Goal: Task Accomplishment & Management: Manage account settings

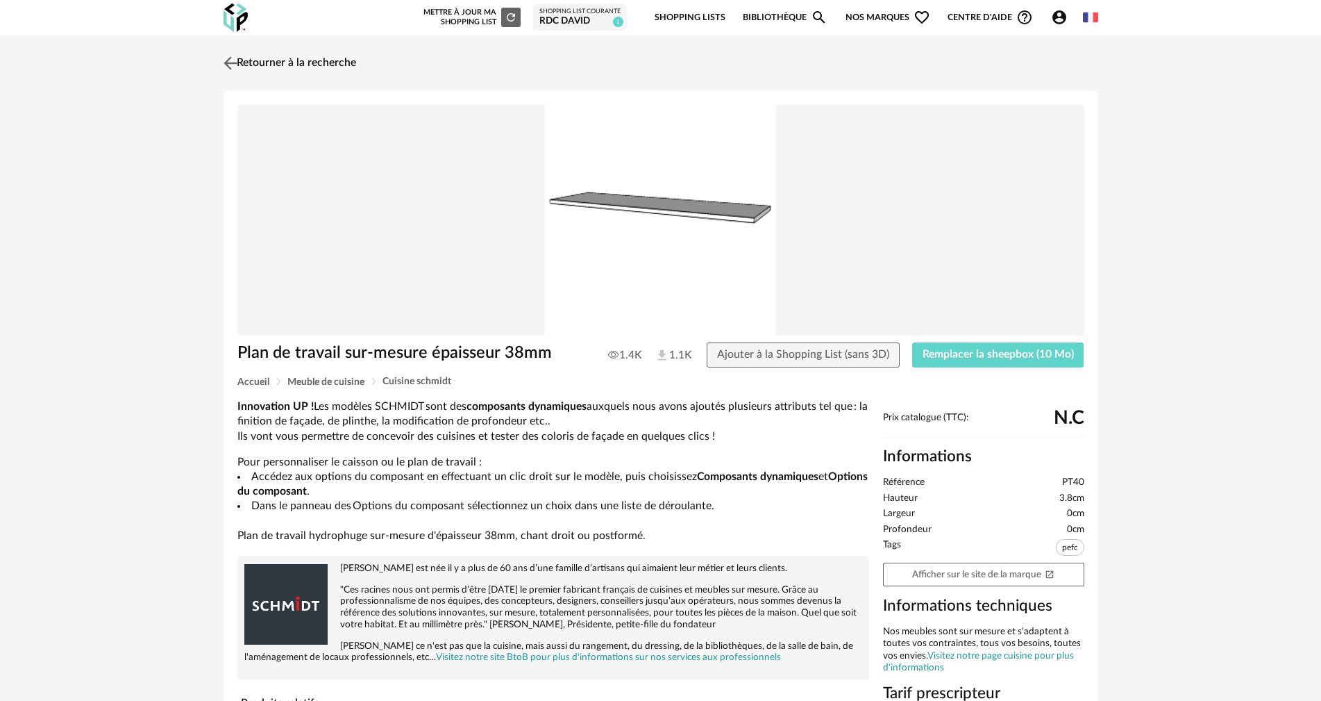
click at [342, 65] on link "Retourner à la recherche" at bounding box center [288, 63] width 136 height 31
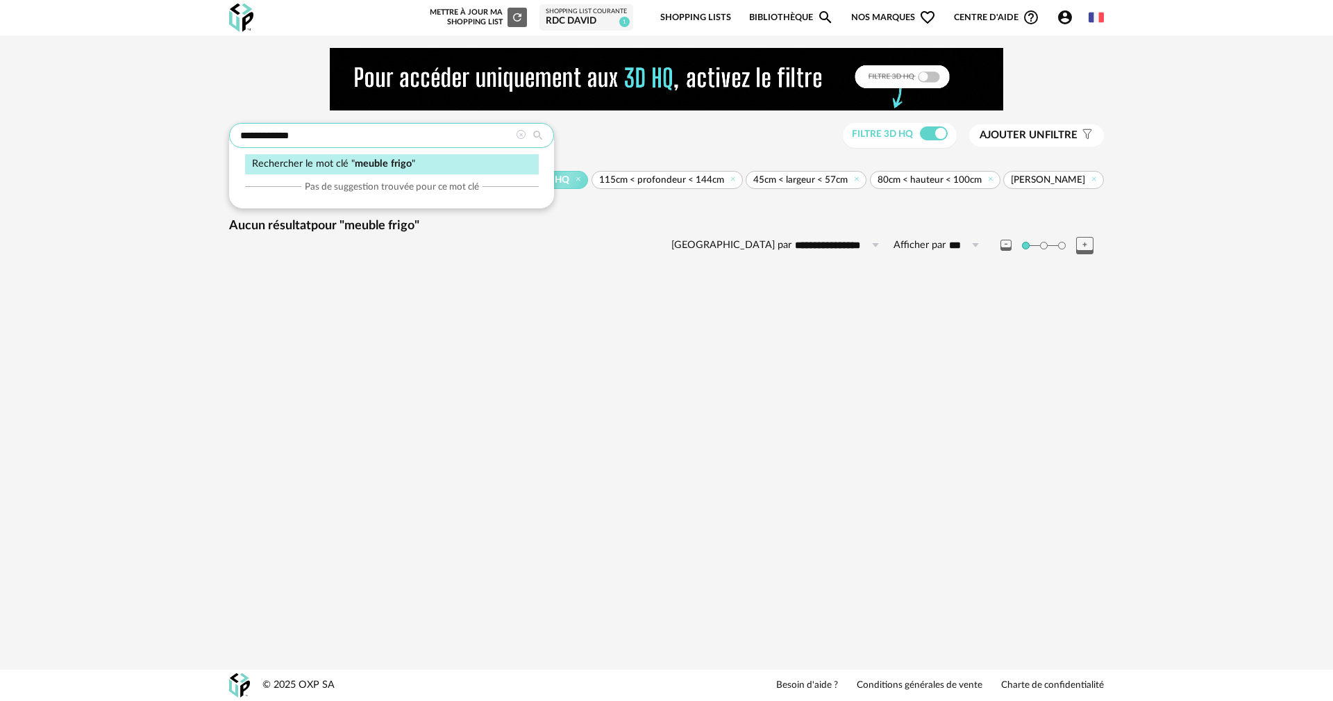
drag, startPoint x: 319, startPoint y: 136, endPoint x: 166, endPoint y: 151, distance: 154.2
click at [166, 151] on div "**********" at bounding box center [666, 164] width 1333 height 259
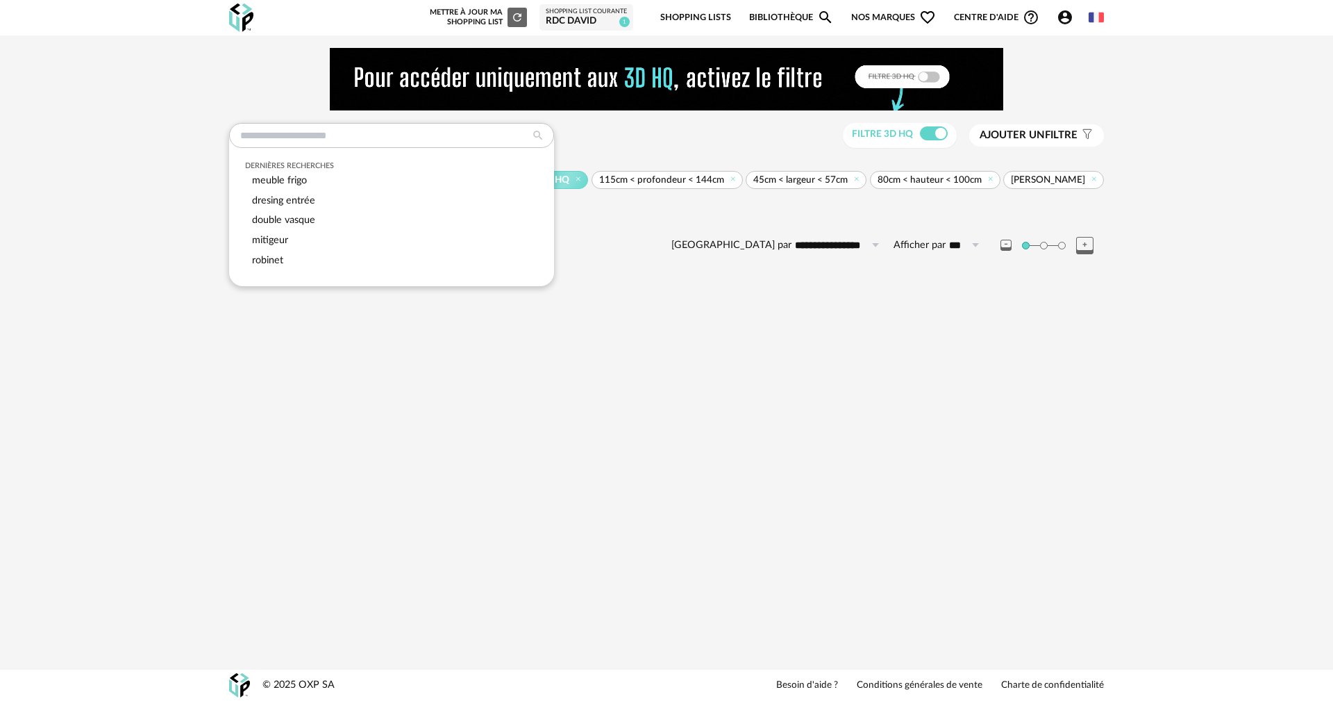
type input "**********"
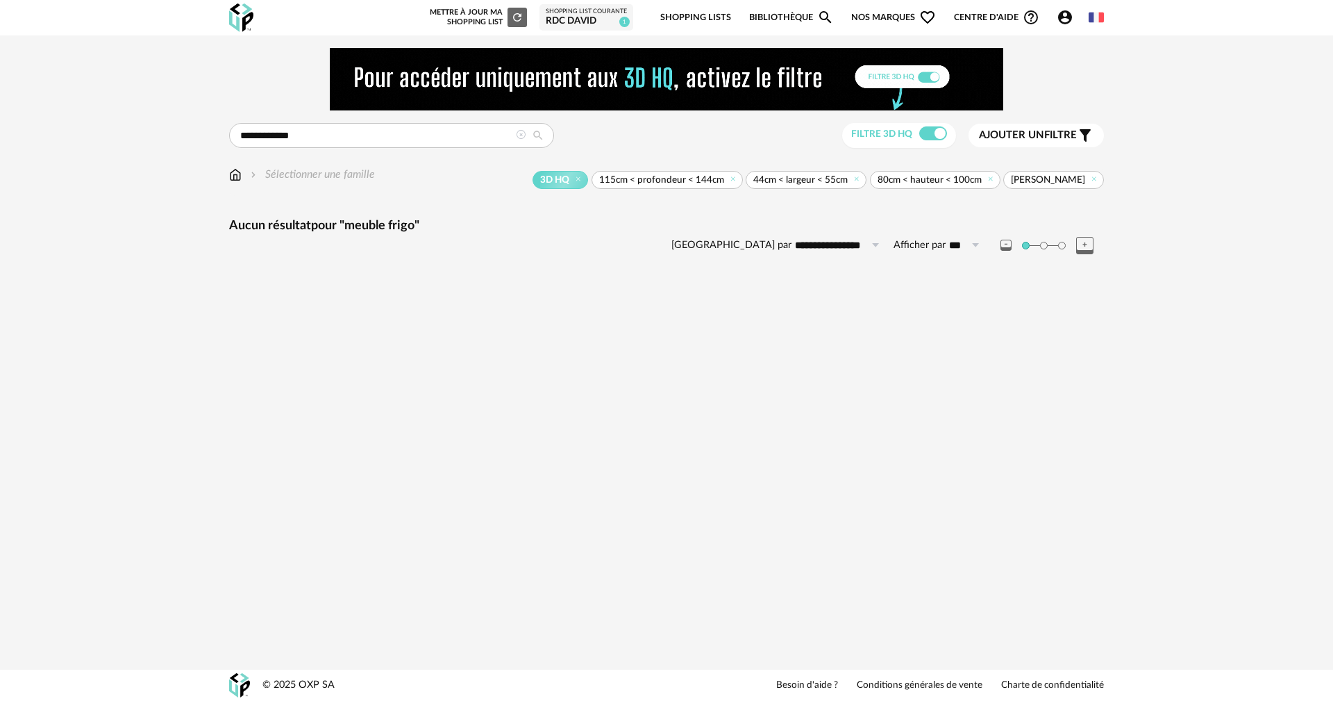
click at [58, 72] on div "**********" at bounding box center [666, 164] width 1333 height 259
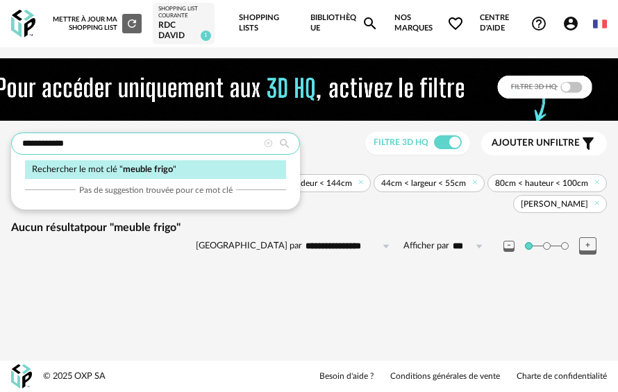
drag, startPoint x: 87, startPoint y: 143, endPoint x: -6, endPoint y: 146, distance: 93.1
click at [0, 146] on html "**********" at bounding box center [309, 196] width 618 height 392
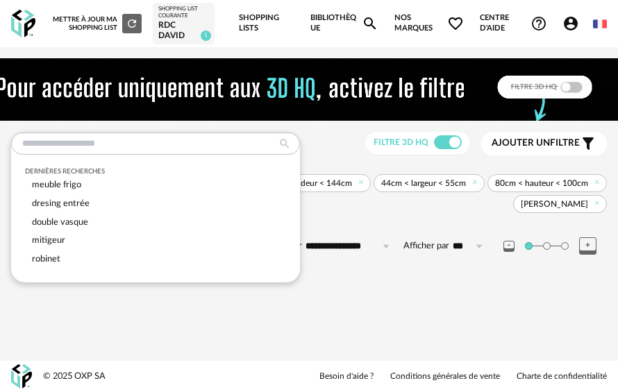
click at [486, 297] on div "Nouvelle shopping list Mettre à jour ma Shopping List Refresh icon Shopping Lis…" at bounding box center [309, 196] width 618 height 392
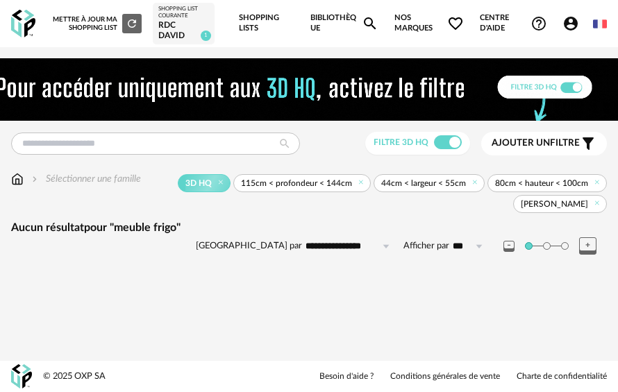
click at [164, 16] on div "Shopping List courante" at bounding box center [183, 13] width 51 height 15
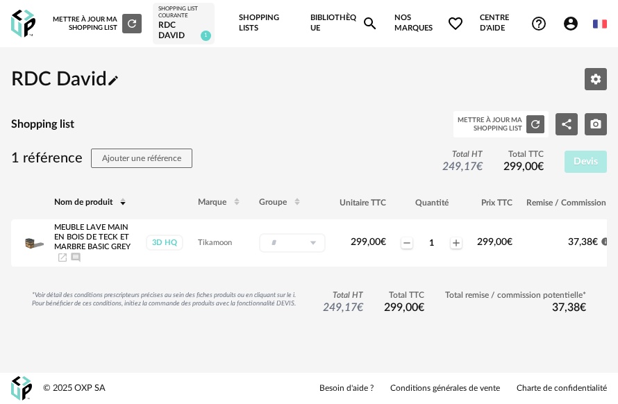
click at [93, 23] on div "Mettre à jour ma Shopping List Refresh icon" at bounding box center [97, 23] width 89 height 19
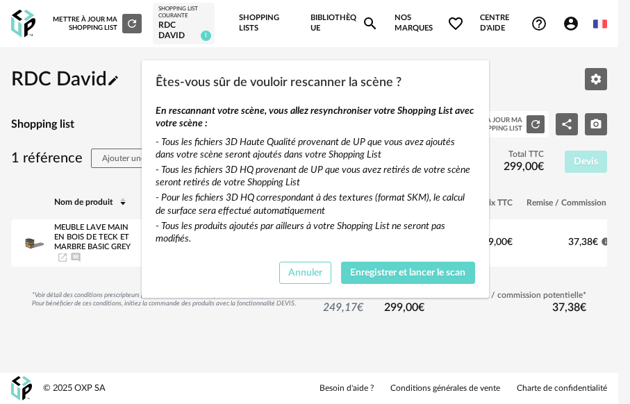
click at [307, 265] on button "Annuler" at bounding box center [305, 273] width 53 height 22
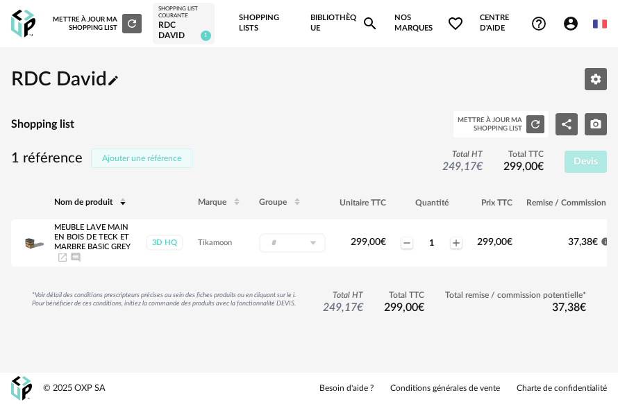
click at [107, 159] on span "Ajouter une référence" at bounding box center [141, 158] width 79 height 8
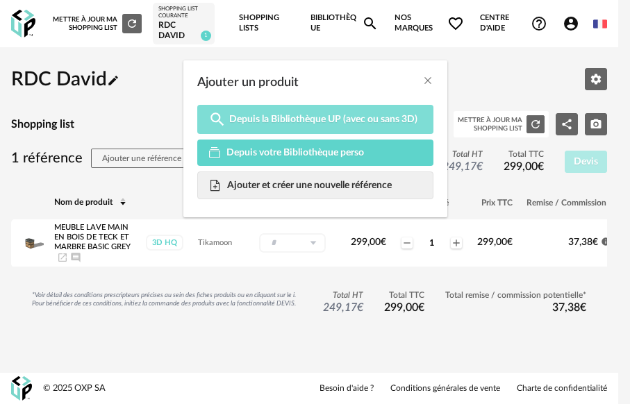
click at [331, 110] on link "Magnify icon Depuis la Bibliothèque UP (avec ou sans 3D)" at bounding box center [315, 119] width 236 height 29
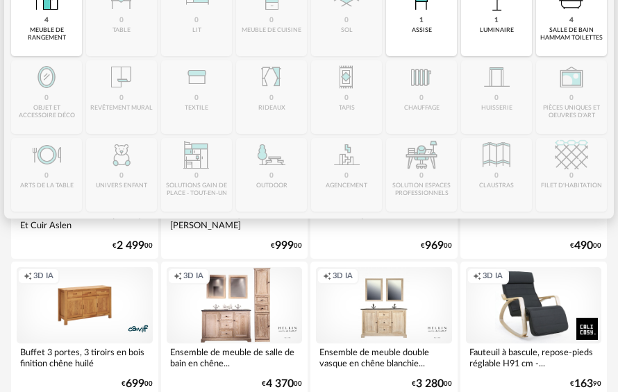
scroll to position [224, 0]
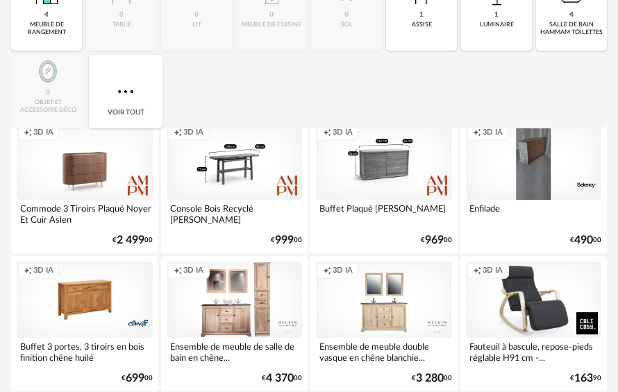
click at [259, 185] on div "Creation icon 3D IA" at bounding box center [235, 162] width 136 height 76
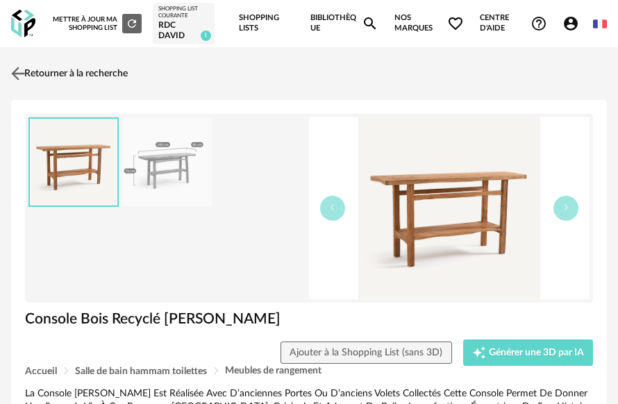
click at [37, 68] on link "Retourner à la recherche" at bounding box center [68, 73] width 120 height 31
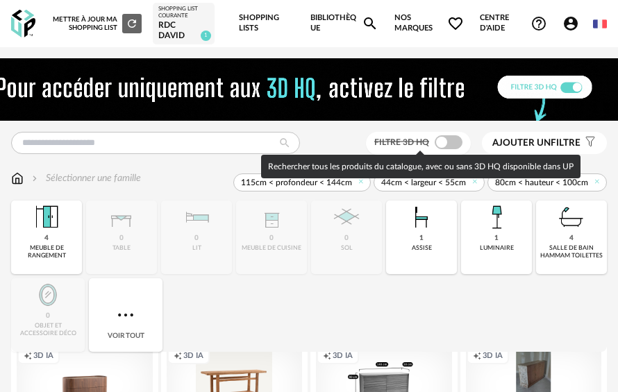
click at [457, 139] on span at bounding box center [449, 142] width 28 height 14
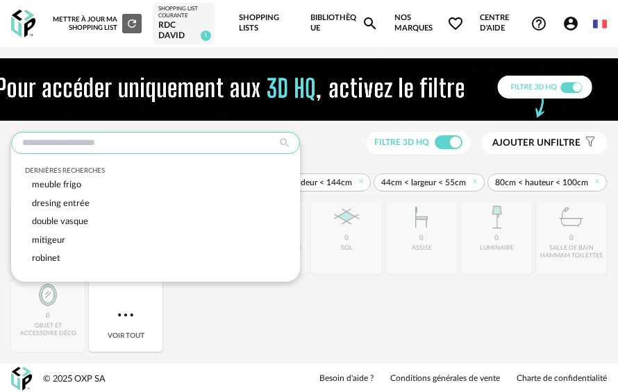
click at [85, 138] on input "text" at bounding box center [155, 143] width 289 height 22
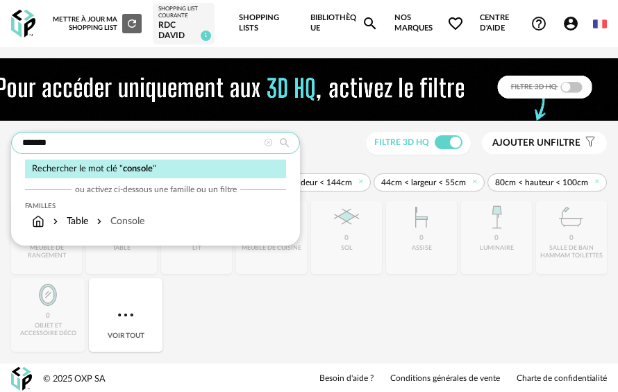
type input "*******"
type input "**********"
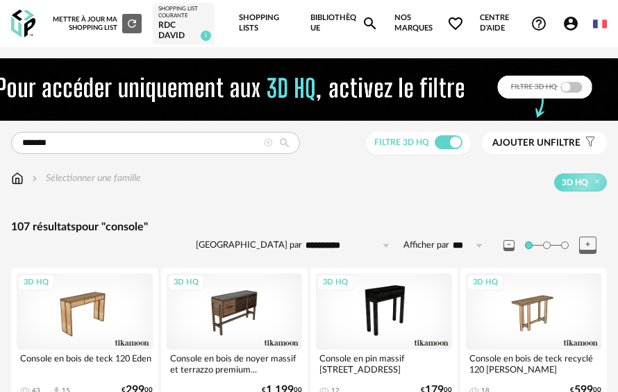
click at [526, 145] on span "Ajouter un" at bounding box center [521, 143] width 58 height 10
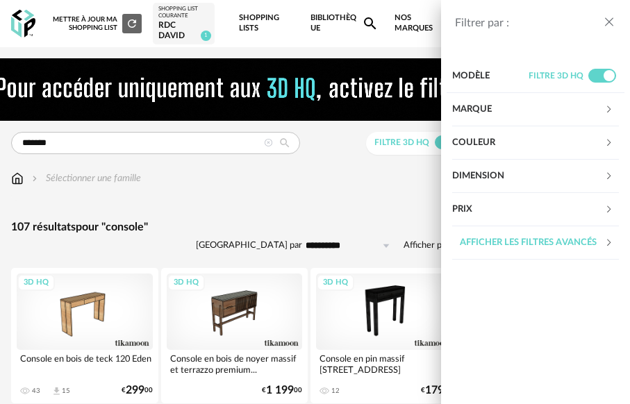
click at [514, 144] on div "Couleur" at bounding box center [528, 142] width 152 height 33
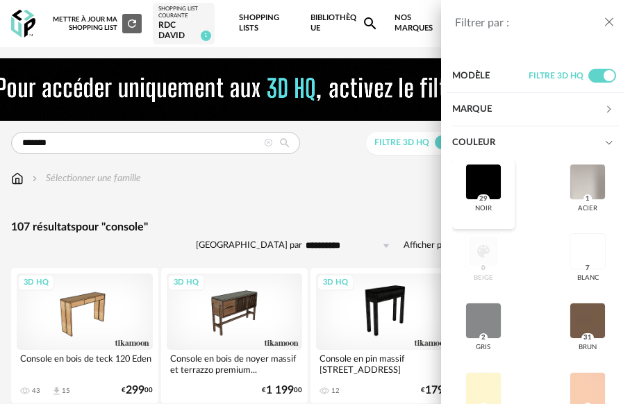
click at [494, 175] on div at bounding box center [483, 182] width 36 height 36
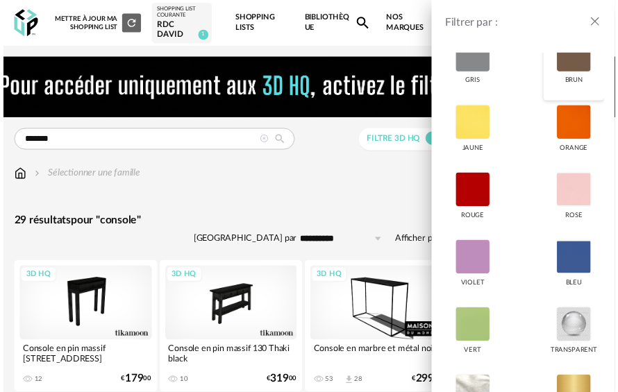
scroll to position [417, 0]
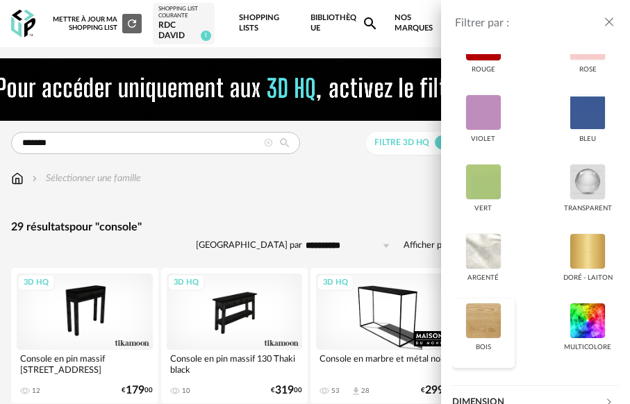
click at [492, 319] on div at bounding box center [483, 321] width 36 height 36
click at [328, 198] on div "Filtrer par : Modèle Filtre 3D HQ Marque &tradition 0 101 Copenhagen 0 366 Conc…" at bounding box center [315, 202] width 630 height 404
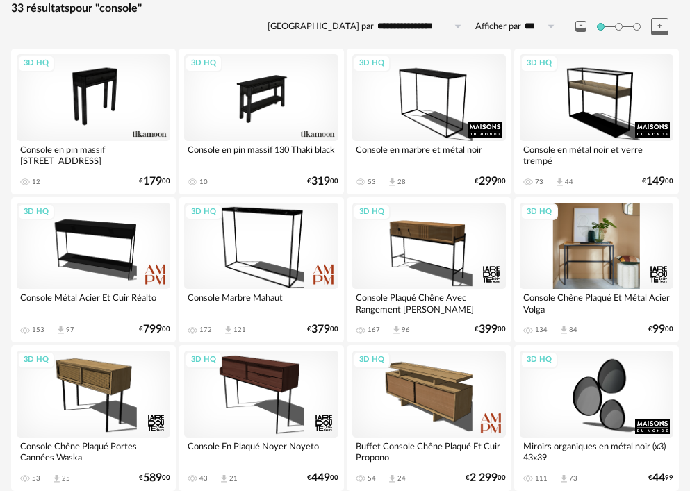
scroll to position [208, 0]
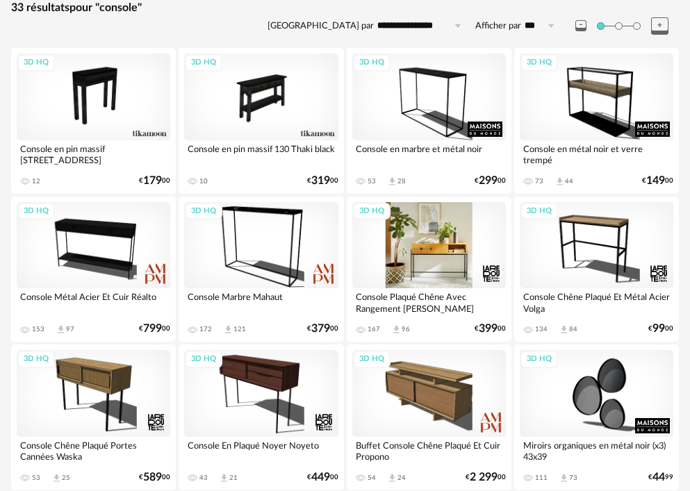
click at [420, 242] on div "3D HQ" at bounding box center [428, 245] width 153 height 86
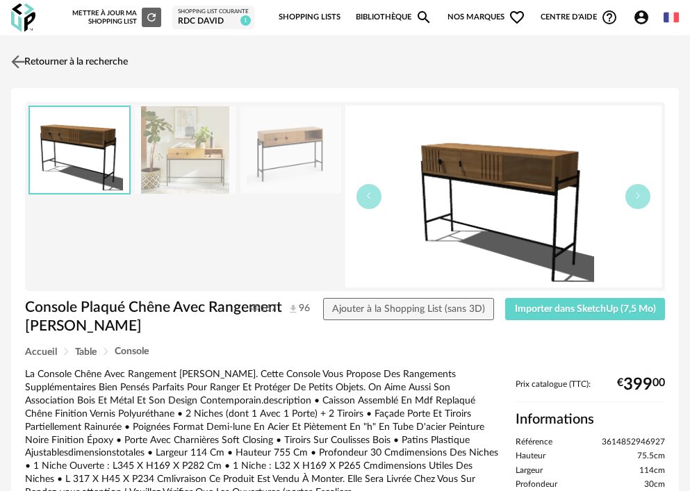
click at [56, 57] on link "Retourner à la recherche" at bounding box center [68, 62] width 120 height 31
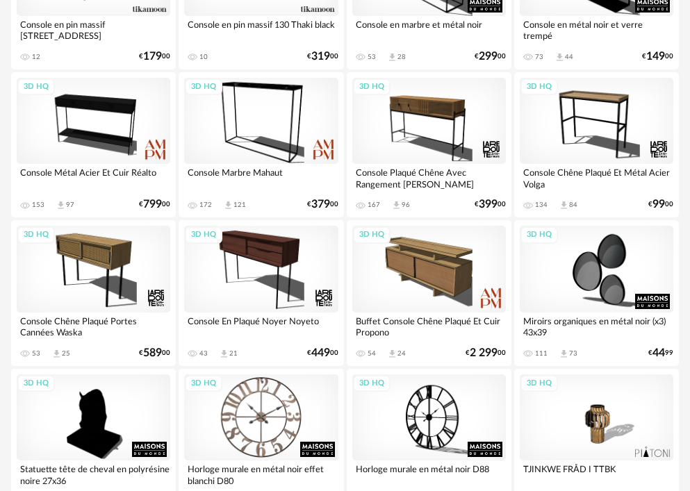
scroll to position [347, 0]
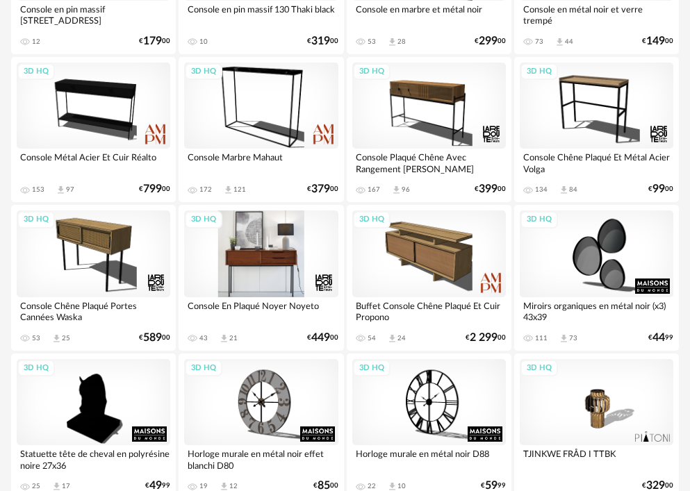
click at [254, 247] on div "3D HQ" at bounding box center [260, 253] width 153 height 86
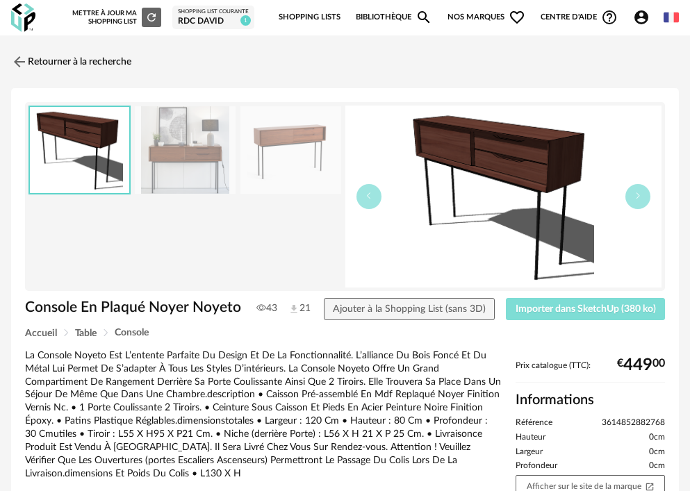
click at [555, 312] on span "Importer dans SketchUp (380 ko)" at bounding box center [585, 309] width 140 height 10
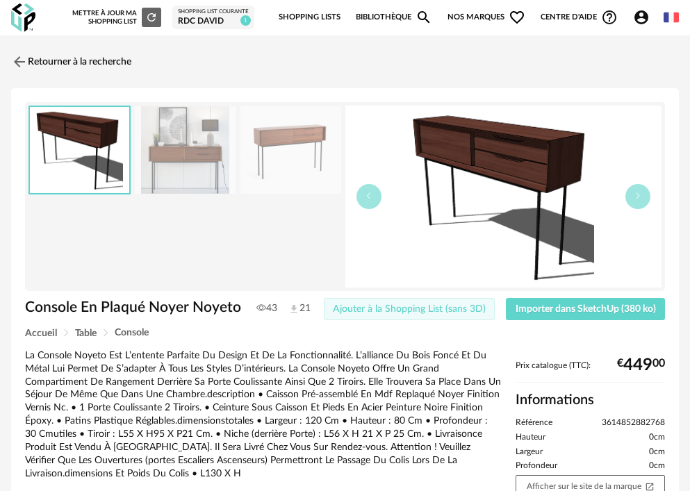
click at [440, 310] on span "Ajouter à la Shopping List (sans 3D)" at bounding box center [409, 309] width 153 height 10
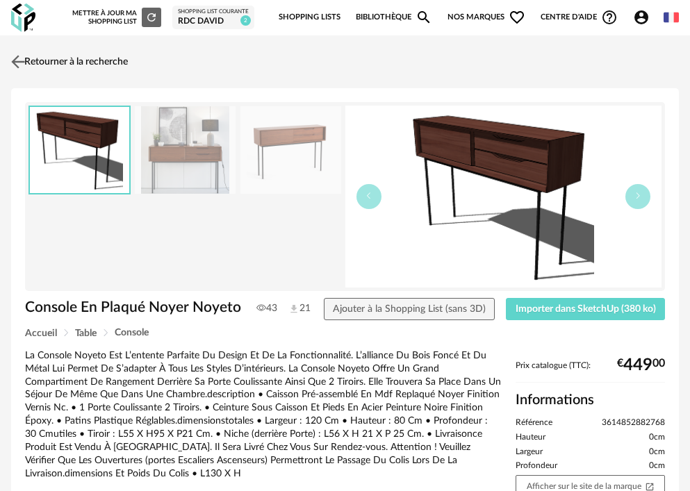
click at [64, 61] on link "Retourner à la recherche" at bounding box center [68, 62] width 120 height 31
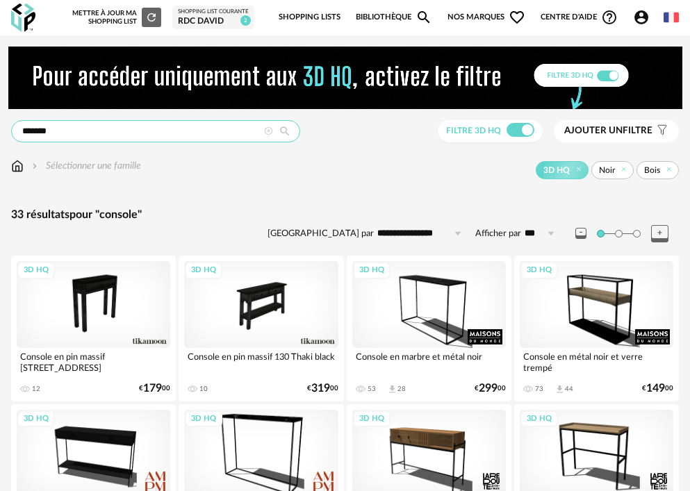
click at [210, 126] on input "*******" at bounding box center [155, 131] width 289 height 22
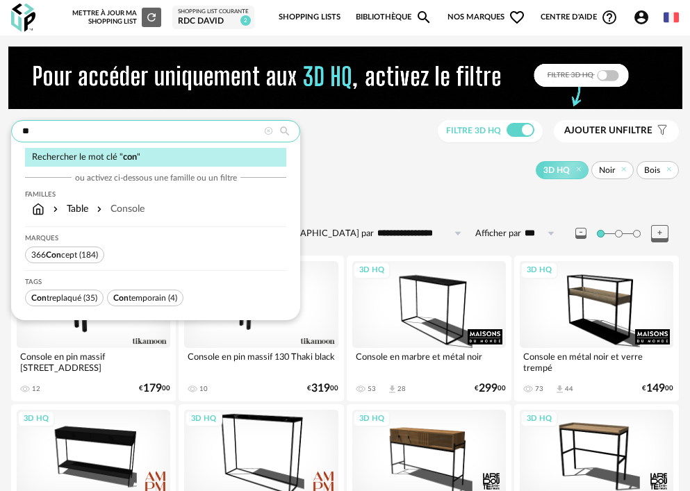
type input "*"
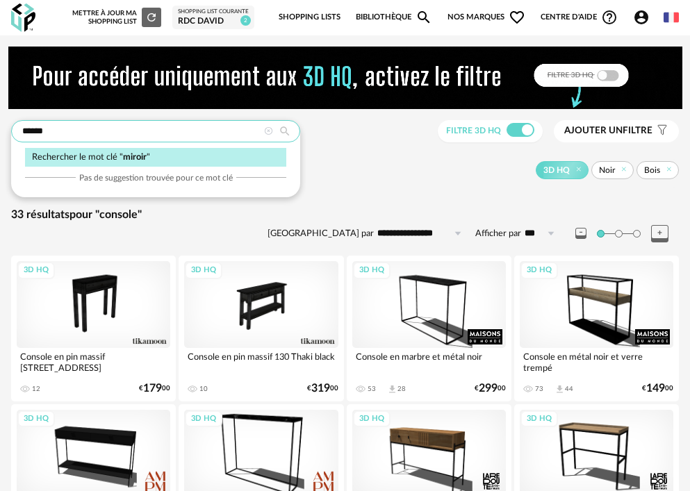
type input "******"
type input "**********"
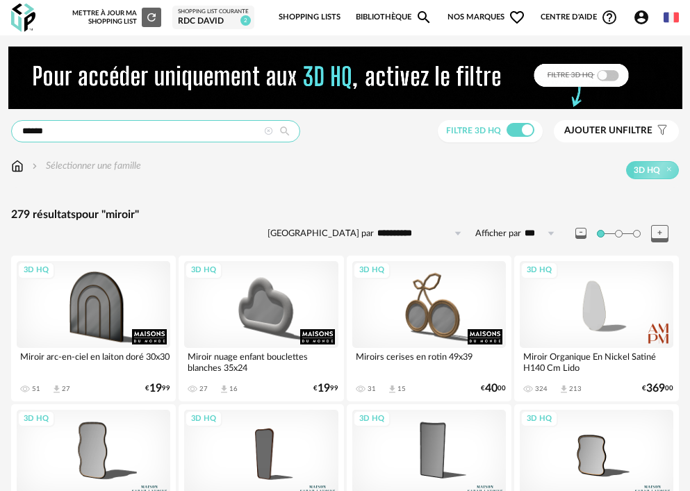
click at [121, 128] on input "******" at bounding box center [155, 131] width 289 height 22
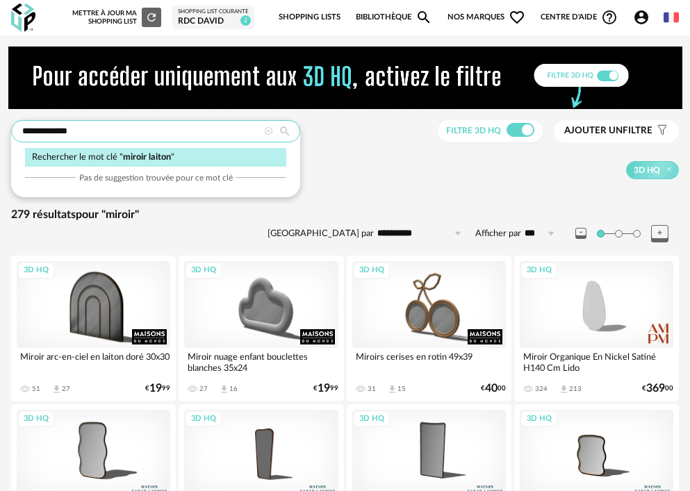
type input "**********"
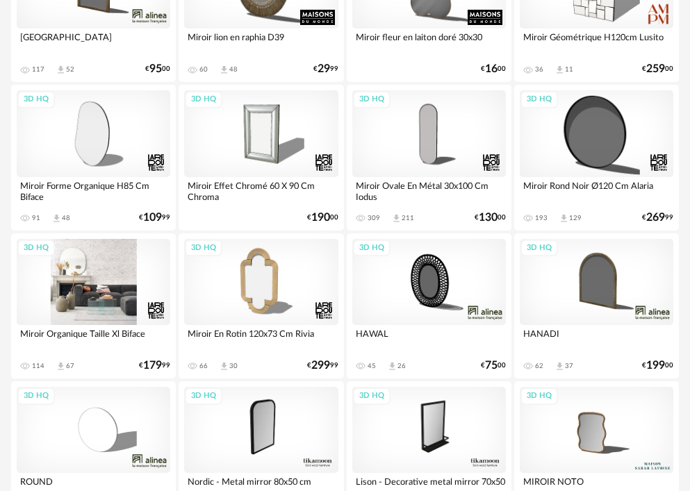
scroll to position [833, 0]
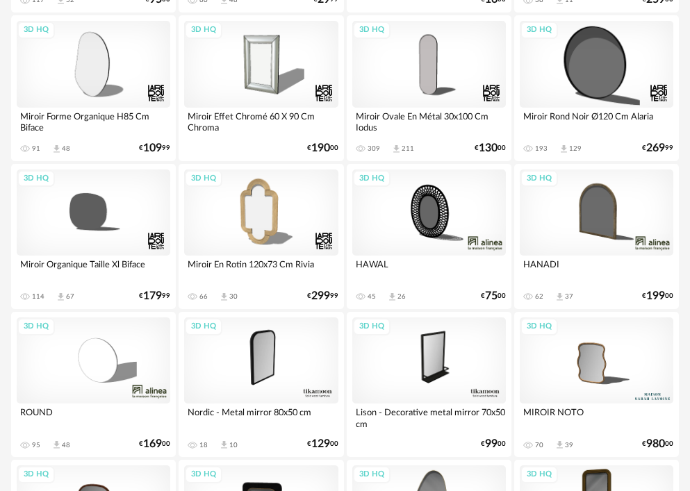
click at [122, 351] on div "3D HQ" at bounding box center [93, 360] width 153 height 86
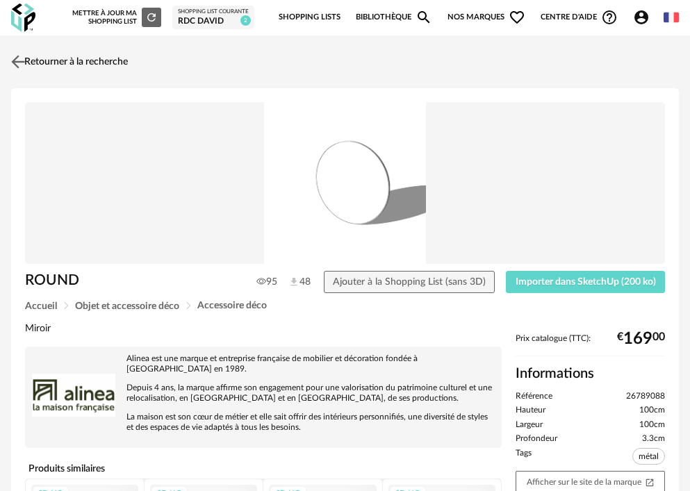
click at [92, 61] on link "Retourner à la recherche" at bounding box center [68, 62] width 120 height 31
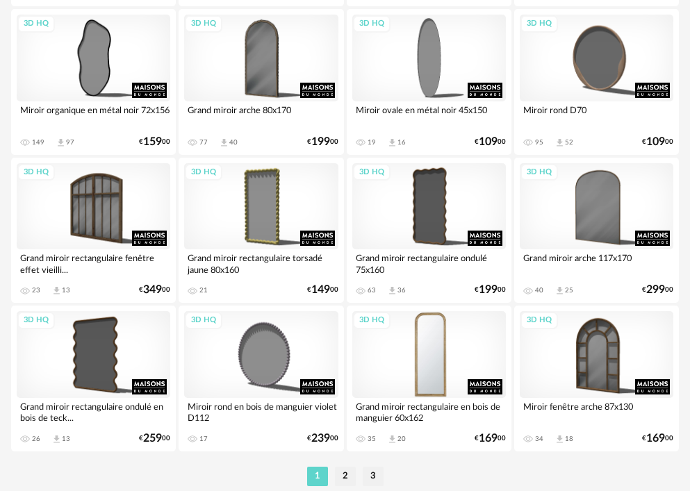
scroll to position [3541, 0]
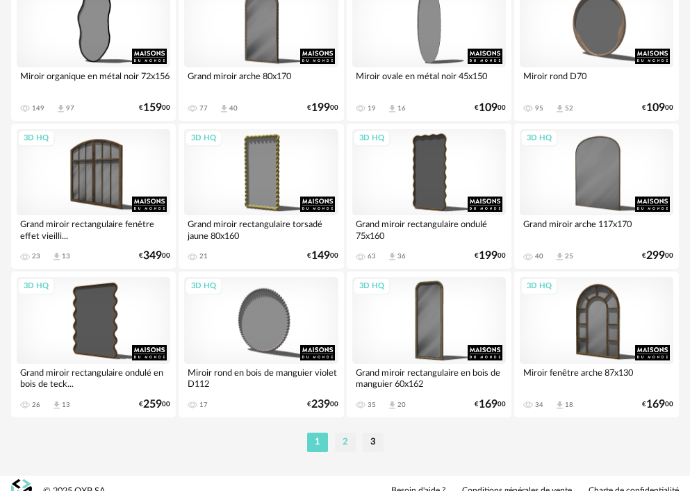
click at [343, 392] on li "2" at bounding box center [345, 442] width 21 height 19
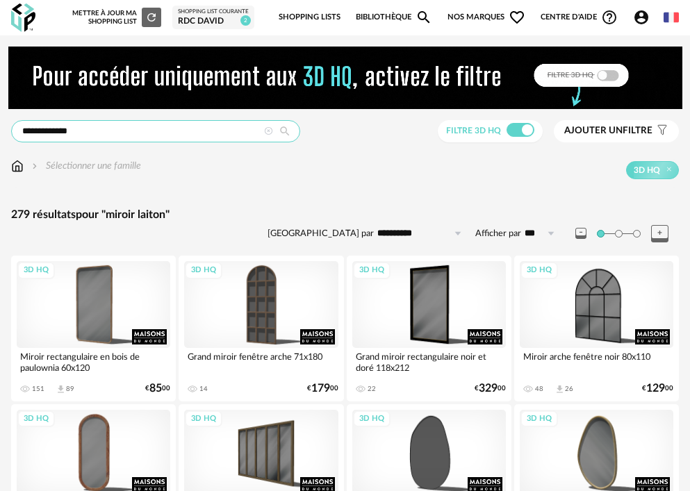
drag, startPoint x: 45, startPoint y: 126, endPoint x: 53, endPoint y: 132, distance: 9.4
click at [45, 126] on input "**********" at bounding box center [155, 131] width 289 height 22
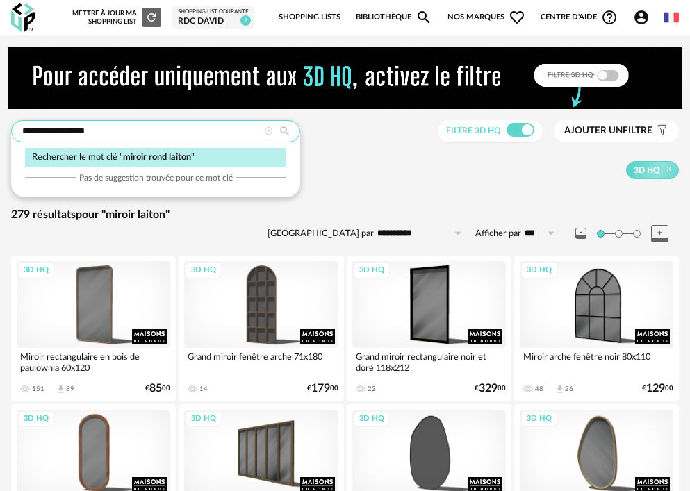
type input "**********"
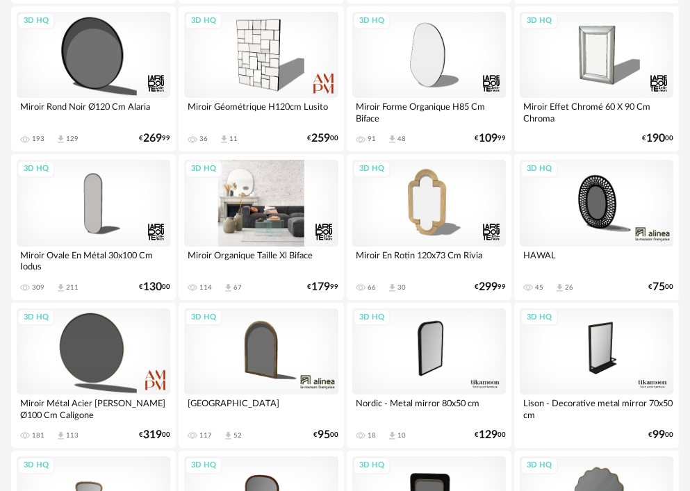
scroll to position [764, 0]
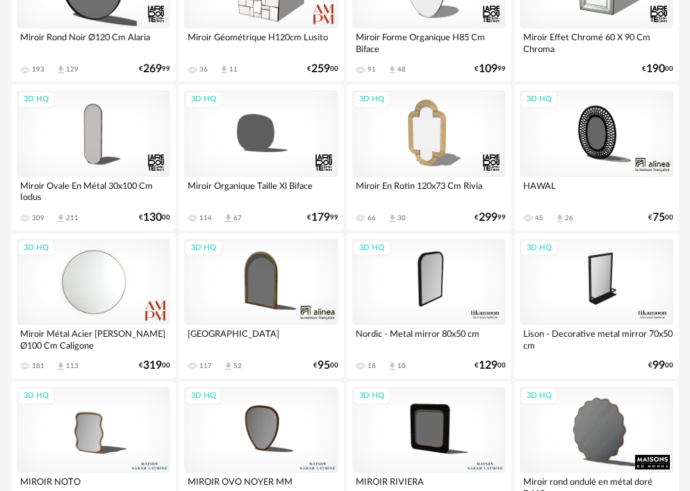
click at [127, 309] on div "3D HQ" at bounding box center [93, 282] width 153 height 86
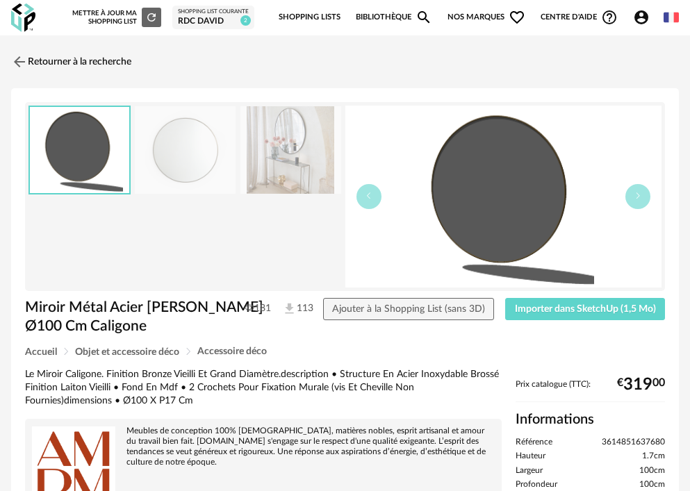
click at [271, 141] on img at bounding box center [290, 150] width 101 height 88
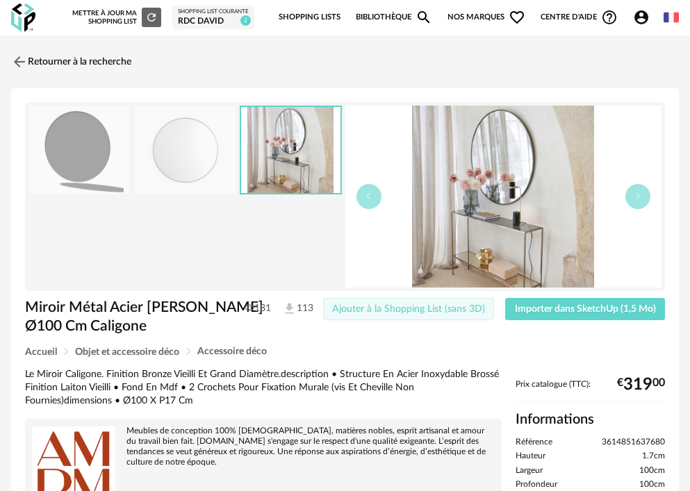
click at [477, 300] on button "Ajouter à la Shopping List (sans 3D)" at bounding box center [409, 309] width 172 height 22
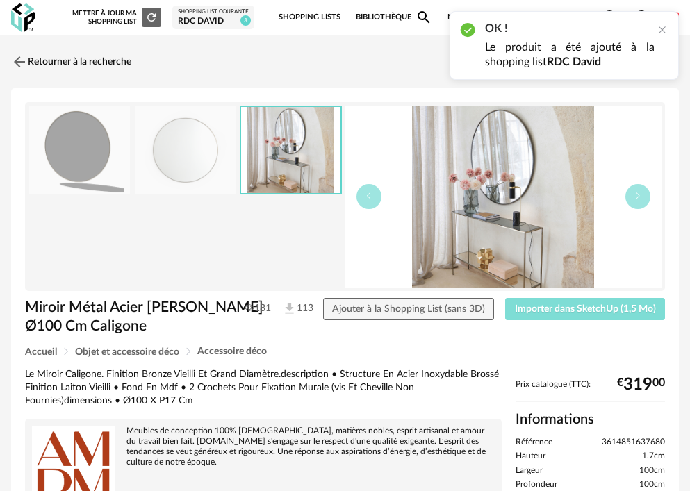
click at [570, 308] on span "Importer dans SketchUp (1,5 Mo)" at bounding box center [585, 309] width 141 height 10
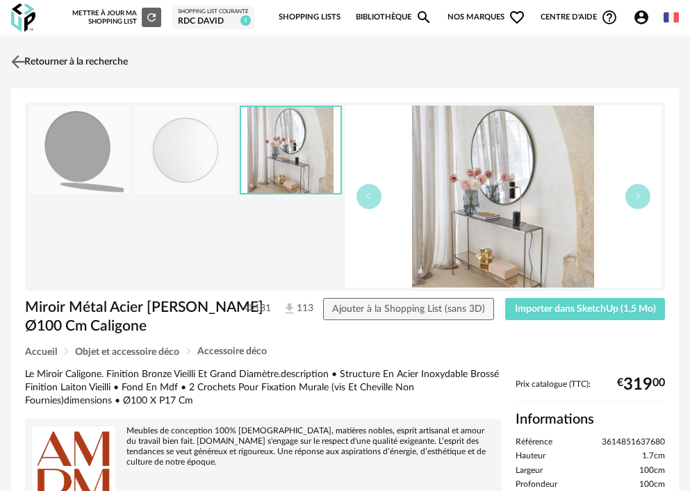
click at [103, 61] on link "Retourner à la recherche" at bounding box center [68, 62] width 120 height 31
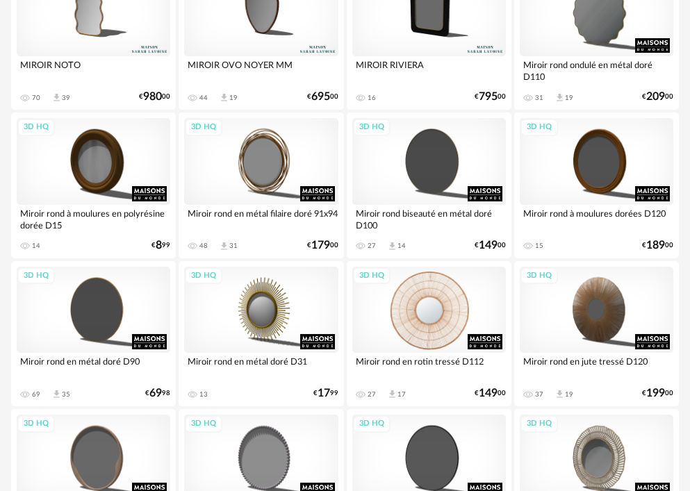
scroll to position [1250, 0]
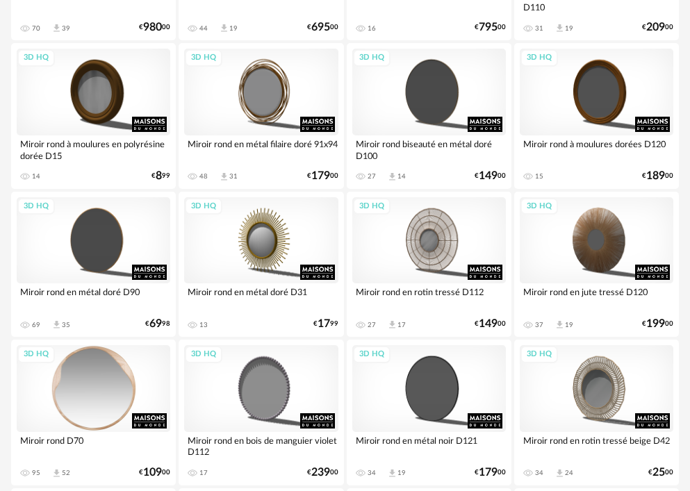
click at [124, 379] on div "3D HQ" at bounding box center [93, 388] width 153 height 86
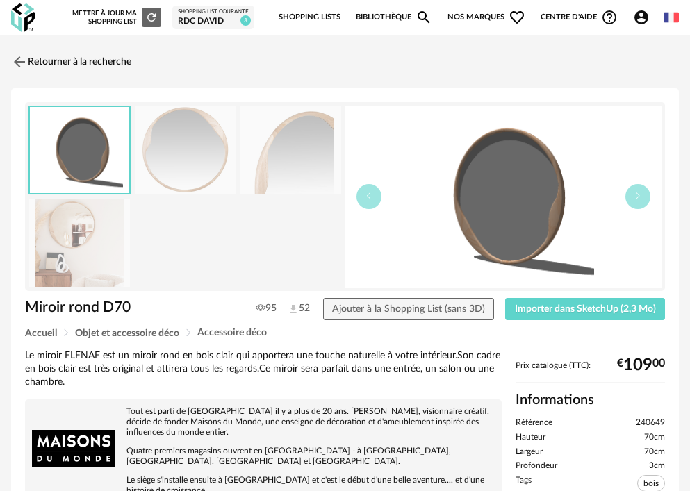
click at [65, 228] on img at bounding box center [79, 243] width 101 height 88
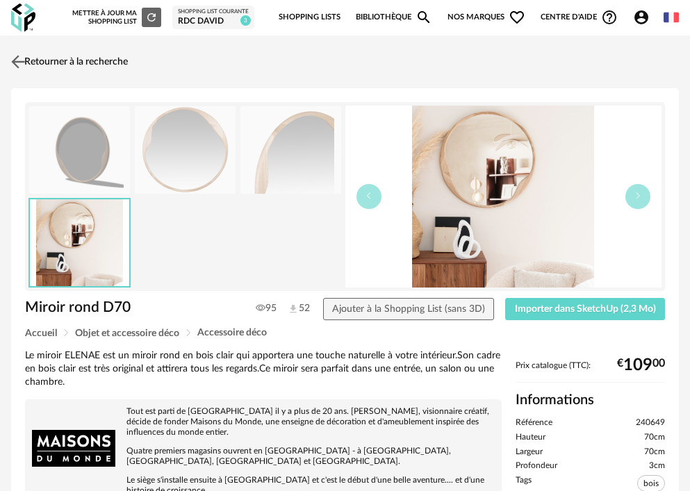
click at [31, 60] on link "Retourner à la recherche" at bounding box center [68, 62] width 120 height 31
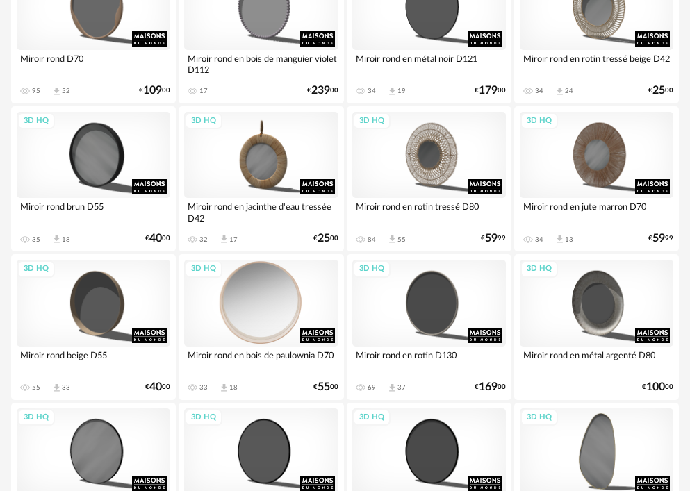
scroll to position [1667, 0]
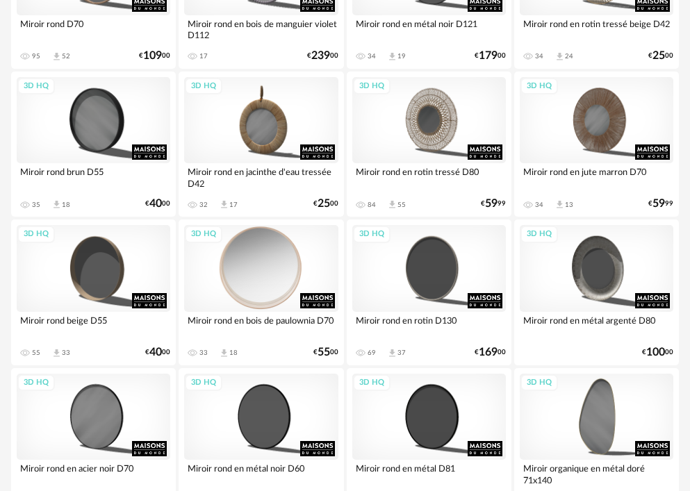
click at [251, 290] on div "3D HQ" at bounding box center [260, 268] width 153 height 86
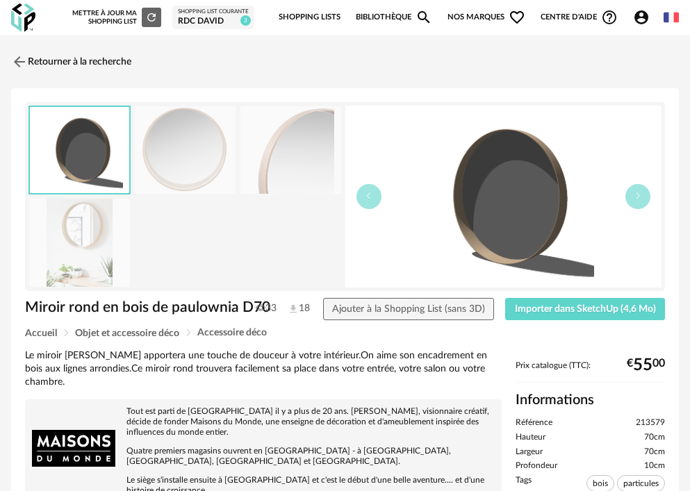
click at [101, 235] on img at bounding box center [79, 243] width 101 height 88
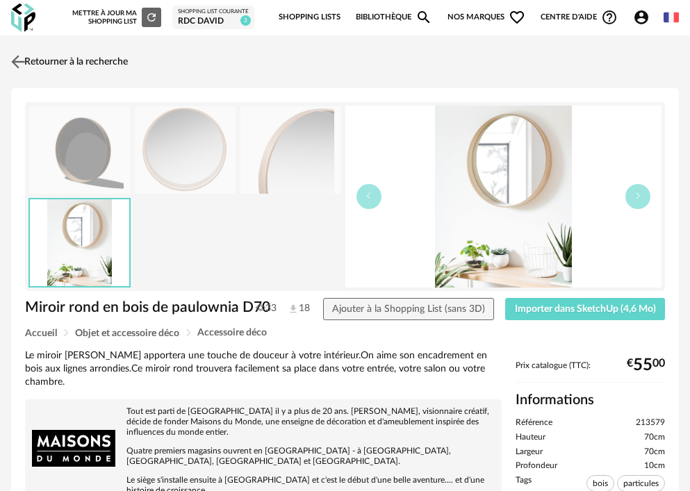
click at [64, 63] on link "Retourner à la recherche" at bounding box center [68, 62] width 120 height 31
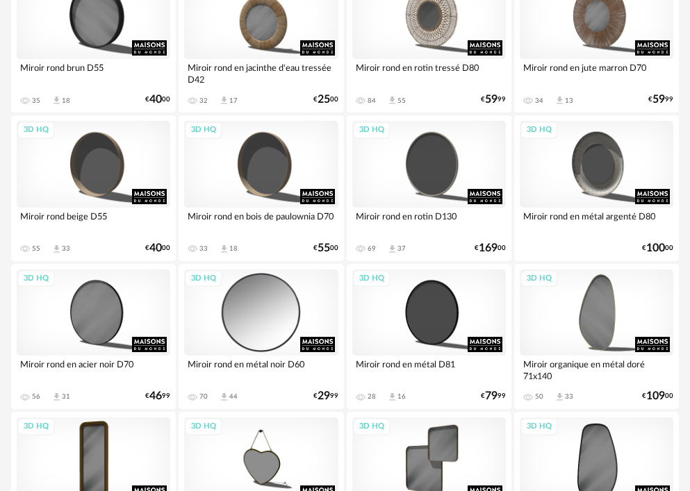
scroll to position [1805, 0]
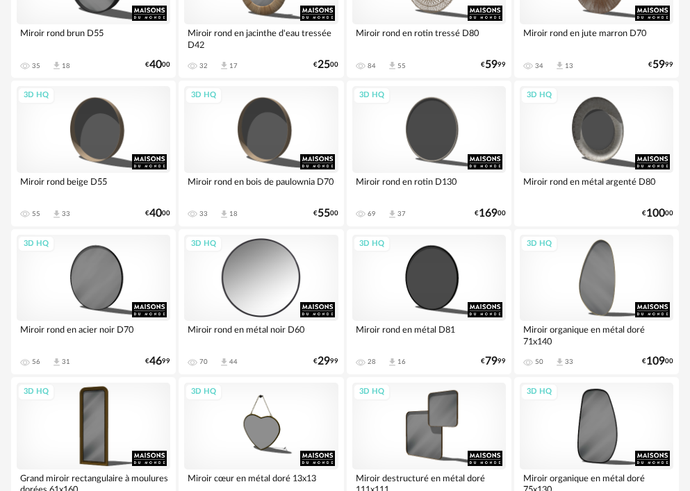
click at [236, 290] on div "3D HQ" at bounding box center [260, 278] width 153 height 86
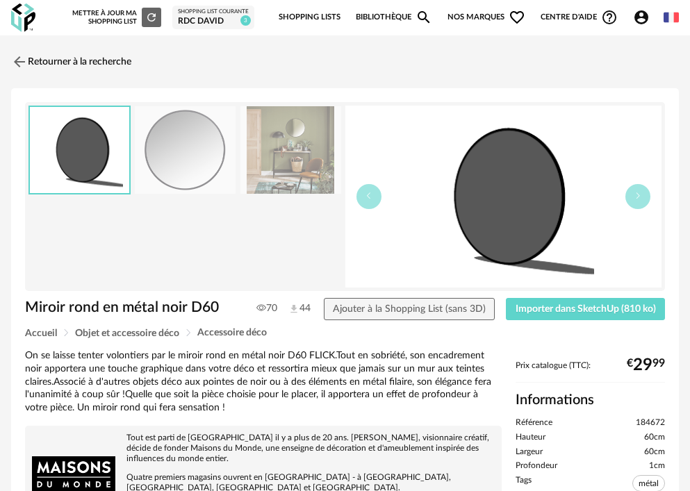
click at [265, 160] on img at bounding box center [290, 150] width 101 height 88
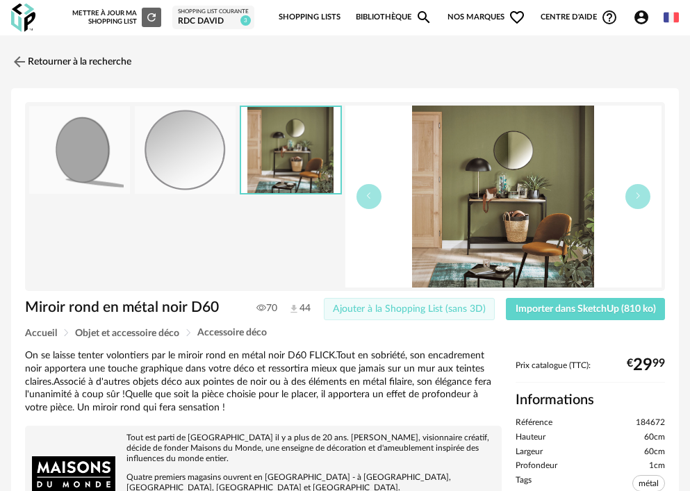
click at [475, 308] on span "Ajouter à la Shopping List (sans 3D)" at bounding box center [409, 309] width 153 height 10
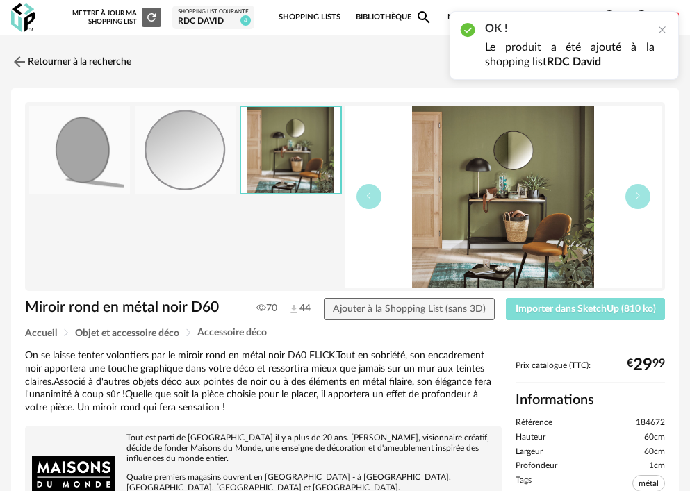
click at [559, 309] on span "Importer dans SketchUp (810 ko)" at bounding box center [585, 309] width 140 height 10
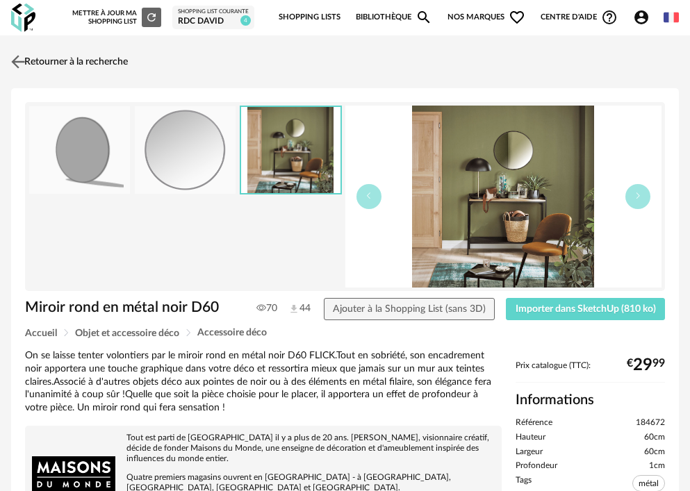
click at [107, 62] on link "Retourner à la recherche" at bounding box center [68, 62] width 120 height 31
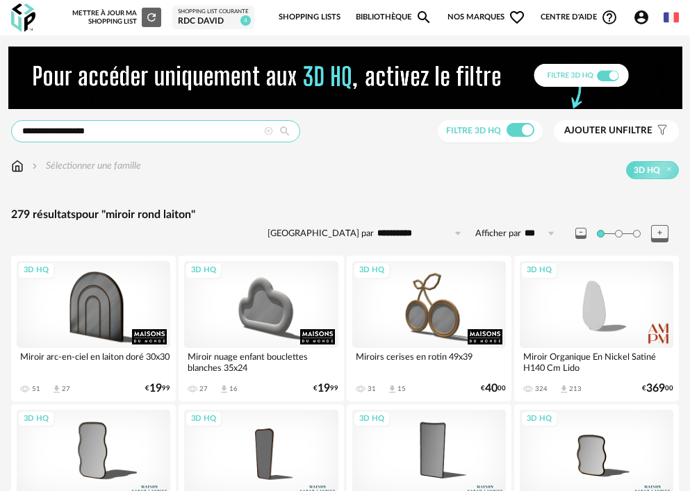
click at [224, 128] on input "**********" at bounding box center [155, 131] width 289 height 22
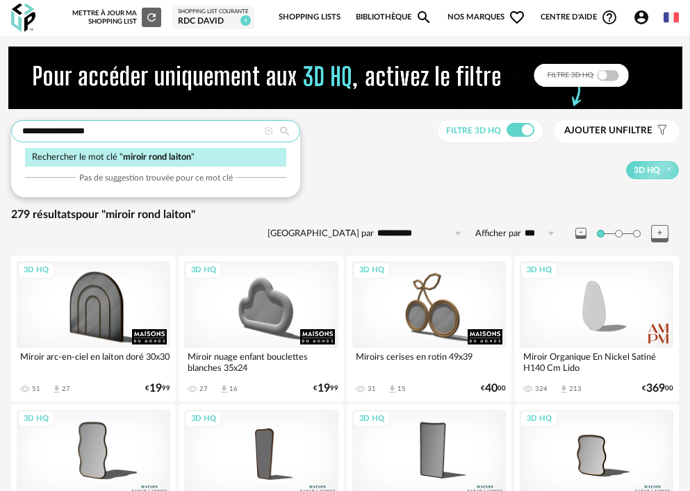
drag, startPoint x: 201, startPoint y: 133, endPoint x: -125, endPoint y: 137, distance: 326.4
type input "**********"
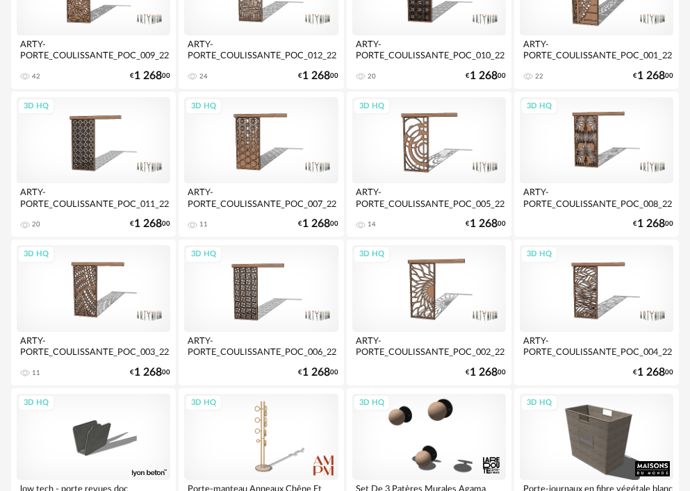
scroll to position [347, 0]
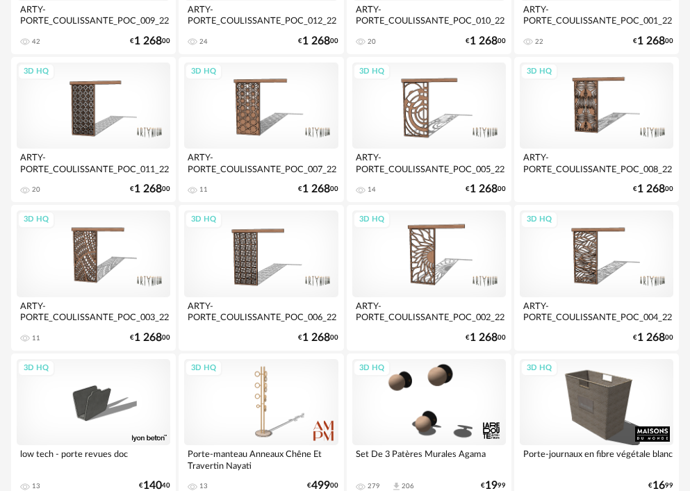
click at [256, 247] on div "3D HQ" at bounding box center [260, 253] width 153 height 86
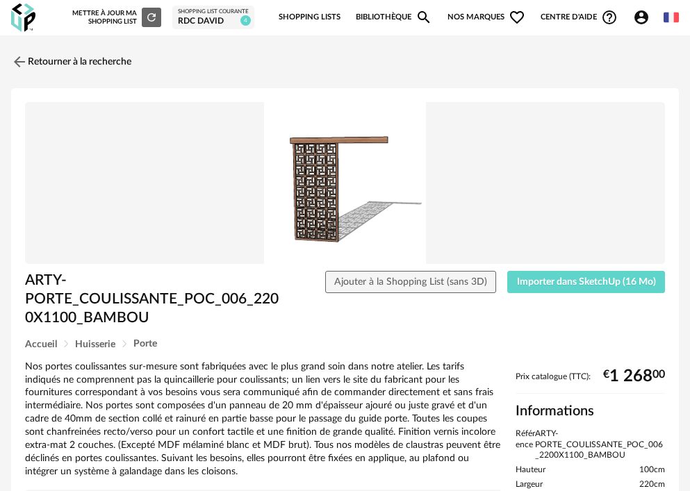
click at [322, 181] on img at bounding box center [345, 183] width 640 height 162
click at [67, 62] on link "Retourner à la recherche" at bounding box center [68, 62] width 120 height 31
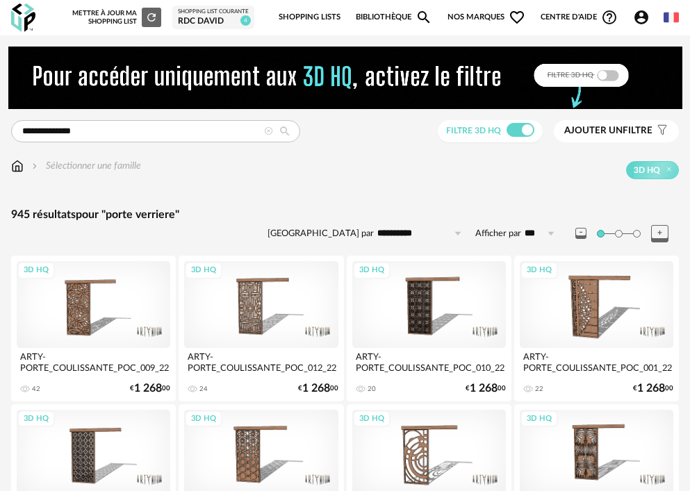
scroll to position [69, 0]
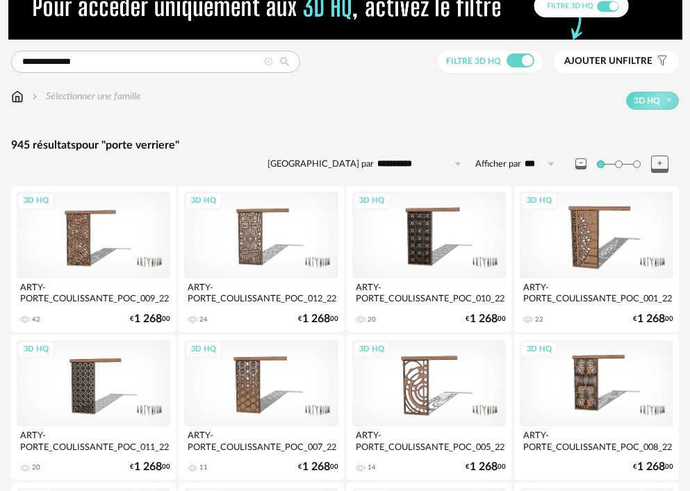
click at [419, 233] on div "3D HQ" at bounding box center [428, 235] width 153 height 86
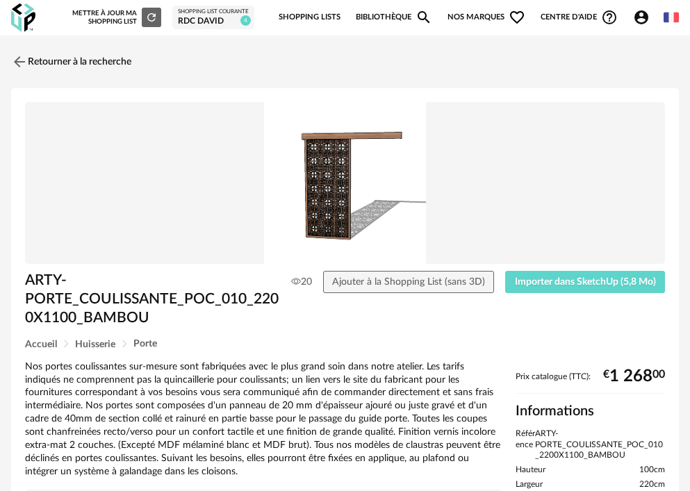
click at [331, 203] on img at bounding box center [345, 183] width 640 height 162
click at [64, 60] on link "Retourner à la recherche" at bounding box center [68, 62] width 120 height 31
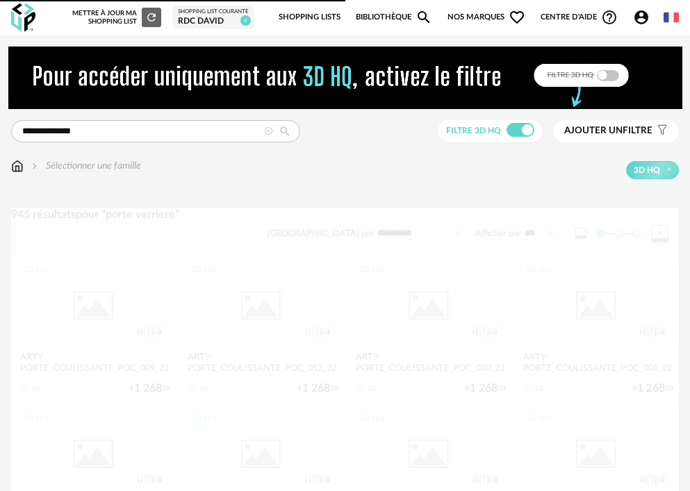
scroll to position [69, 0]
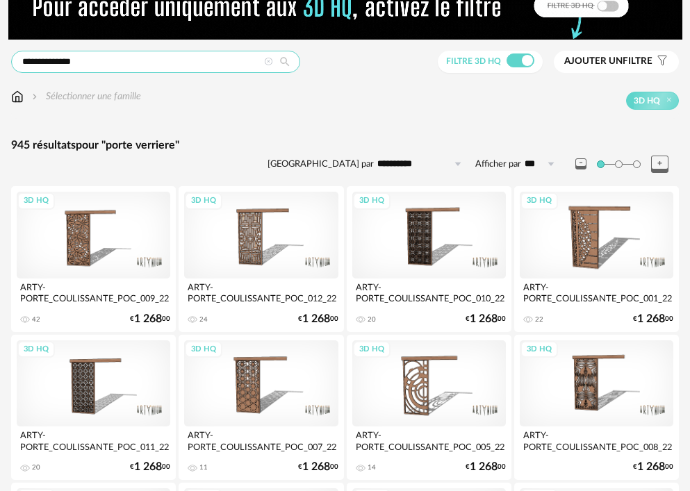
click at [66, 62] on input "**********" at bounding box center [155, 62] width 289 height 22
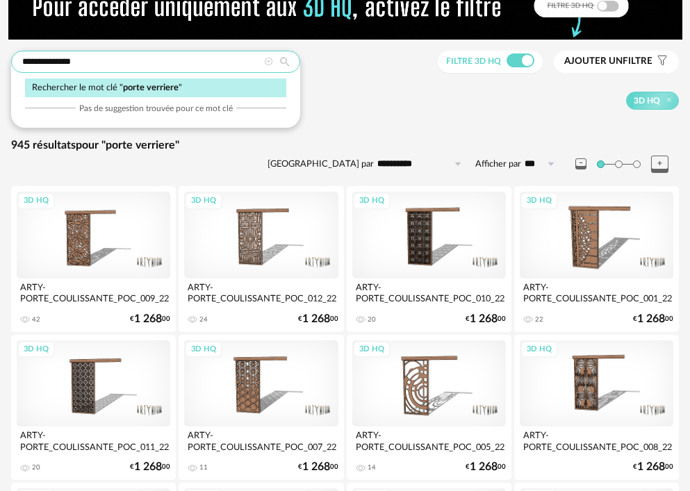
click at [66, 62] on input "**********" at bounding box center [155, 62] width 289 height 22
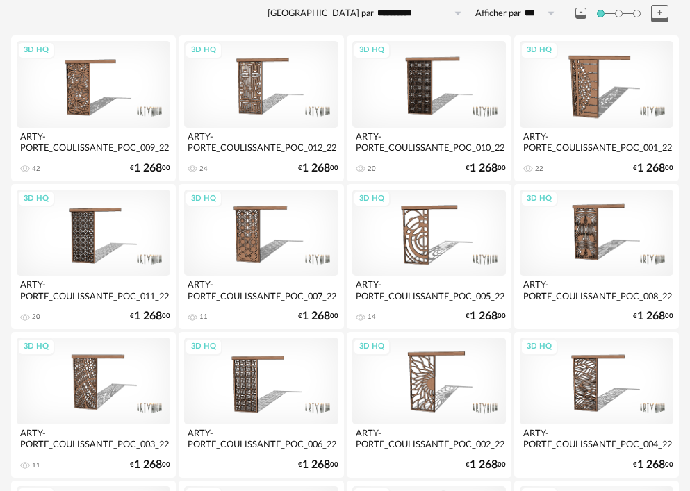
scroll to position [0, 0]
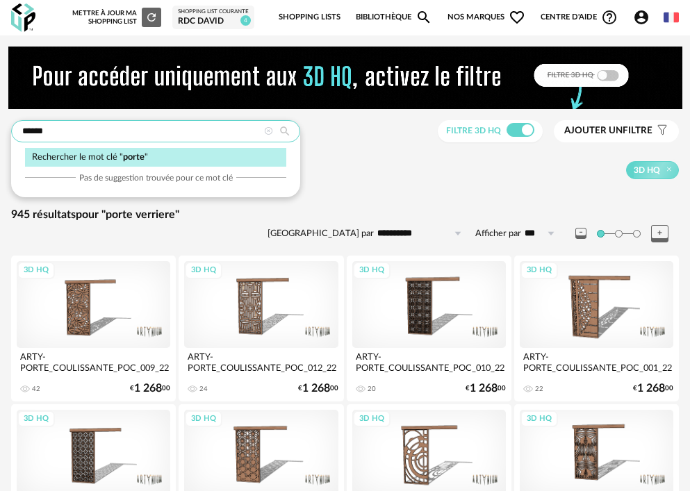
type input "*****"
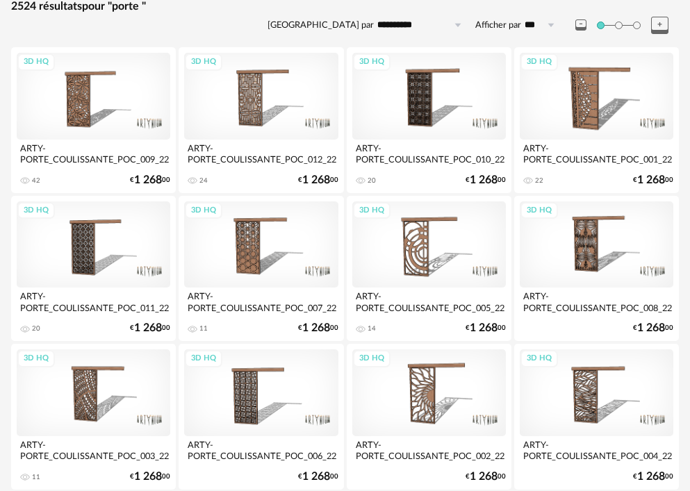
scroll to position [278, 0]
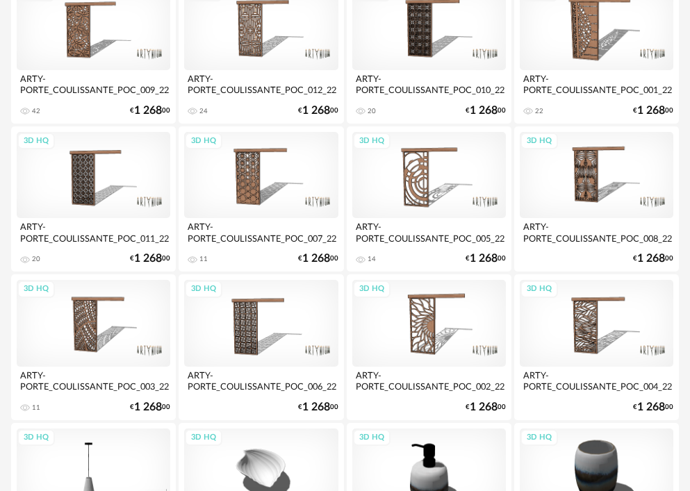
click at [585, 335] on div "3D HQ" at bounding box center [595, 323] width 153 height 86
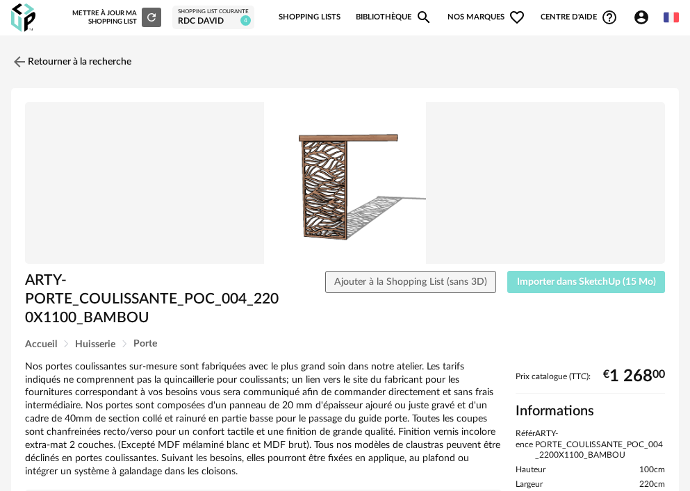
click at [549, 281] on span "Importer dans SketchUp (15 Mo)" at bounding box center [586, 282] width 139 height 10
click at [53, 64] on link "Retourner à la recherche" at bounding box center [68, 62] width 120 height 31
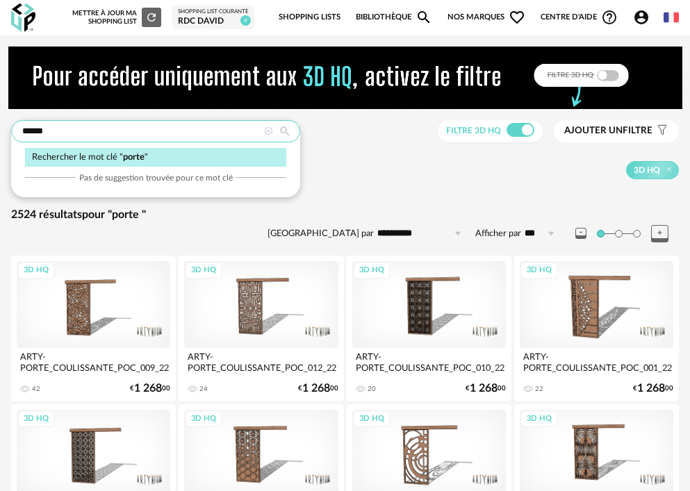
drag, startPoint x: 62, startPoint y: 131, endPoint x: -6, endPoint y: 127, distance: 68.2
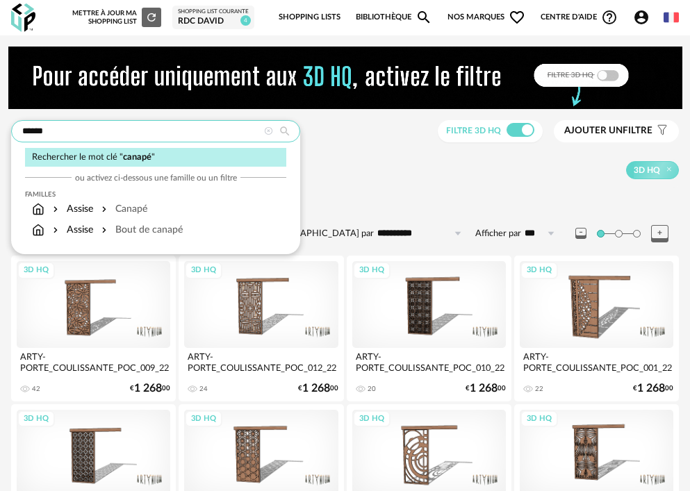
type input "******"
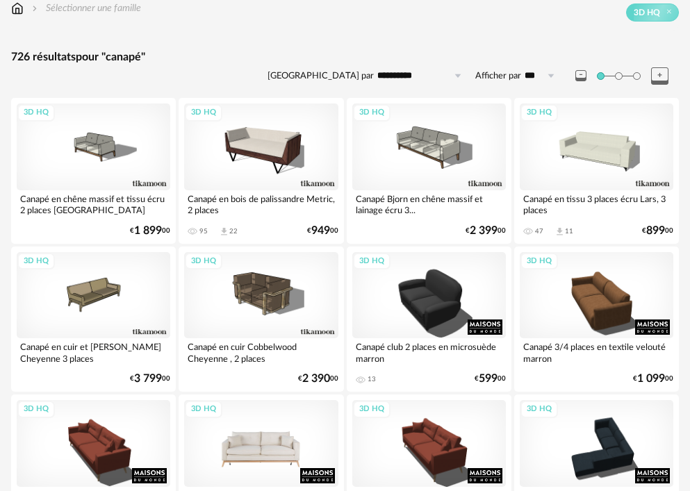
scroll to position [139, 0]
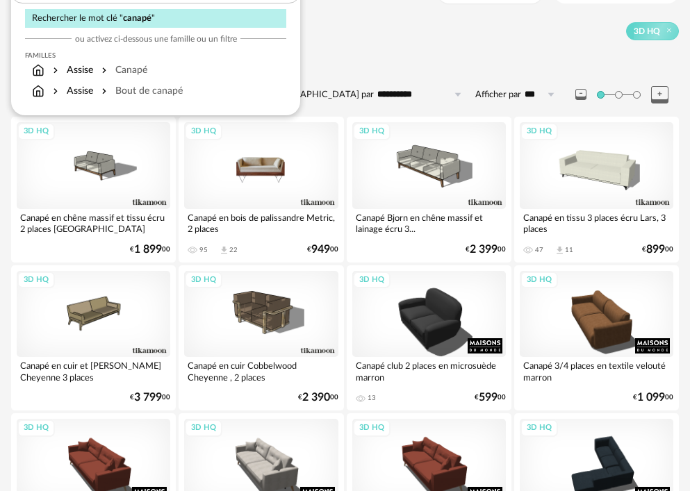
click at [259, 183] on div "3D HQ" at bounding box center [260, 165] width 153 height 86
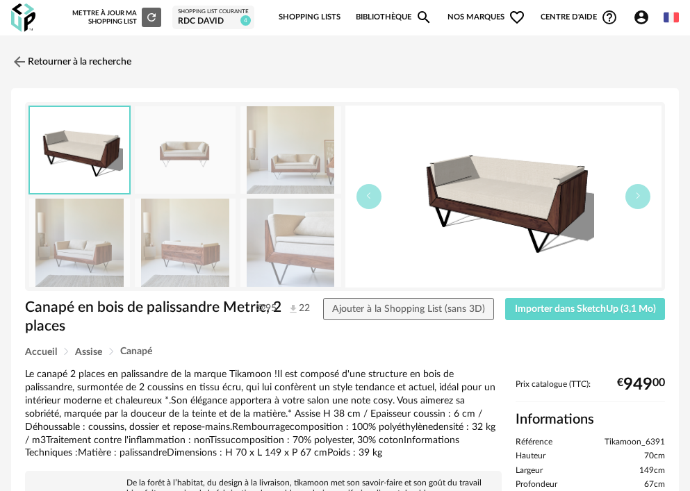
click at [269, 153] on img at bounding box center [290, 150] width 101 height 88
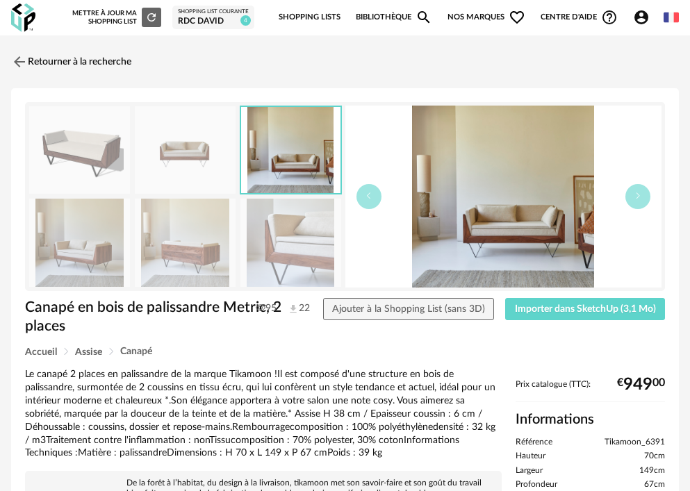
click at [205, 249] on img at bounding box center [185, 243] width 101 height 88
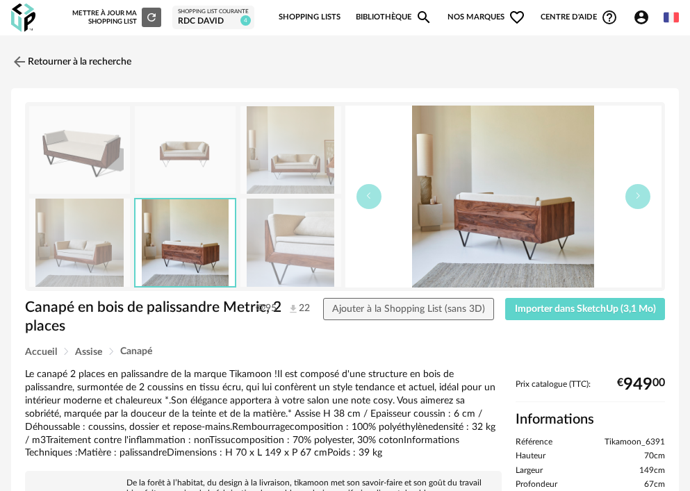
click at [236, 261] on div at bounding box center [184, 197] width 313 height 182
click at [65, 65] on link "Retourner à la recherche" at bounding box center [68, 62] width 120 height 31
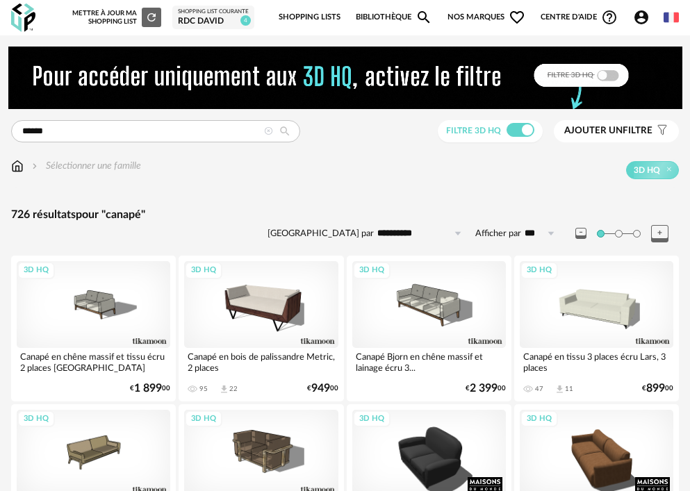
click at [617, 130] on span "Ajouter un filtre" at bounding box center [608, 131] width 88 height 12
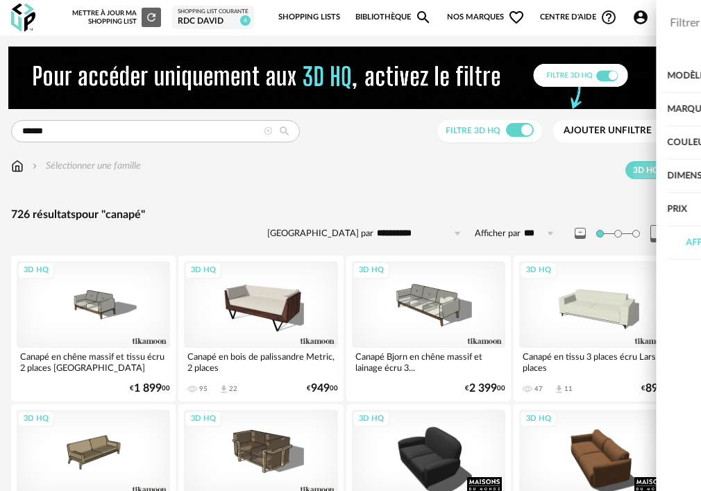
click at [532, 109] on div "Marque" at bounding box center [589, 109] width 174 height 33
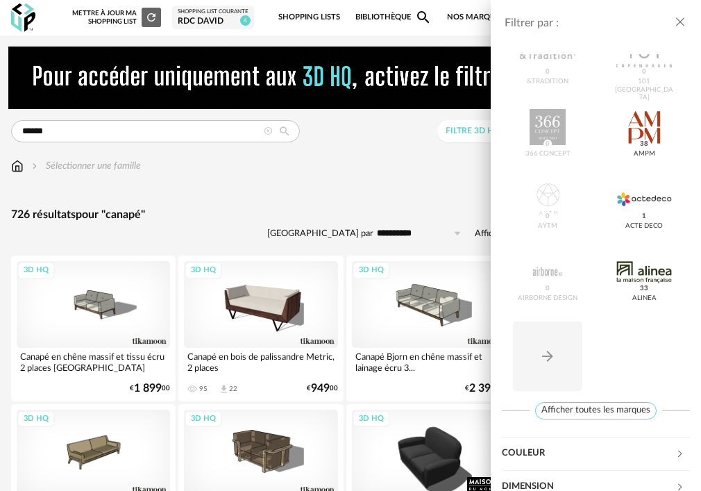
scroll to position [139, 0]
click at [594, 392] on span "Afficher toutes les marques" at bounding box center [596, 409] width 122 height 17
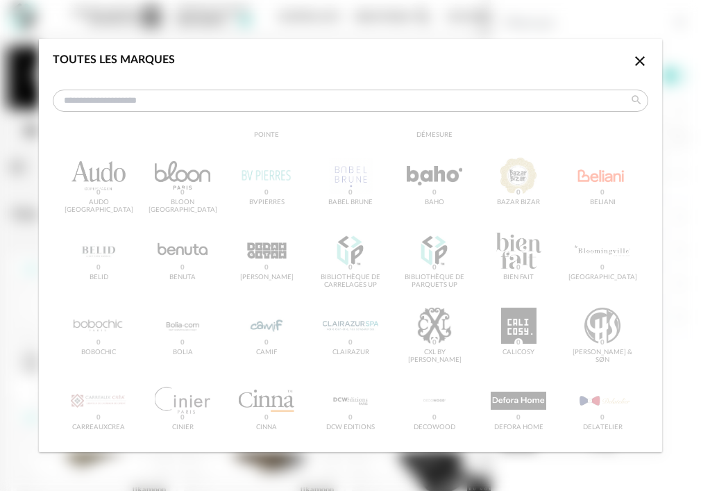
click at [617, 62] on icon "Close icon" at bounding box center [640, 61] width 10 height 10
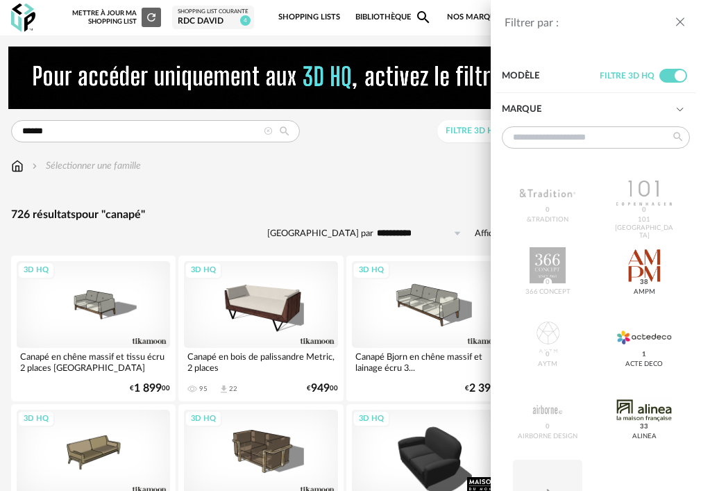
click at [55, 132] on div "Filtrer par : Modèle Filtre 3D HQ Marque &tradition 0 101 Copenhagen 0 366 Conc…" at bounding box center [350, 245] width 701 height 491
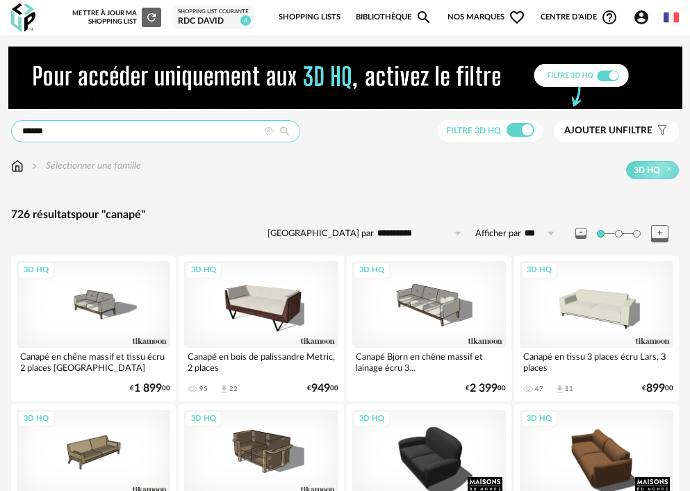
click at [58, 131] on input "******" at bounding box center [155, 131] width 289 height 22
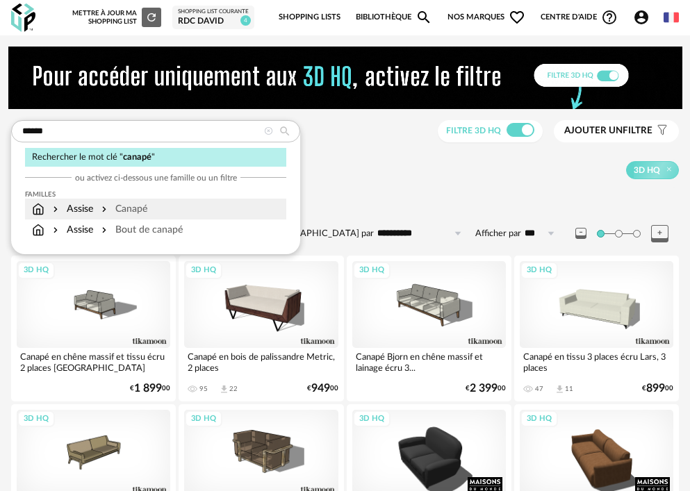
click at [37, 206] on img at bounding box center [38, 209] width 12 height 14
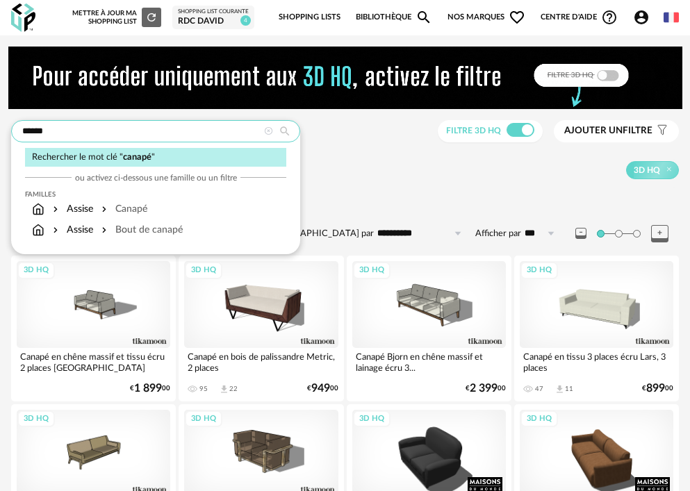
drag, startPoint x: 35, startPoint y: 132, endPoint x: -46, endPoint y: 147, distance: 81.9
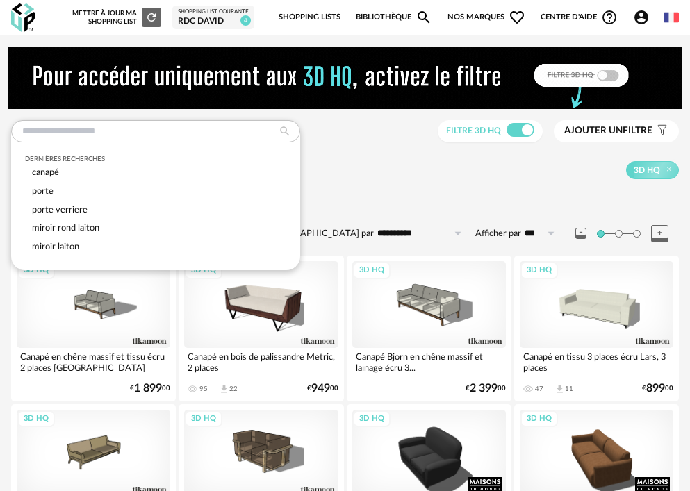
click at [351, 172] on div "3D HQ" at bounding box center [402, 170] width 552 height 18
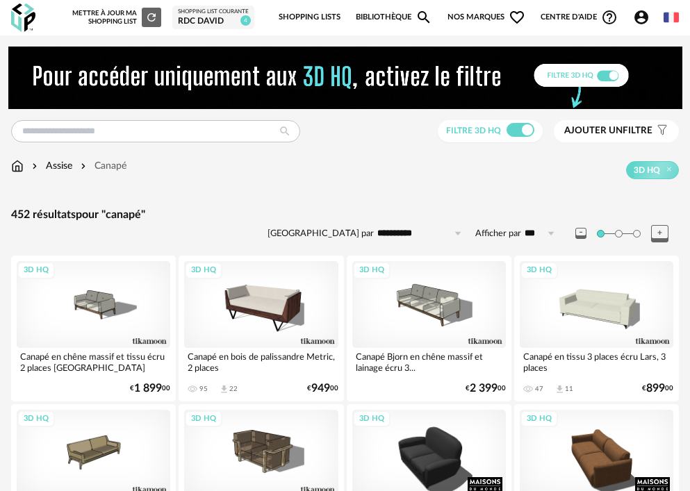
click at [12, 167] on img at bounding box center [17, 166] width 12 height 14
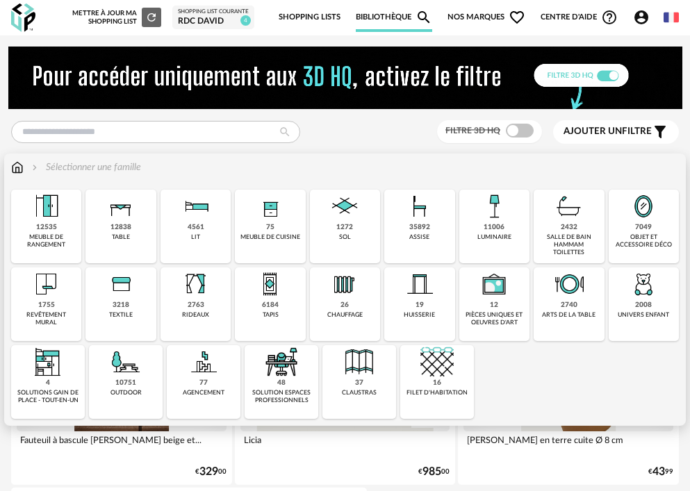
click at [419, 231] on div "35892" at bounding box center [419, 227] width 21 height 9
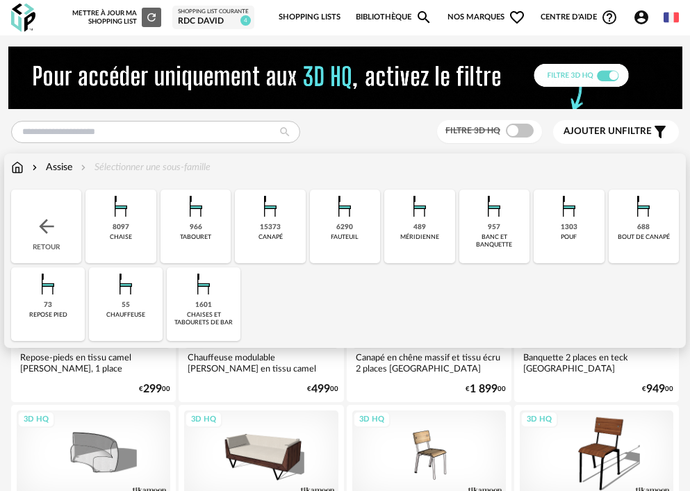
click at [272, 230] on div "15373" at bounding box center [270, 227] width 21 height 9
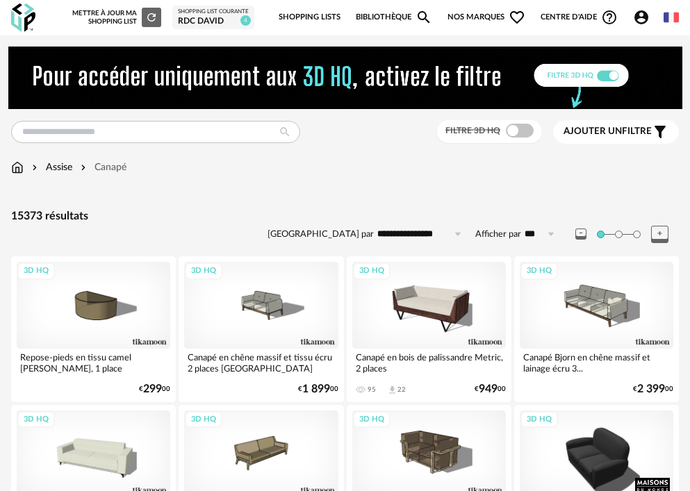
click at [602, 134] on span "Ajouter un" at bounding box center [592, 131] width 58 height 10
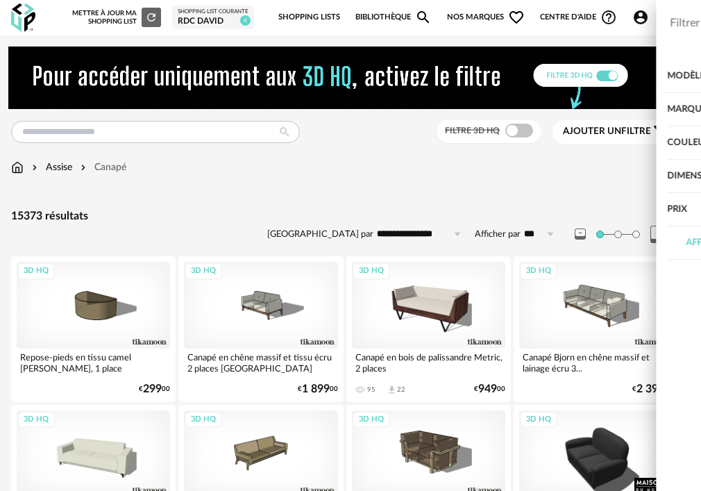
click at [533, 106] on div "Marque" at bounding box center [589, 109] width 174 height 33
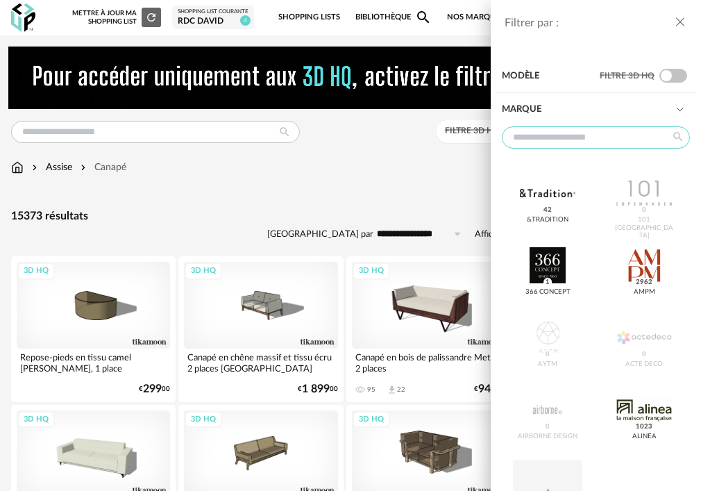
click at [558, 134] on input "text" at bounding box center [596, 137] width 188 height 22
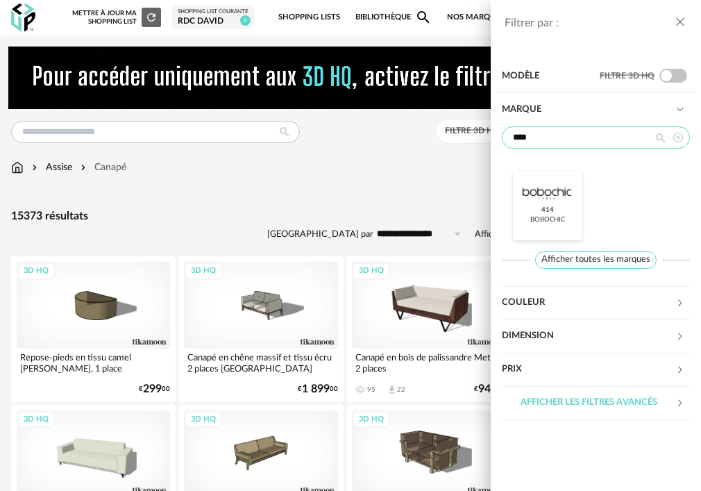
type input "****"
click at [564, 198] on div at bounding box center [547, 193] width 55 height 36
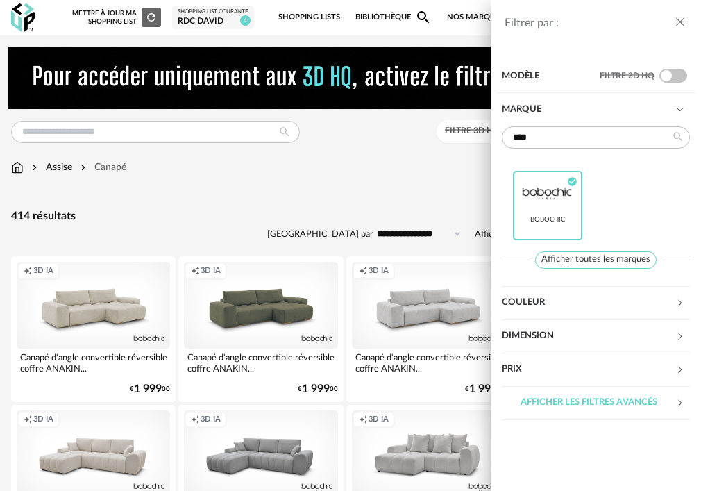
click at [384, 204] on div "Filtrer par : Modèle Filtre 3D HQ Marque **** Bobochic Check Circle icon Affich…" at bounding box center [350, 245] width 701 height 491
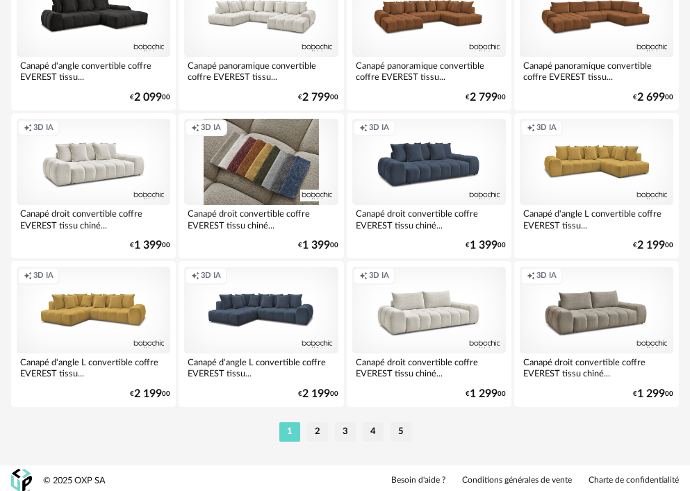
scroll to position [3557, 0]
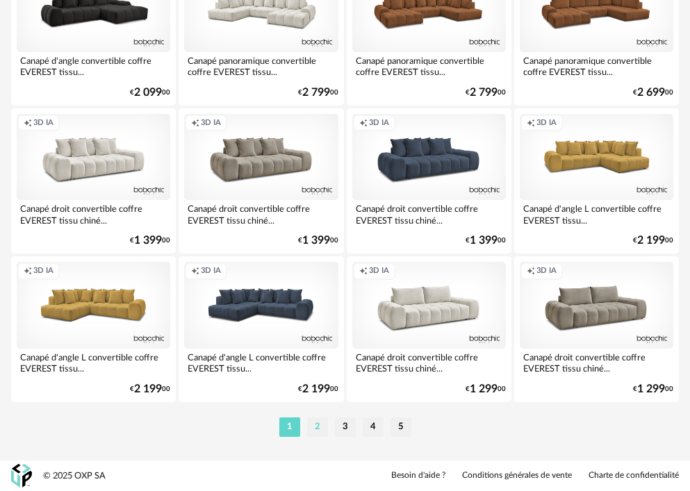
click at [317, 428] on li "2" at bounding box center [317, 426] width 21 height 19
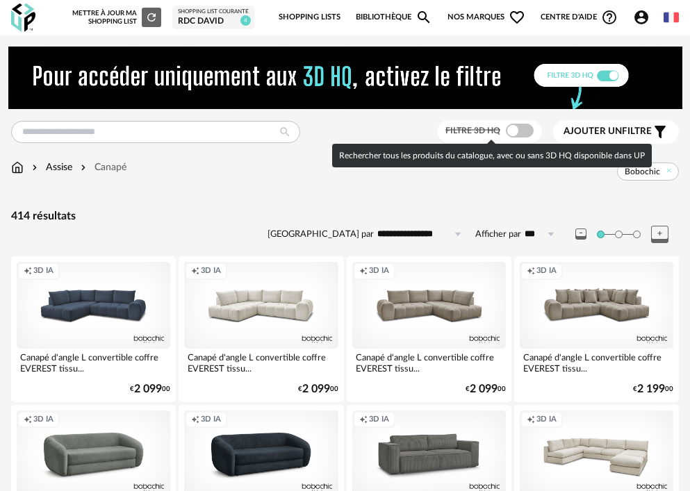
click at [519, 132] on span at bounding box center [520, 131] width 28 height 14
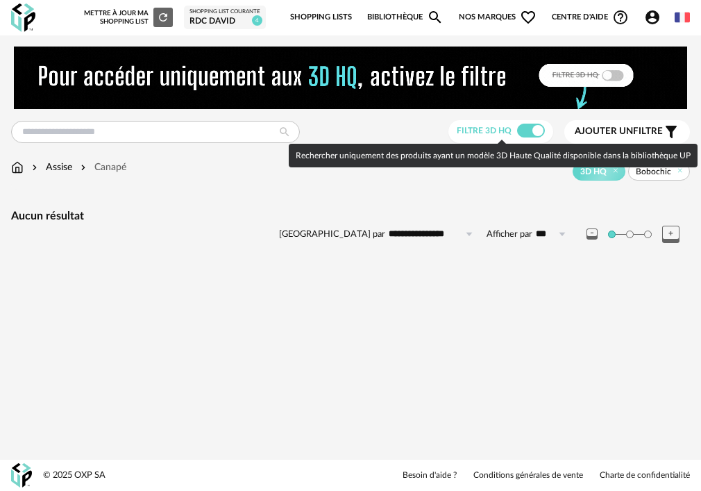
click at [531, 130] on span at bounding box center [531, 131] width 28 height 14
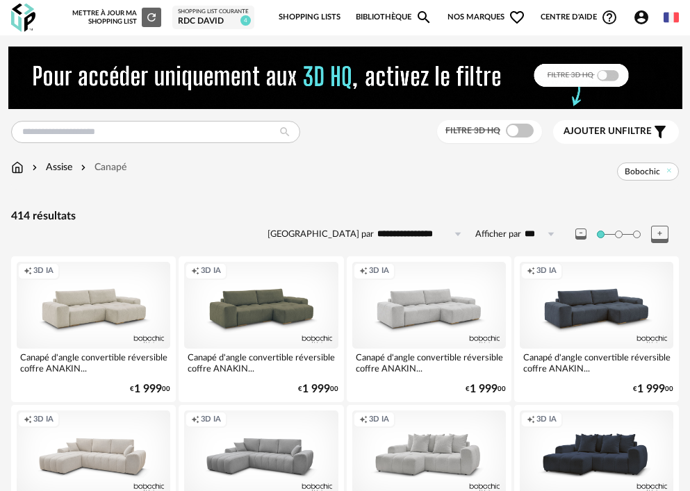
click at [582, 129] on span "Ajouter un" at bounding box center [592, 131] width 58 height 10
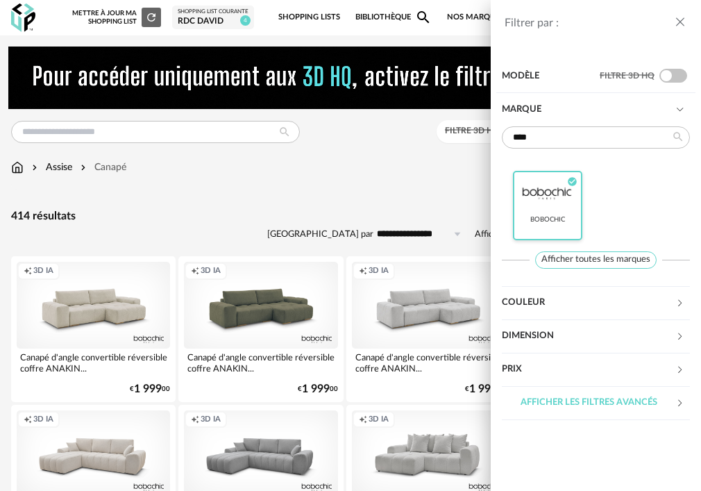
click at [572, 179] on icon "Check Circle icon" at bounding box center [572, 181] width 9 height 9
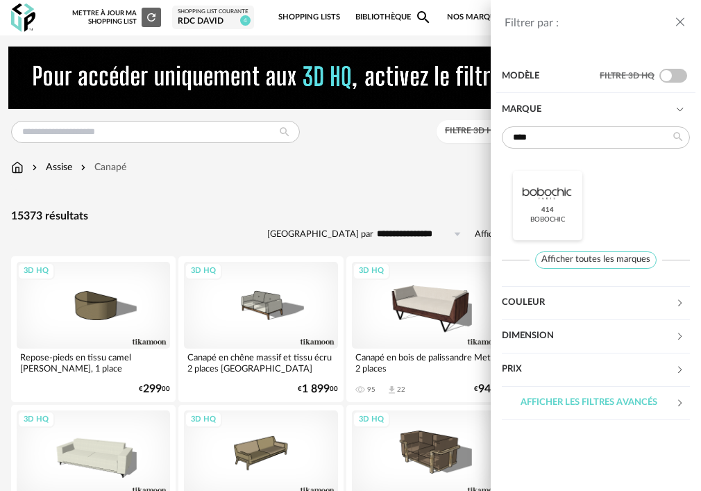
click at [378, 154] on div "Filtrer par : Modèle Filtre 3D HQ Marque **** Bobochic 414 Afficher toutes les …" at bounding box center [350, 245] width 701 height 491
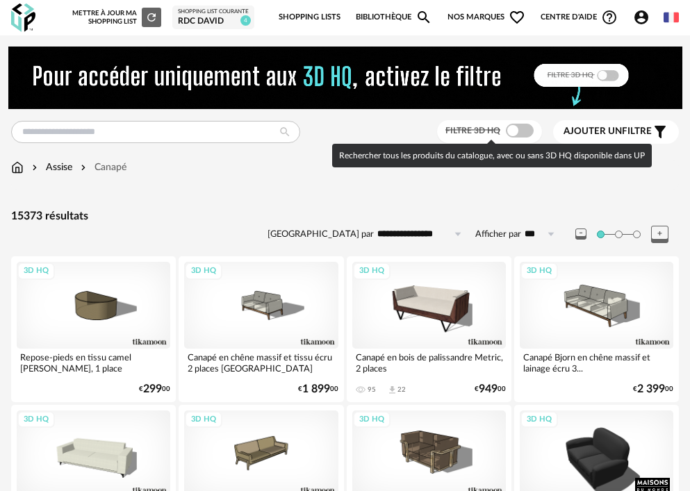
click at [529, 126] on span at bounding box center [520, 131] width 28 height 14
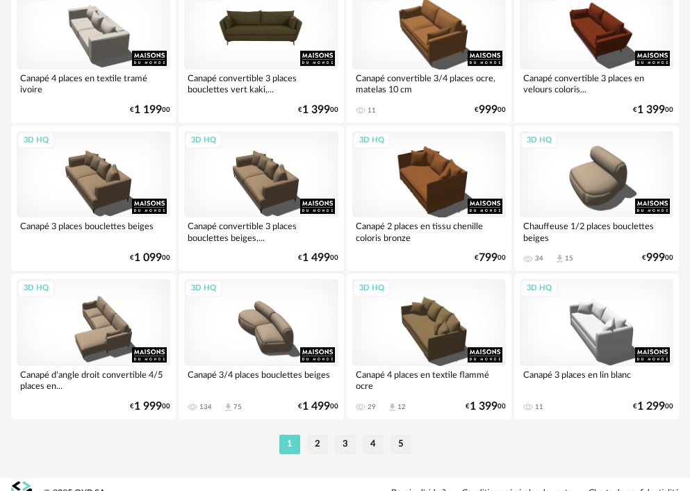
scroll to position [3541, 0]
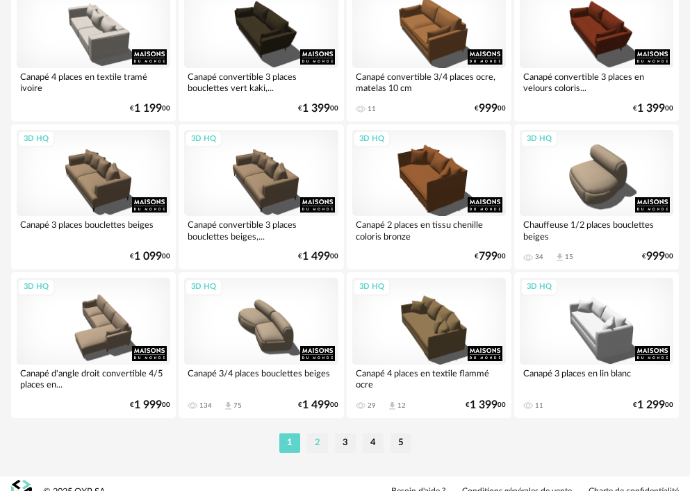
click at [317, 440] on li "2" at bounding box center [317, 442] width 21 height 19
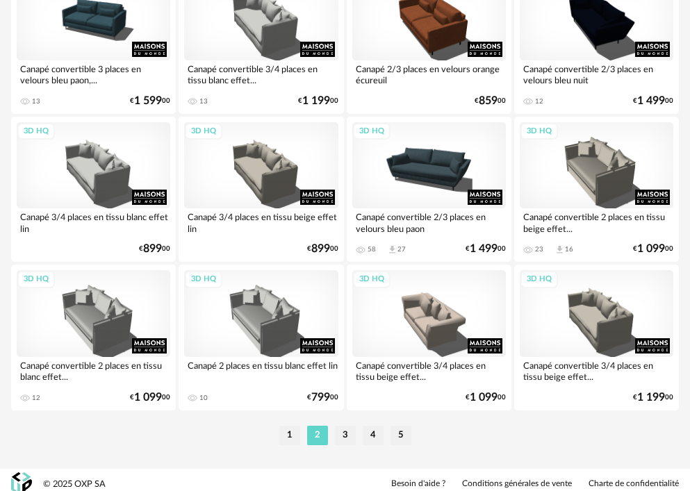
scroll to position [3557, 0]
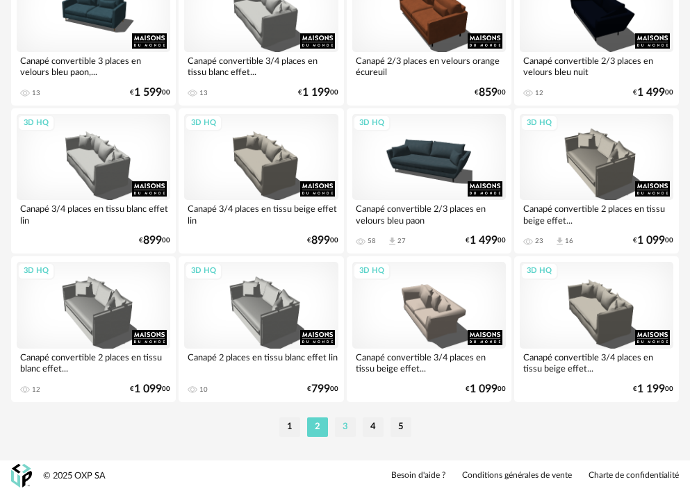
click at [346, 425] on li "3" at bounding box center [345, 426] width 21 height 19
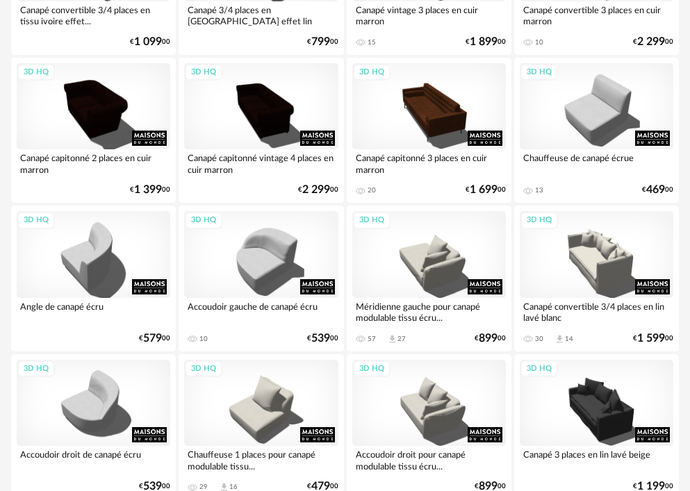
scroll to position [305, 0]
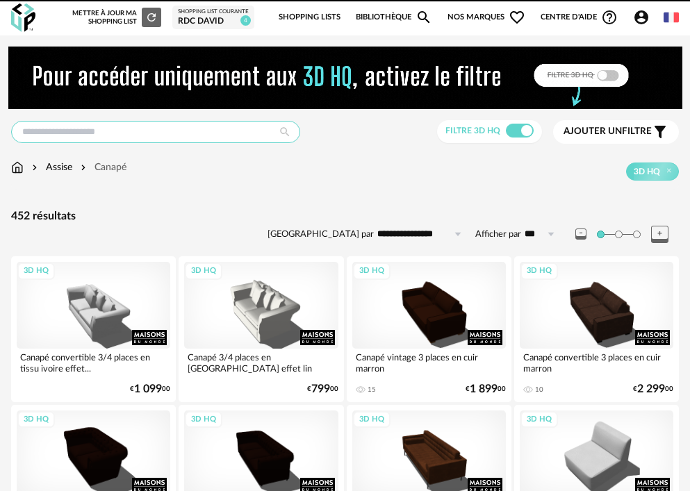
click at [132, 133] on input "text" at bounding box center [155, 132] width 289 height 22
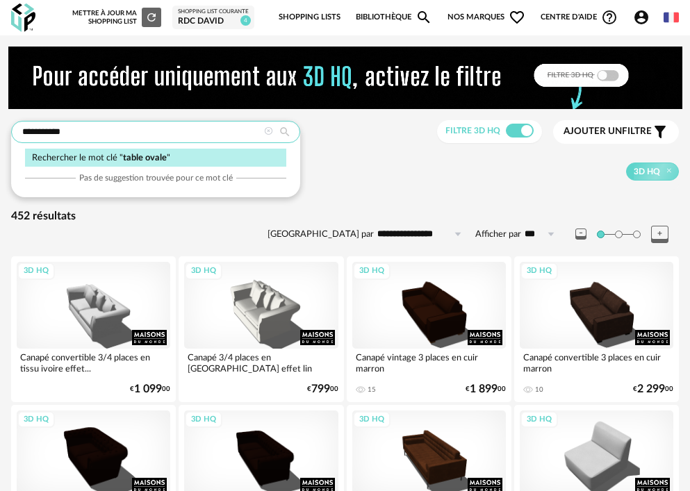
type input "**********"
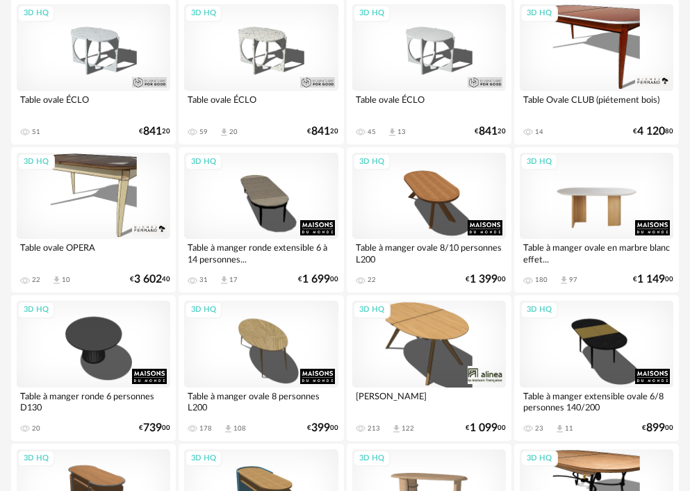
scroll to position [278, 0]
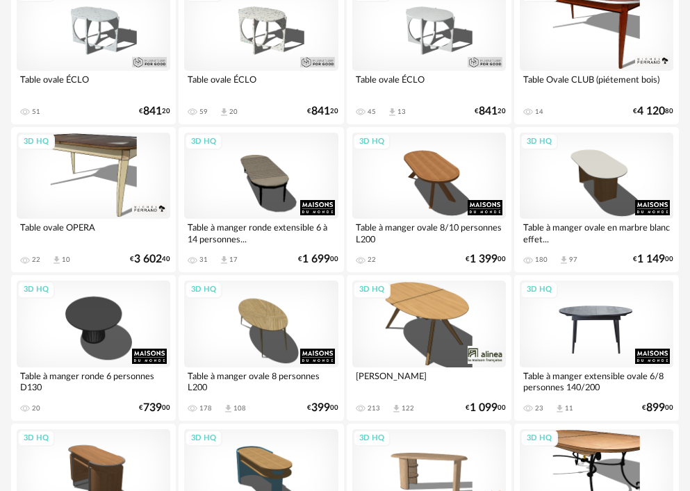
click at [612, 338] on div "3D HQ" at bounding box center [595, 324] width 153 height 86
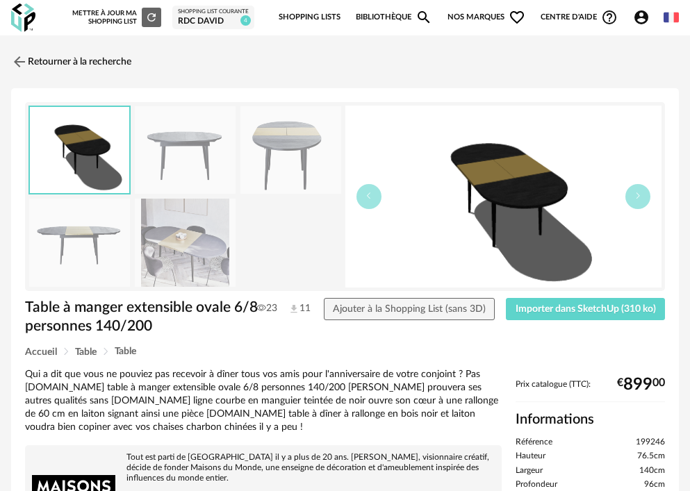
click at [198, 158] on img at bounding box center [185, 150] width 101 height 88
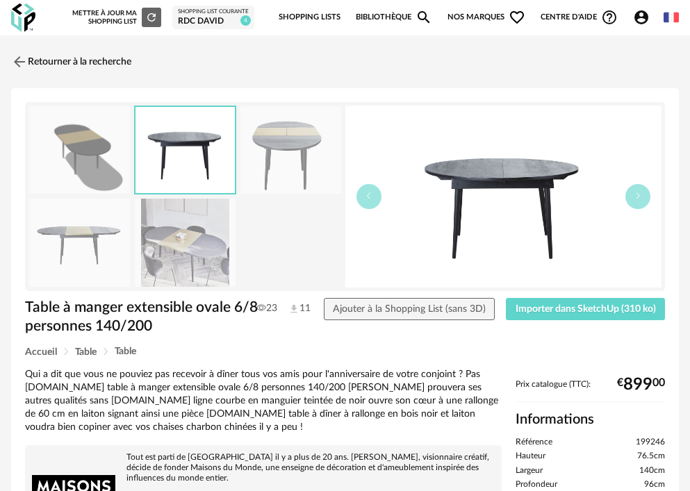
click at [192, 233] on img at bounding box center [185, 243] width 101 height 88
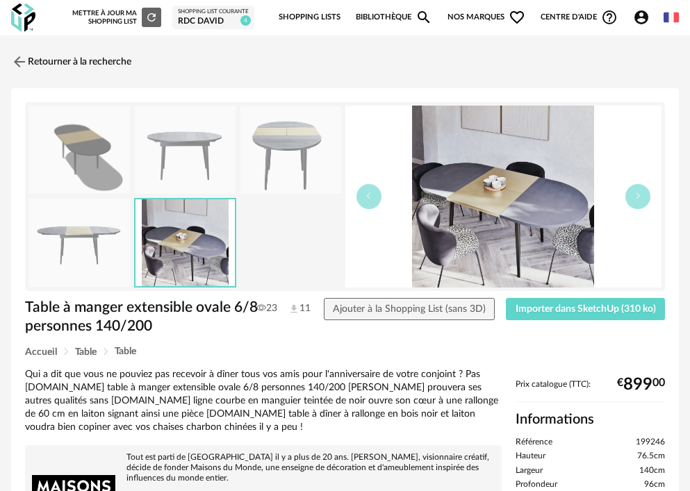
click at [523, 205] on img at bounding box center [503, 197] width 317 height 182
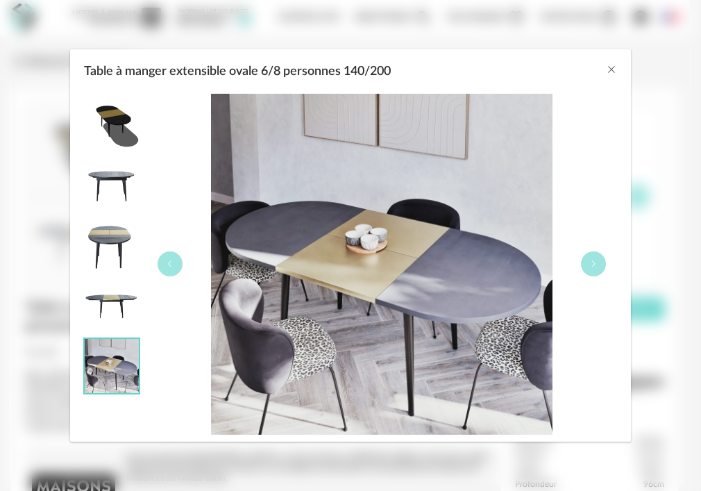
click at [125, 293] on img "Table à manger extensible ovale 6/8 personnes 140/200" at bounding box center [112, 305] width 54 height 54
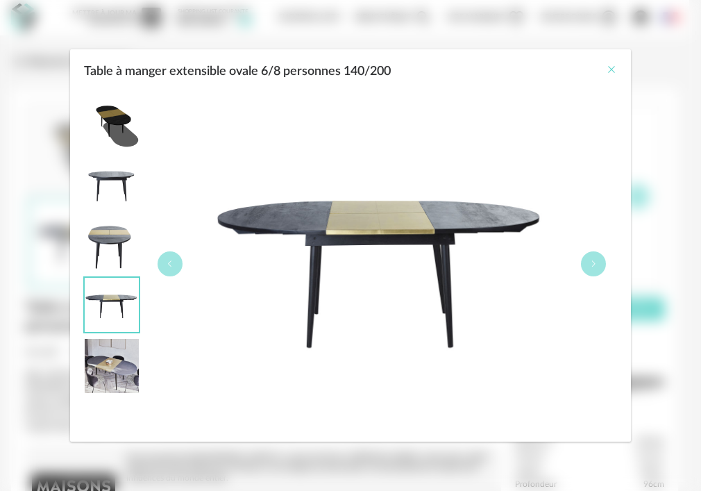
click at [612, 71] on icon "Close" at bounding box center [611, 69] width 11 height 11
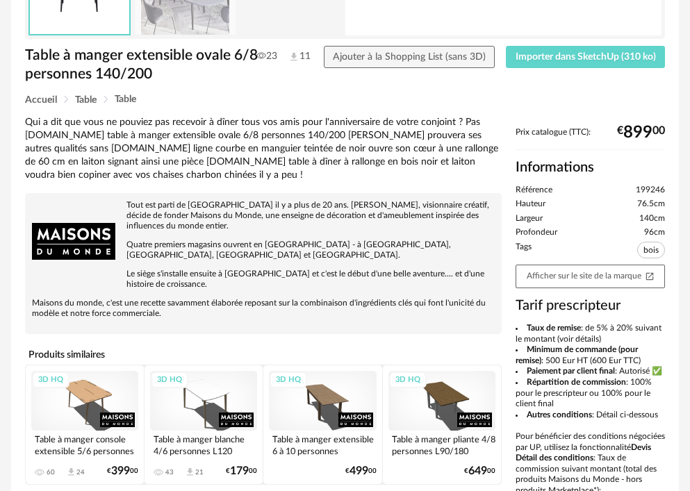
scroll to position [69, 0]
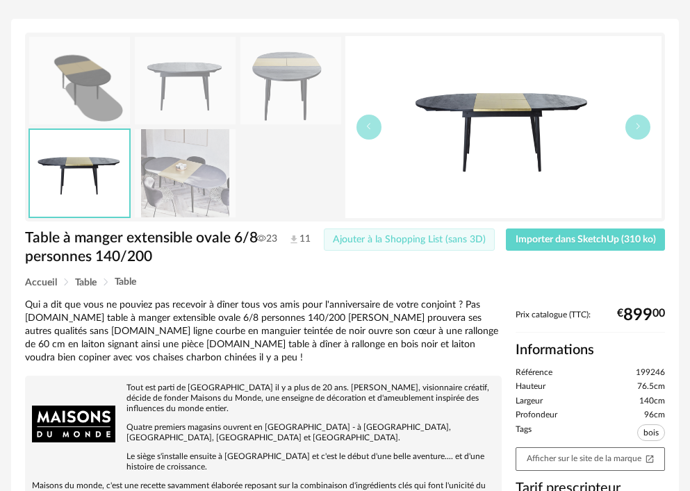
click at [463, 244] on span "Ajouter à la Shopping List (sans 3D)" at bounding box center [409, 240] width 153 height 10
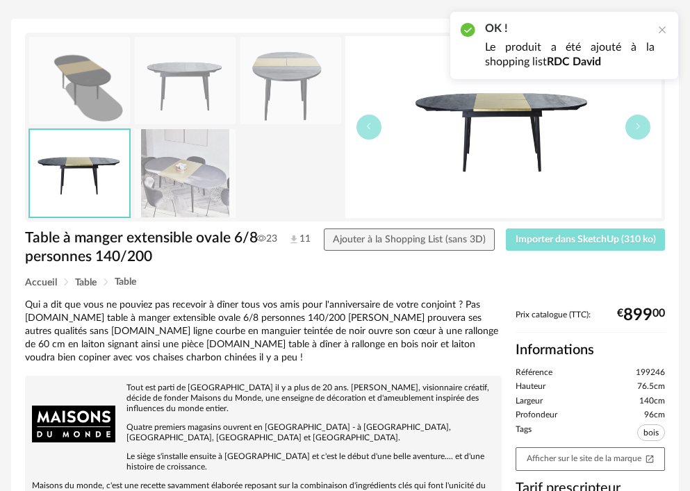
click at [570, 243] on span "Importer dans SketchUp (310 ko)" at bounding box center [585, 240] width 140 height 10
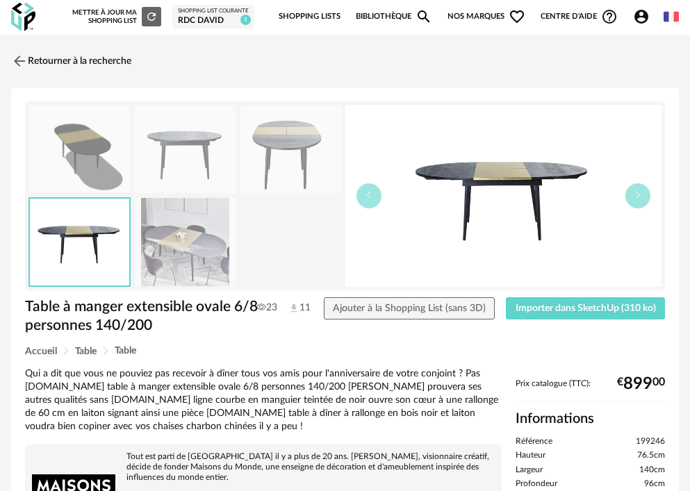
scroll to position [0, 0]
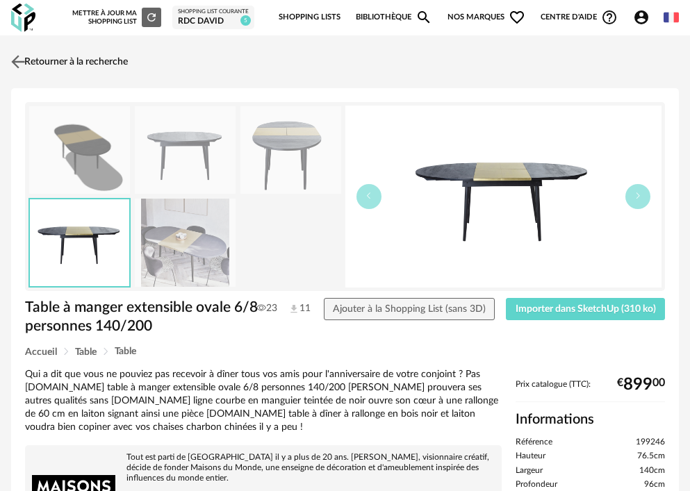
click at [83, 61] on link "Retourner à la recherche" at bounding box center [68, 62] width 120 height 31
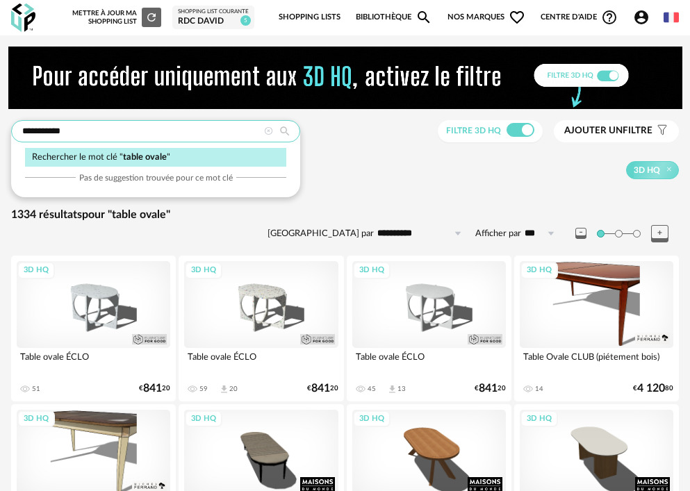
drag, startPoint x: 103, startPoint y: 132, endPoint x: -84, endPoint y: 158, distance: 188.6
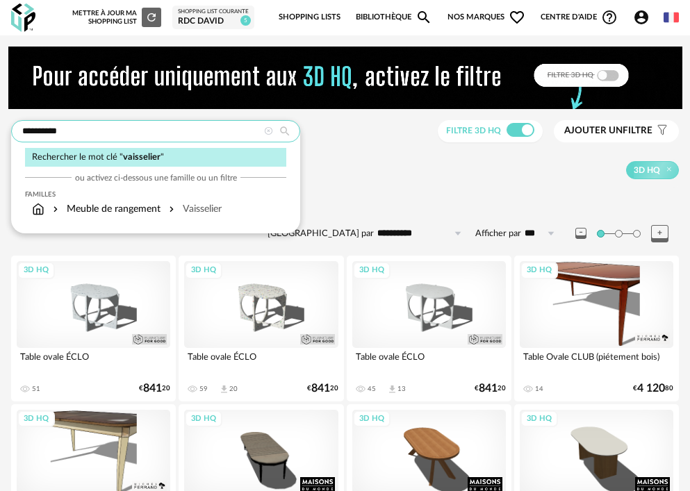
type input "**********"
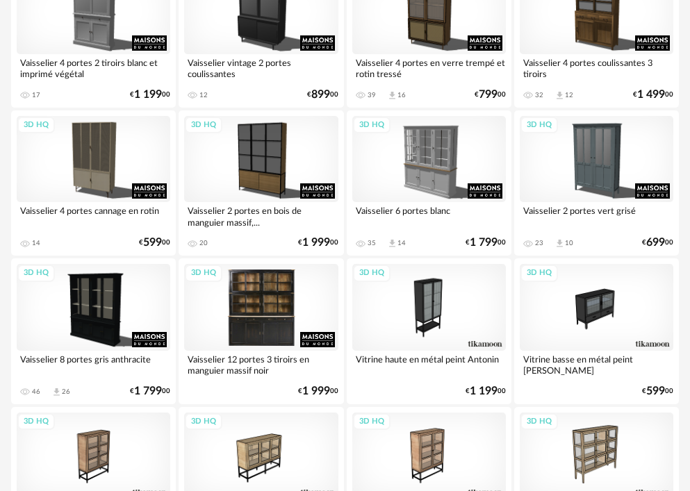
scroll to position [625, 0]
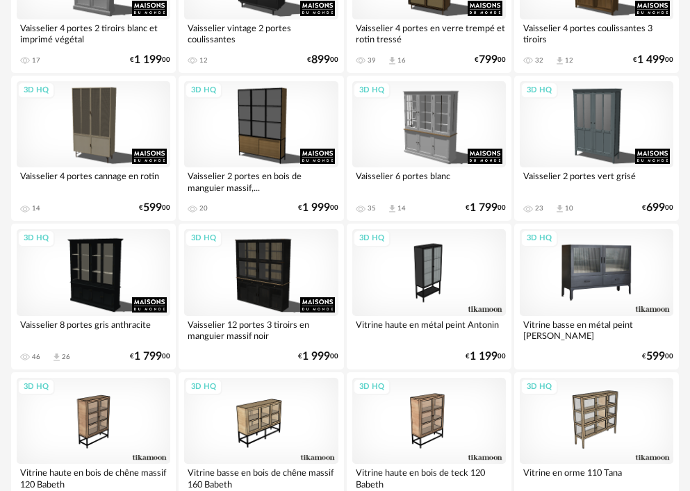
click at [571, 275] on div "3D HQ" at bounding box center [595, 272] width 153 height 86
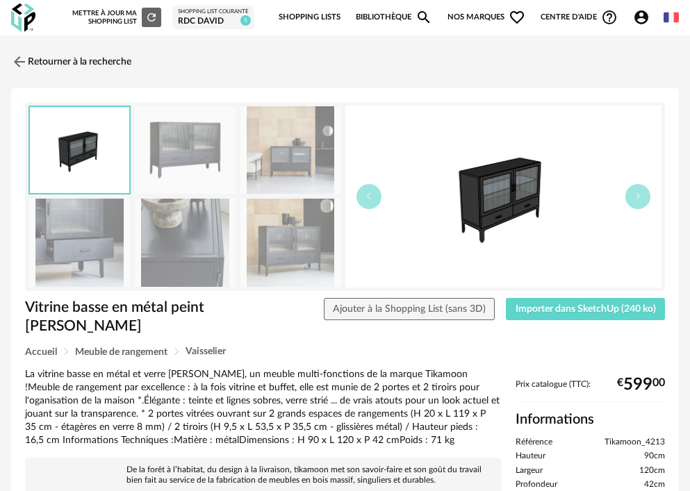
click at [307, 269] on img at bounding box center [290, 243] width 101 height 88
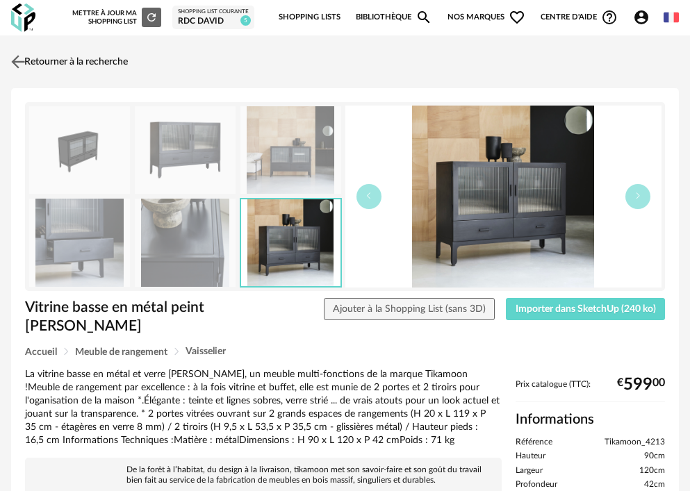
click at [62, 61] on link "Retourner à la recherche" at bounding box center [68, 62] width 120 height 31
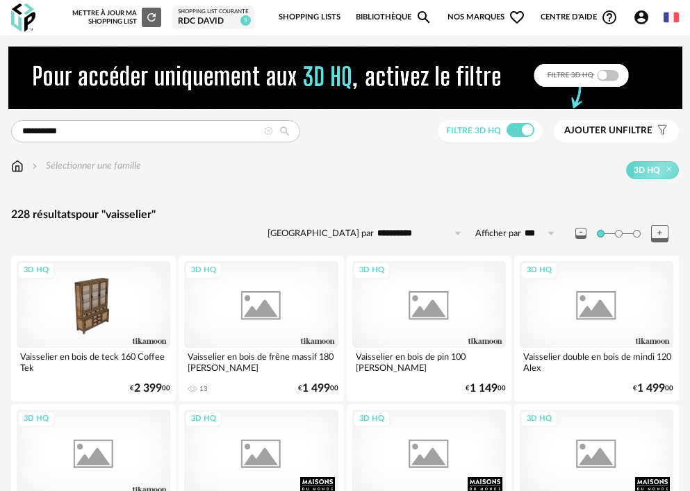
scroll to position [625, 0]
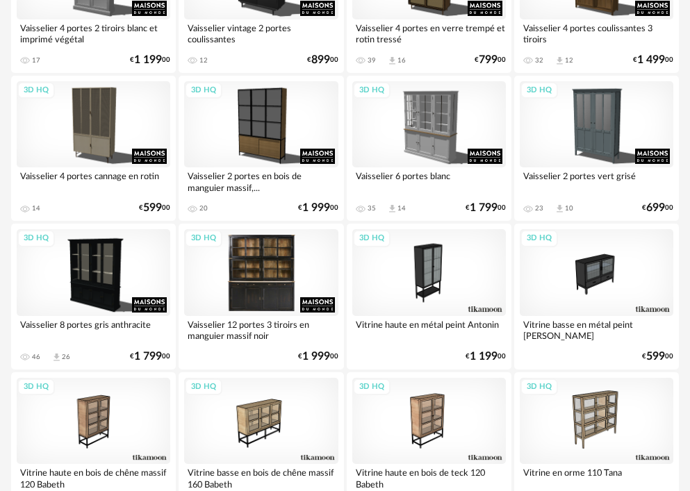
click at [235, 274] on div "3D HQ" at bounding box center [260, 272] width 153 height 86
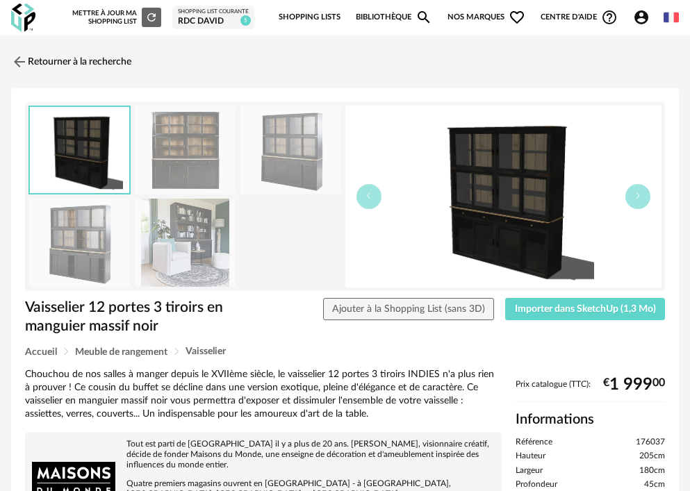
click at [206, 256] on img at bounding box center [185, 243] width 101 height 88
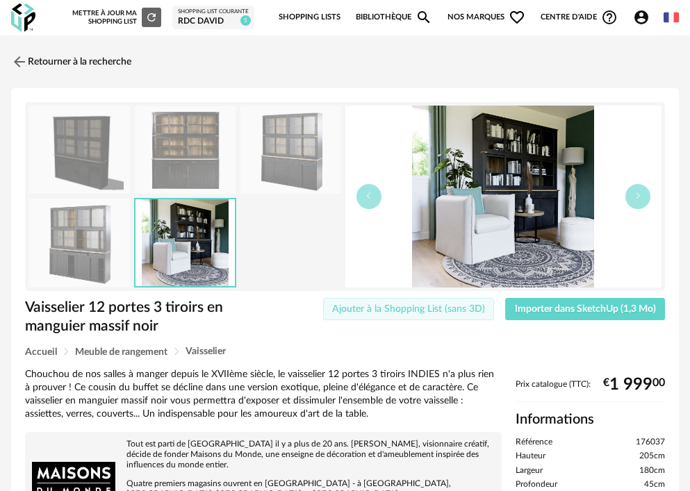
click at [475, 308] on span "Ajouter à la Shopping List (sans 3D)" at bounding box center [408, 309] width 153 height 10
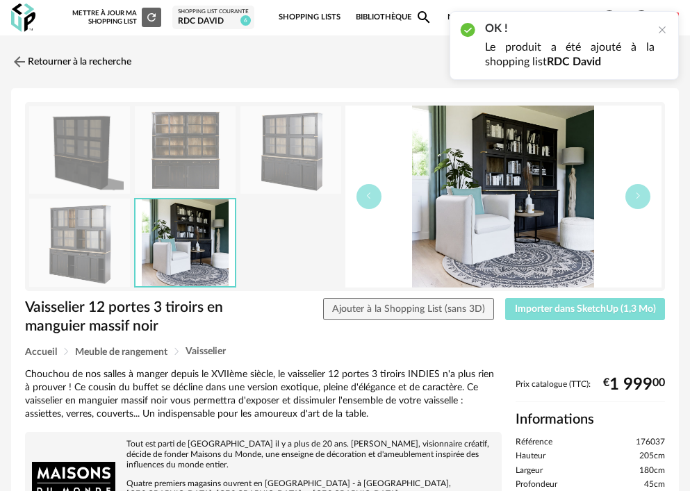
click at [582, 308] on span "Importer dans SketchUp (1,3 Mo)" at bounding box center [585, 309] width 141 height 10
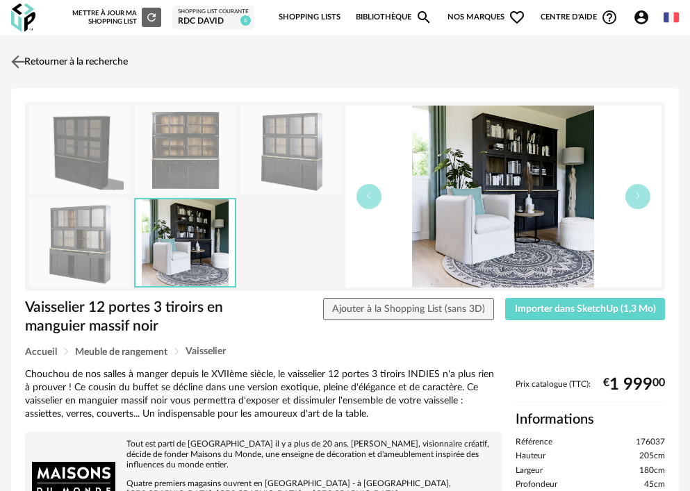
click at [110, 58] on link "Retourner à la recherche" at bounding box center [68, 62] width 120 height 31
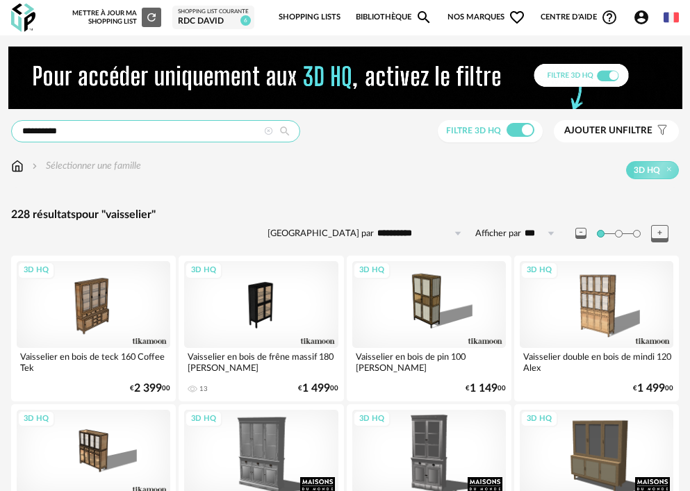
click at [200, 127] on input "**********" at bounding box center [155, 131] width 289 height 22
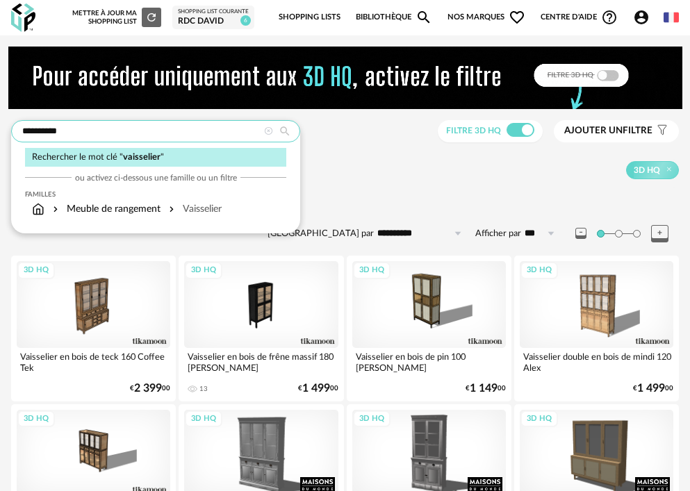
drag, startPoint x: 195, startPoint y: 126, endPoint x: -109, endPoint y: 151, distance: 305.2
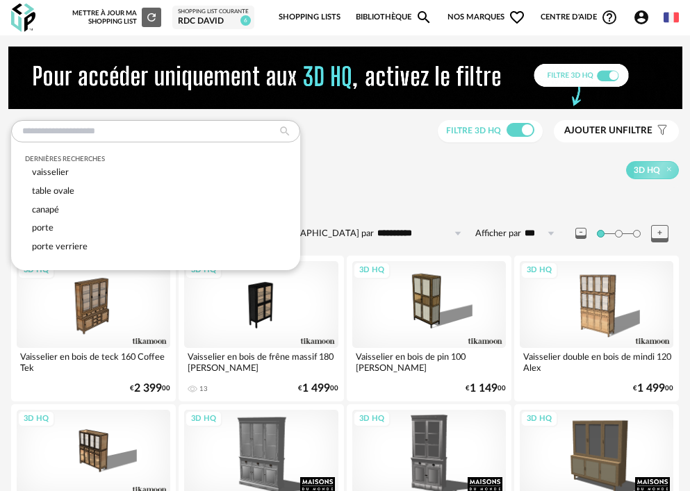
click at [356, 174] on div "3D HQ" at bounding box center [409, 170] width 537 height 18
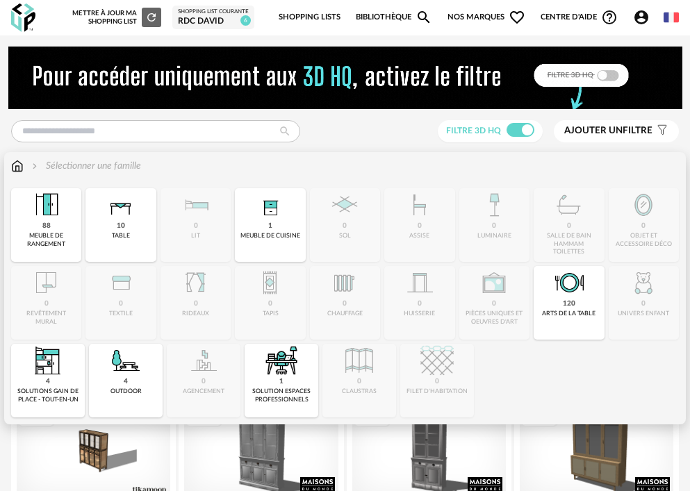
click at [17, 169] on img at bounding box center [17, 166] width 12 height 14
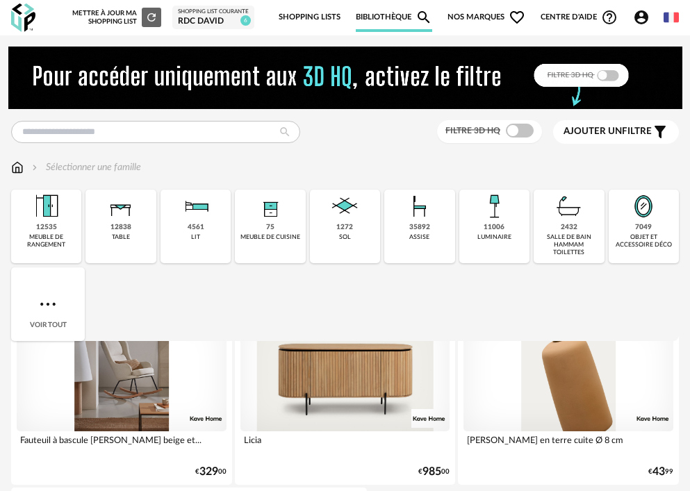
click at [52, 305] on img at bounding box center [48, 304] width 22 height 22
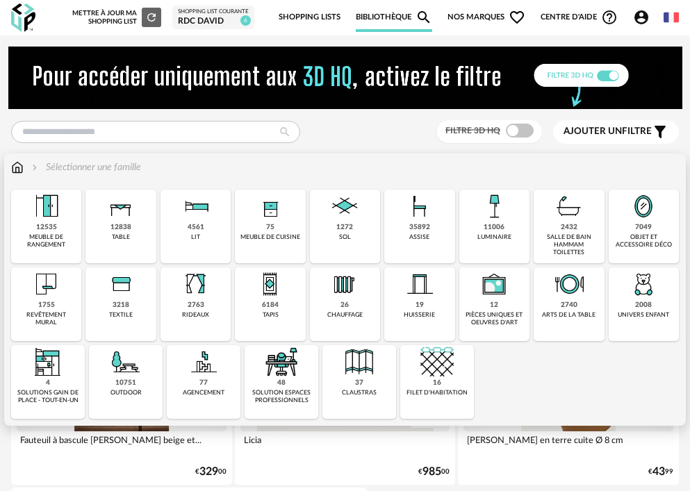
click at [52, 305] on div "1755" at bounding box center [46, 305] width 17 height 9
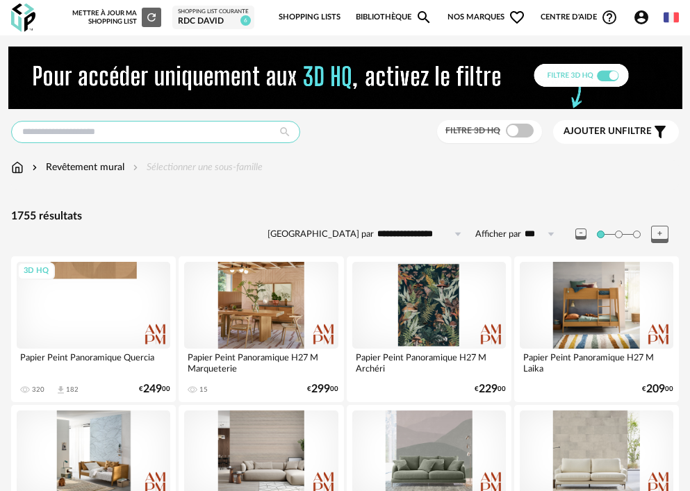
click at [107, 131] on input "text" at bounding box center [155, 132] width 289 height 22
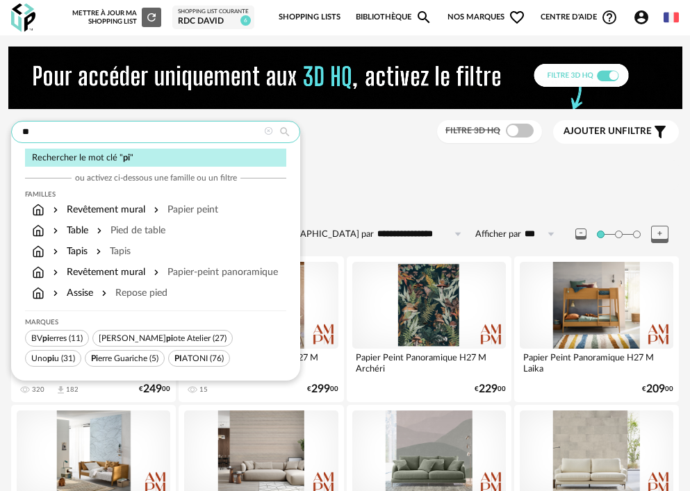
type input "*"
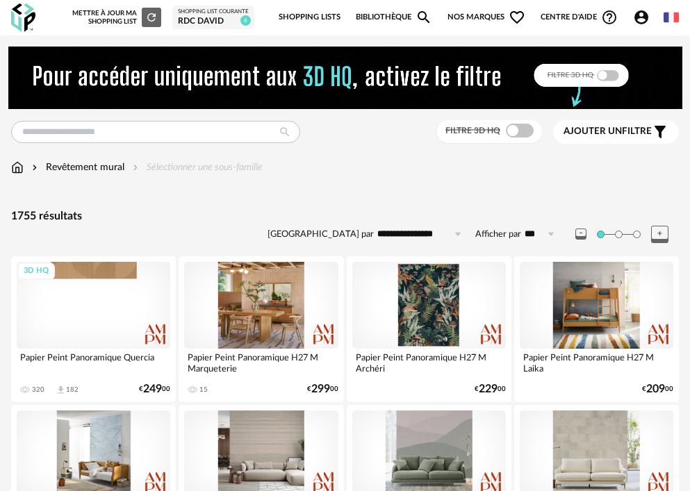
click at [587, 140] on button "Ajouter un filtre s Filter icon" at bounding box center [616, 132] width 126 height 24
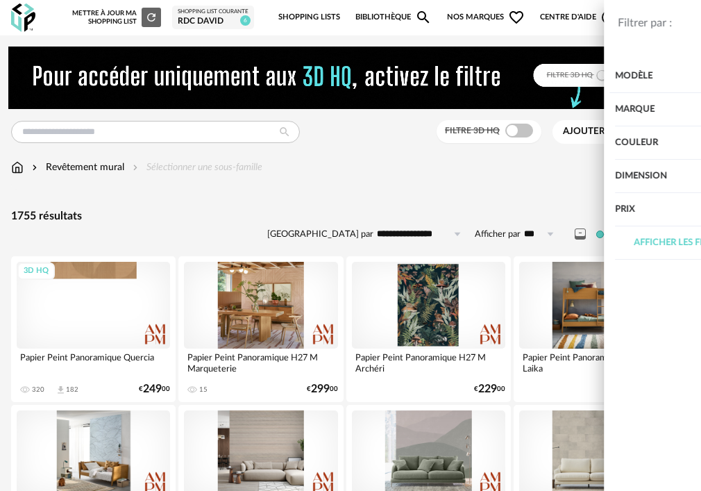
click at [535, 147] on div "Couleur" at bounding box center [589, 142] width 174 height 33
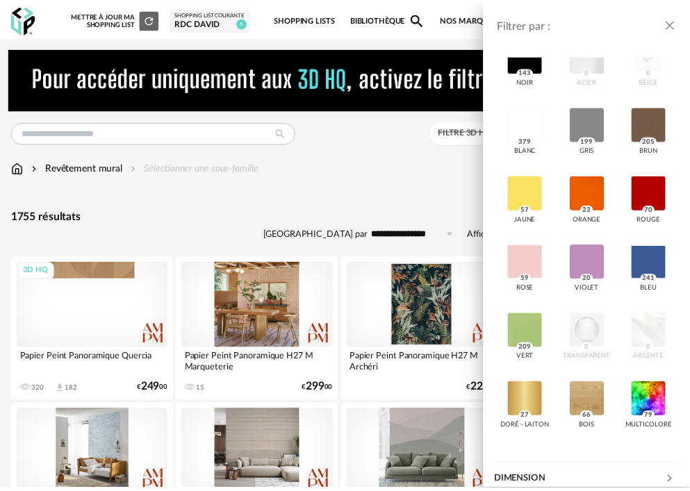
scroll to position [208, 0]
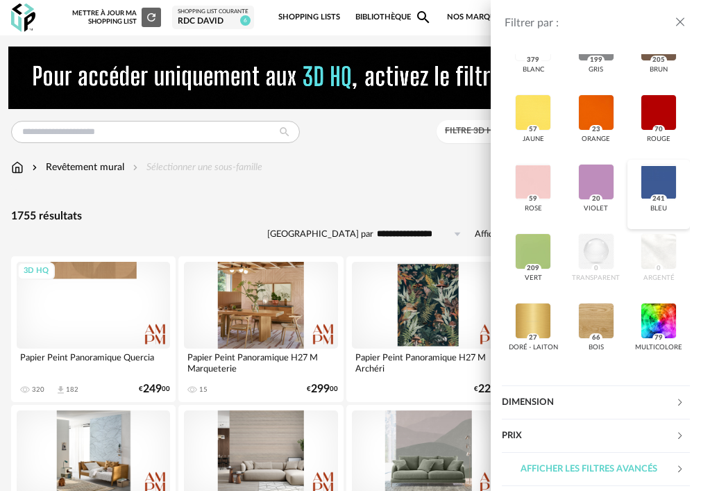
click at [660, 200] on div at bounding box center [659, 182] width 36 height 36
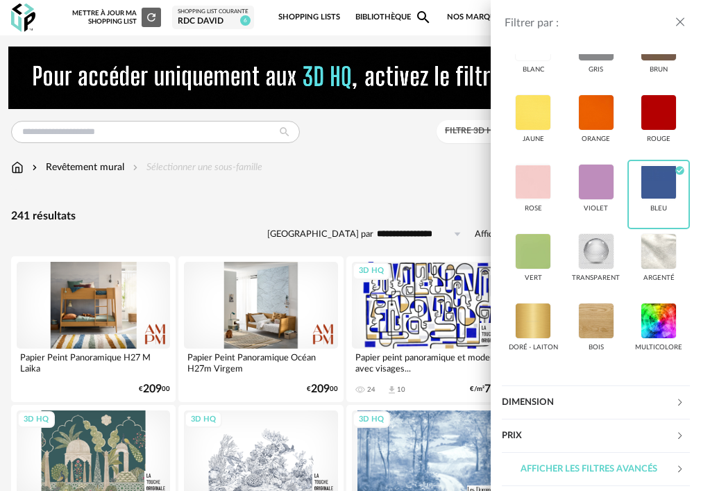
click at [361, 178] on div "Filtrer par : Modèle Filtre 3D HQ Marque &tradition 0 101 Copenhagen 0 366 Conc…" at bounding box center [350, 245] width 701 height 491
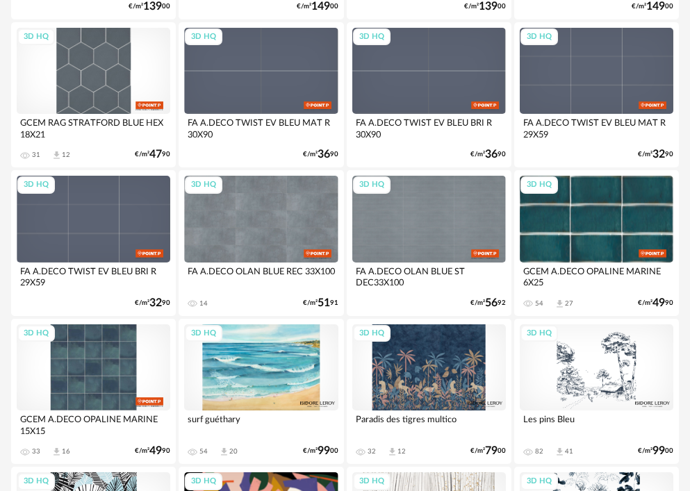
scroll to position [2014, 0]
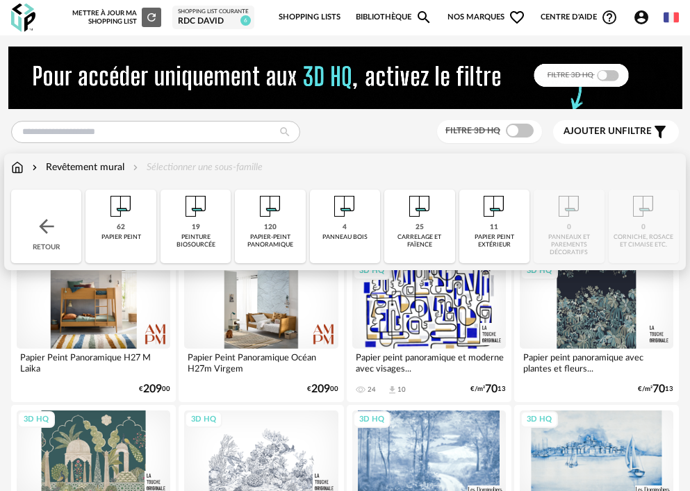
click at [16, 162] on img at bounding box center [17, 167] width 12 height 14
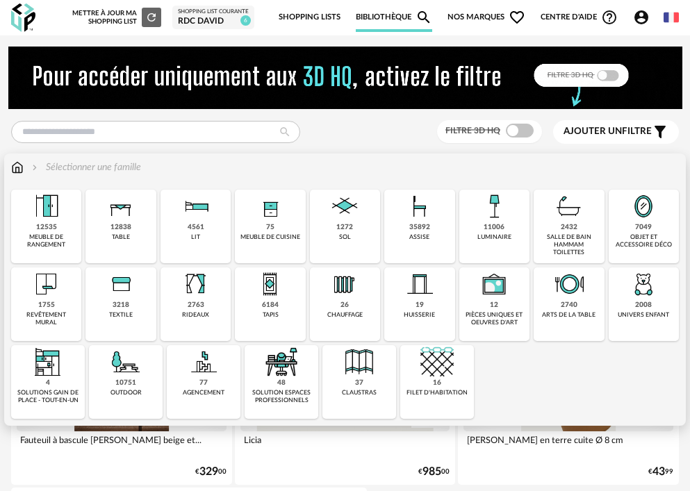
click at [337, 217] on img at bounding box center [344, 206] width 33 height 33
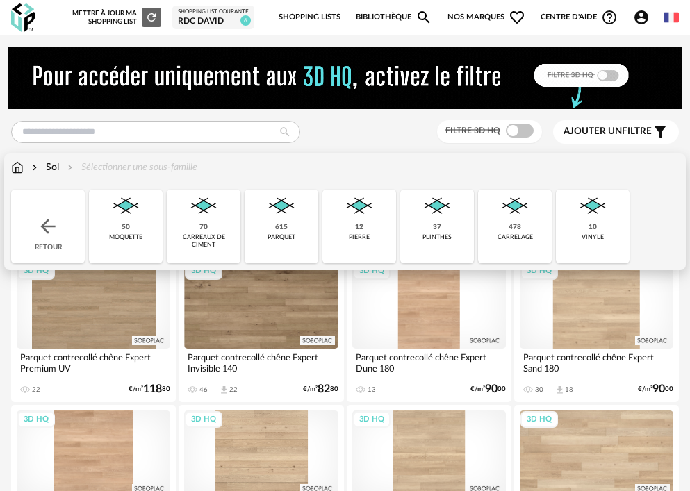
click at [368, 213] on img at bounding box center [358, 206] width 33 height 33
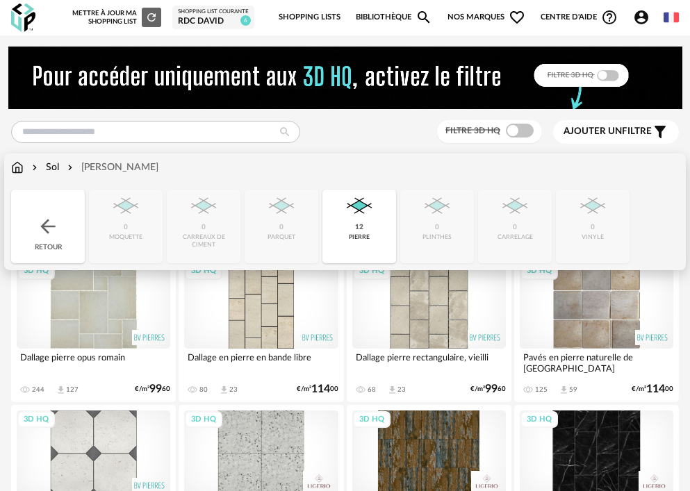
click at [53, 165] on div "Sol" at bounding box center [44, 167] width 30 height 14
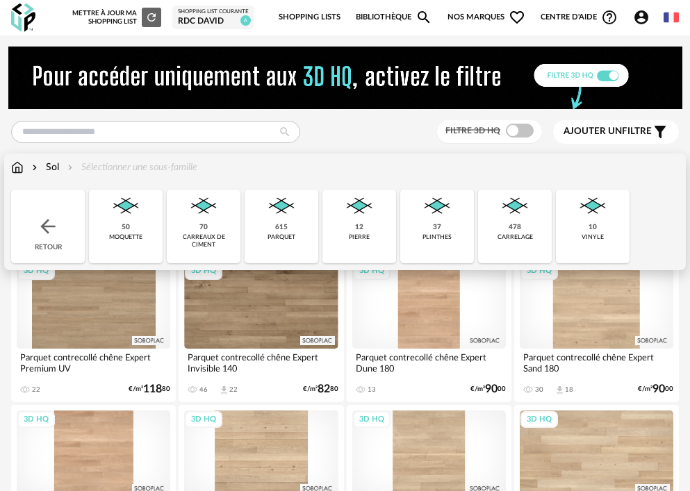
click at [522, 223] on div "478 carrelage" at bounding box center [515, 227] width 74 height 74
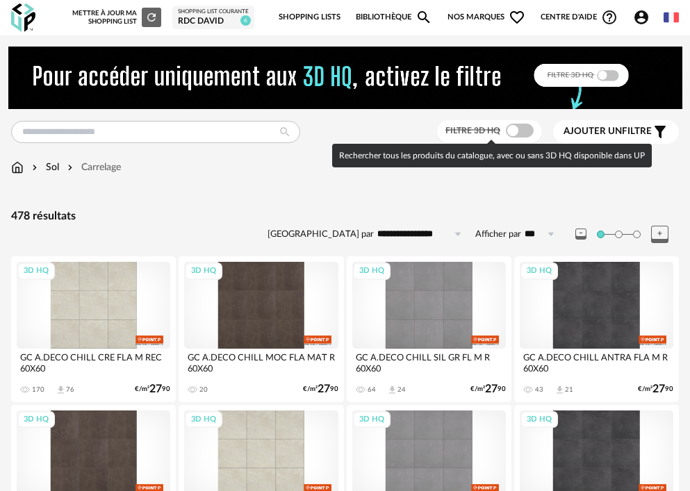
click at [524, 127] on span at bounding box center [520, 131] width 28 height 14
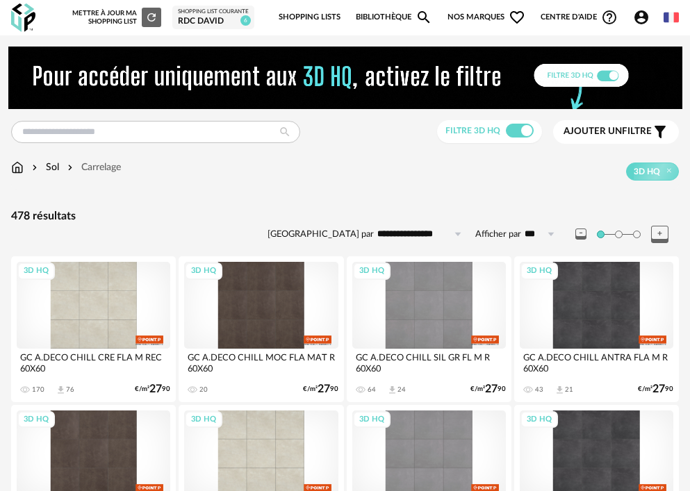
click at [603, 132] on span "Ajouter un" at bounding box center [592, 131] width 58 height 10
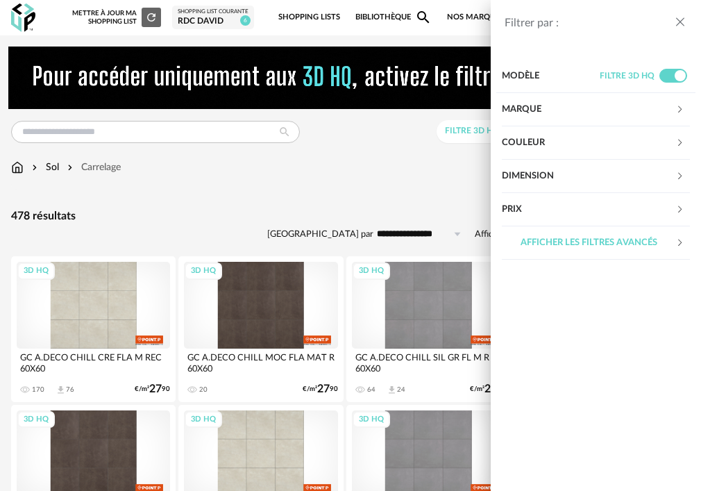
click at [548, 176] on div "Dimension" at bounding box center [589, 176] width 174 height 33
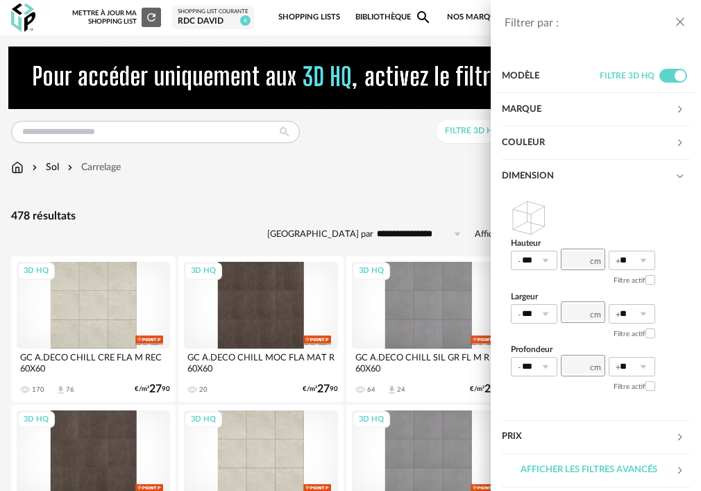
click at [343, 201] on div "Filtrer par : Modèle Filtre 3D HQ Marque &tradition 0 101 Copenhagen 0 366 Conc…" at bounding box center [350, 245] width 701 height 491
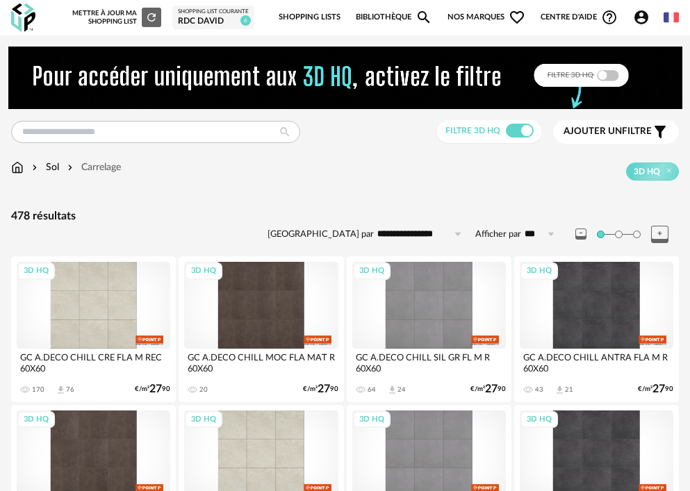
click at [589, 135] on span "Ajouter un" at bounding box center [592, 131] width 58 height 10
click at [593, 134] on span "Ajouter un" at bounding box center [592, 131] width 58 height 10
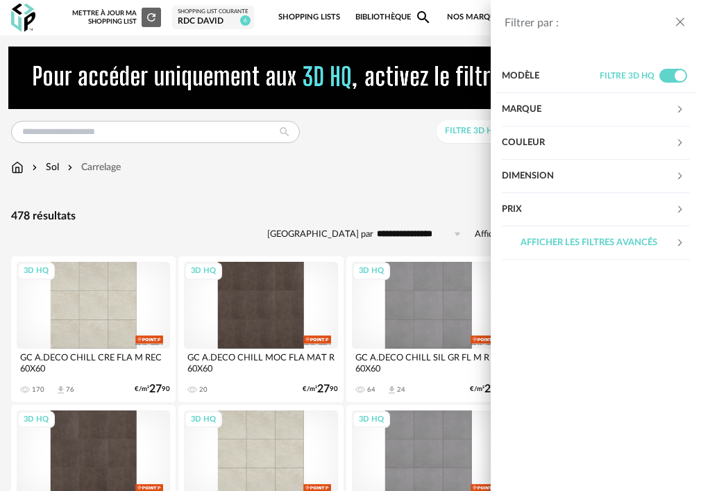
click at [558, 172] on div "Dimension" at bounding box center [589, 176] width 174 height 33
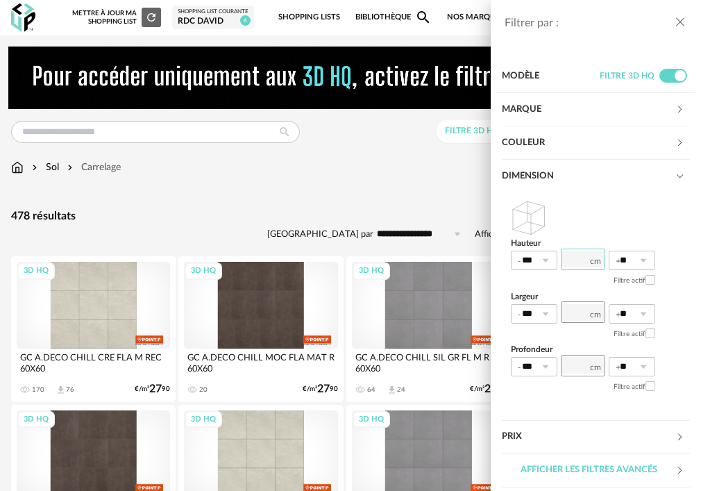
click at [584, 260] on input "number" at bounding box center [583, 260] width 44 height 22
click at [583, 309] on input "number" at bounding box center [583, 312] width 44 height 22
click at [383, 157] on div "Filtrer par : Modèle Filtre 3D HQ Marque &tradition 0 101 Copenhagen 0 366 Conc…" at bounding box center [350, 245] width 701 height 491
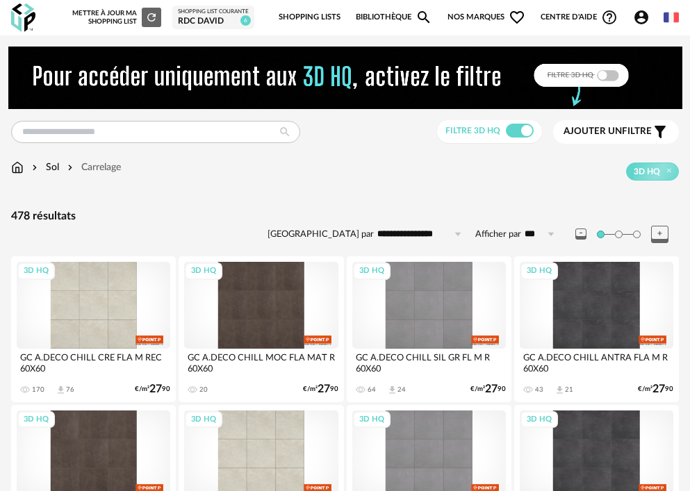
click at [597, 133] on span "Ajouter un" at bounding box center [592, 131] width 58 height 10
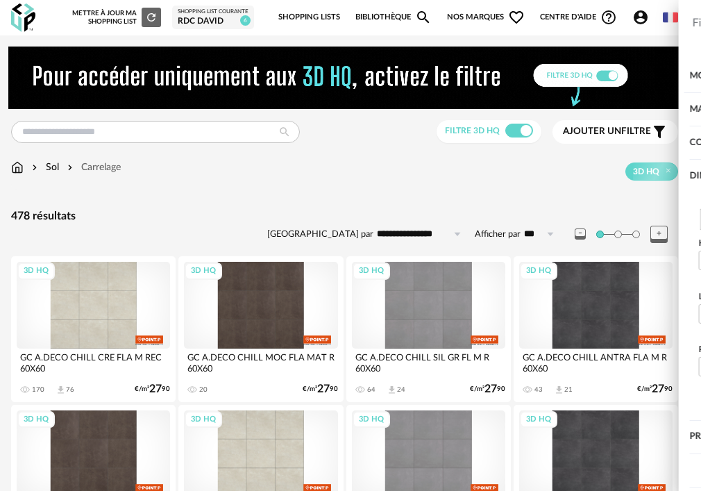
click at [588, 108] on div "Marque" at bounding box center [589, 109] width 174 height 33
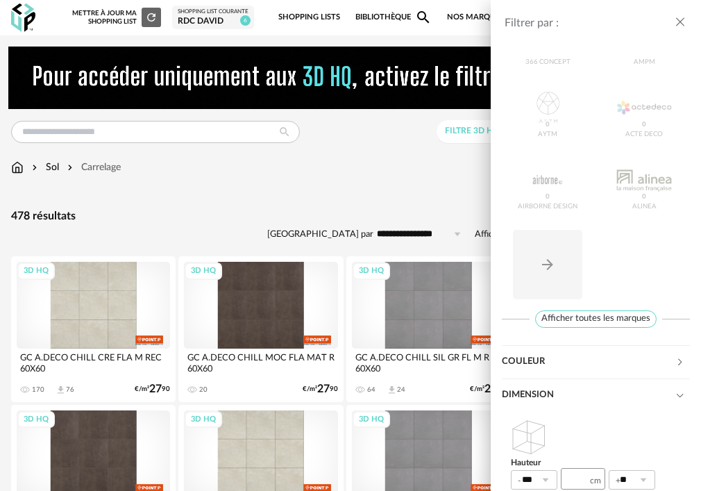
scroll to position [278, 0]
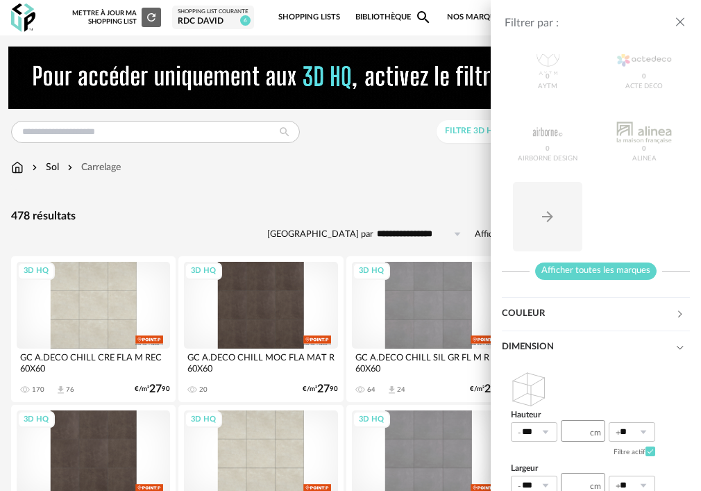
click at [594, 274] on span "Afficher toutes les marques" at bounding box center [596, 270] width 122 height 17
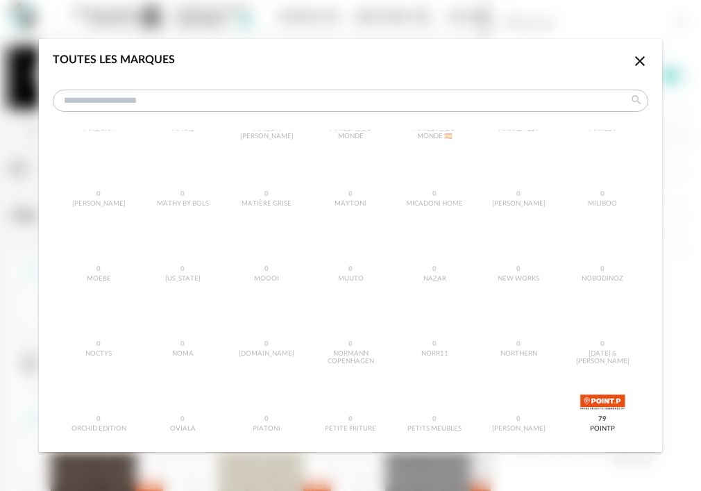
scroll to position [1042, 0]
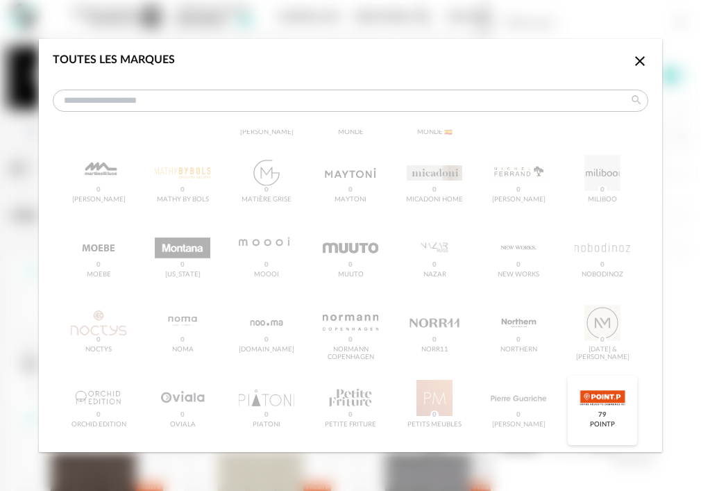
click at [595, 399] on div "dialog" at bounding box center [602, 398] width 55 height 36
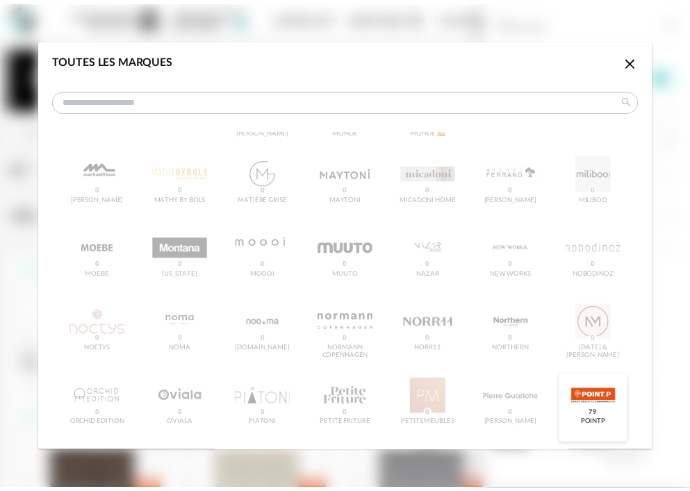
scroll to position [1058, 0]
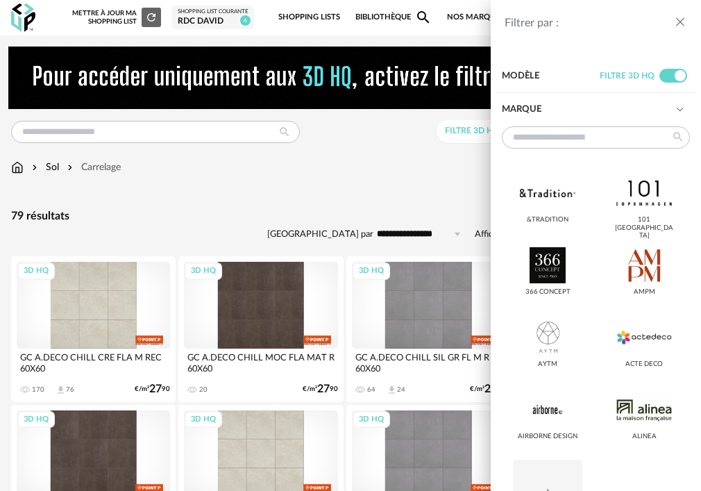
click at [367, 169] on div "Filtrer par : Modèle Filtre 3D HQ Marque &tradition 101 Copenhagen 366 Concept …" at bounding box center [350, 245] width 701 height 491
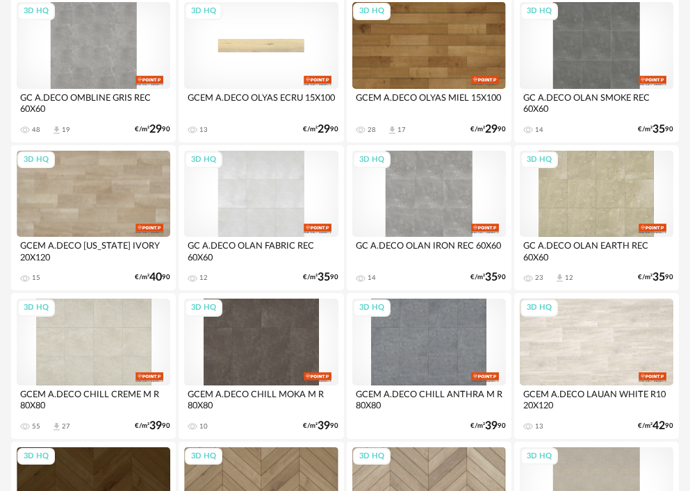
scroll to position [2222, 0]
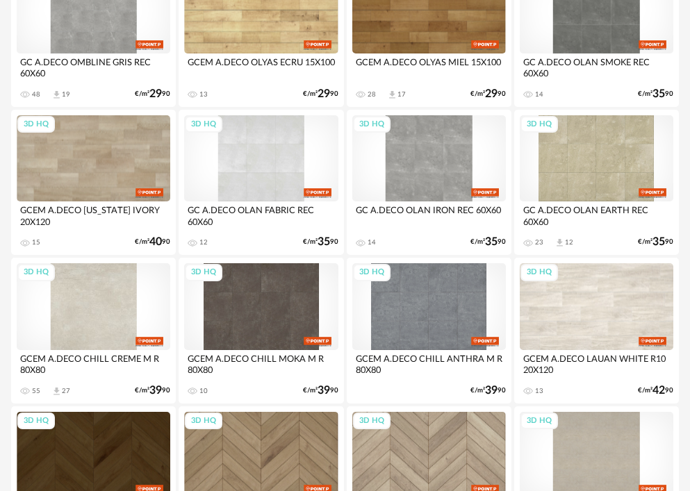
click at [117, 313] on div "3D HQ" at bounding box center [93, 306] width 153 height 86
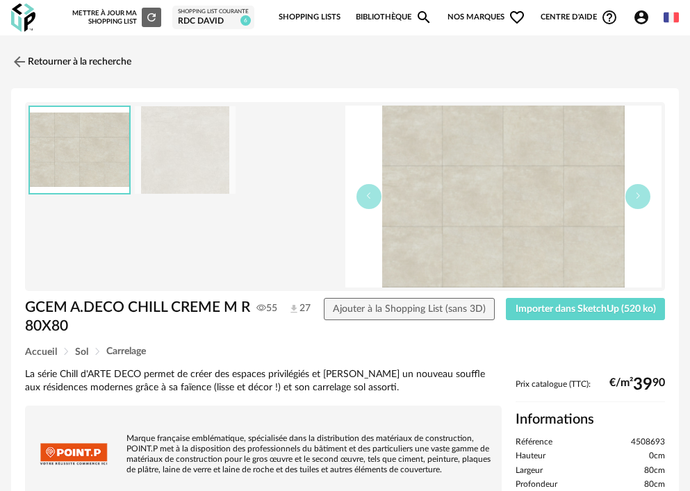
click at [162, 151] on img at bounding box center [185, 150] width 101 height 88
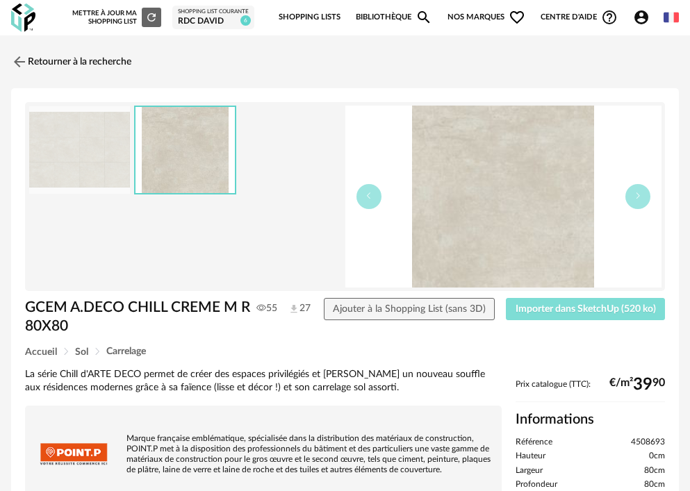
click at [558, 310] on span "Importer dans SketchUp (520 ko)" at bounding box center [585, 309] width 140 height 10
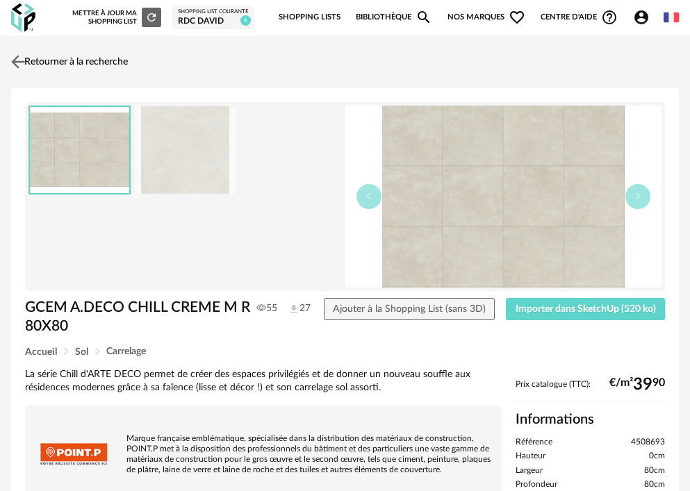
click at [44, 60] on link "Retourner à la recherche" at bounding box center [68, 62] width 120 height 31
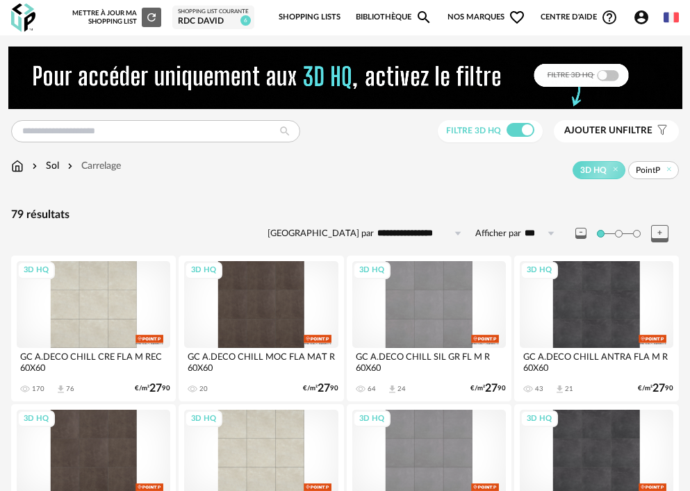
click at [576, 134] on span "Ajouter un" at bounding box center [593, 131] width 58 height 10
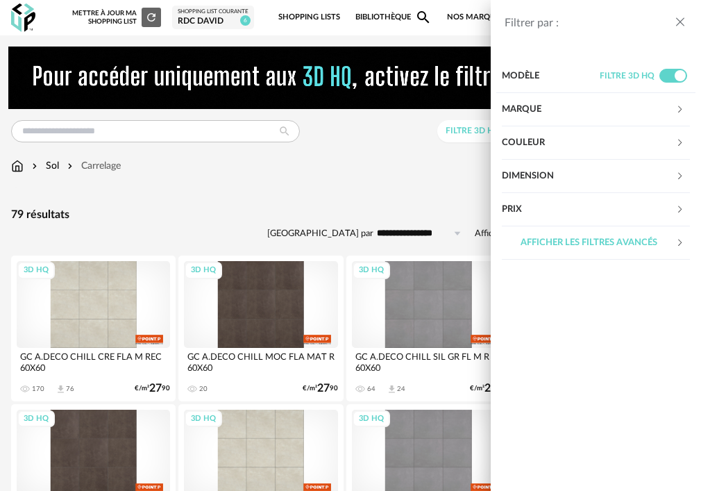
click at [546, 176] on div "Dimension" at bounding box center [589, 176] width 174 height 33
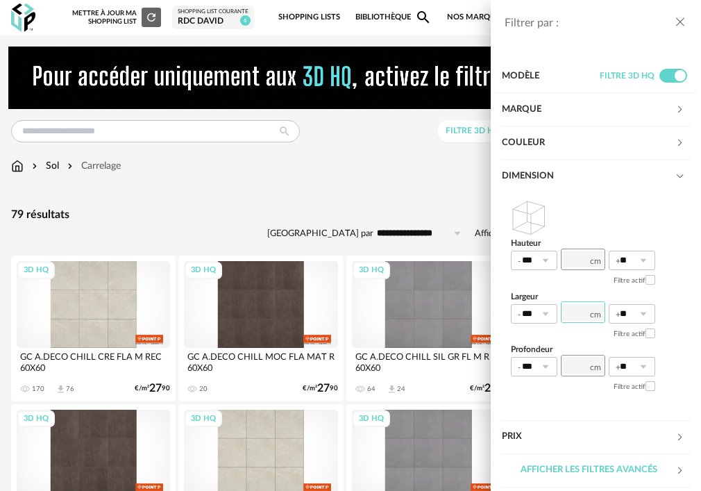
click at [582, 315] on input "number" at bounding box center [583, 312] width 44 height 22
type input "***"
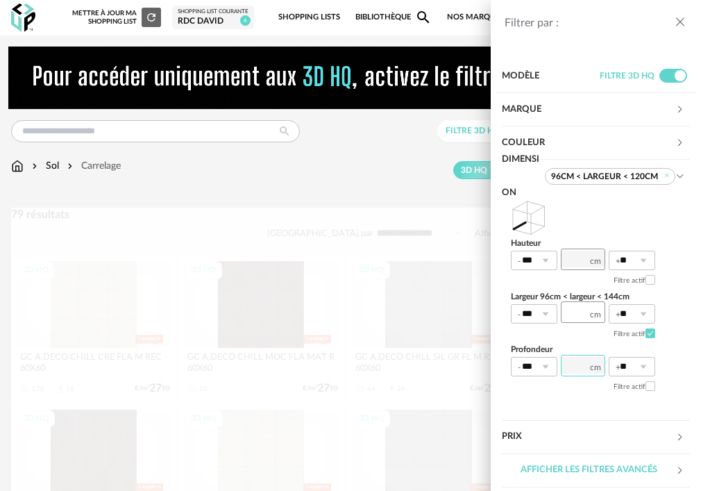
click at [578, 358] on input "number" at bounding box center [583, 366] width 44 height 22
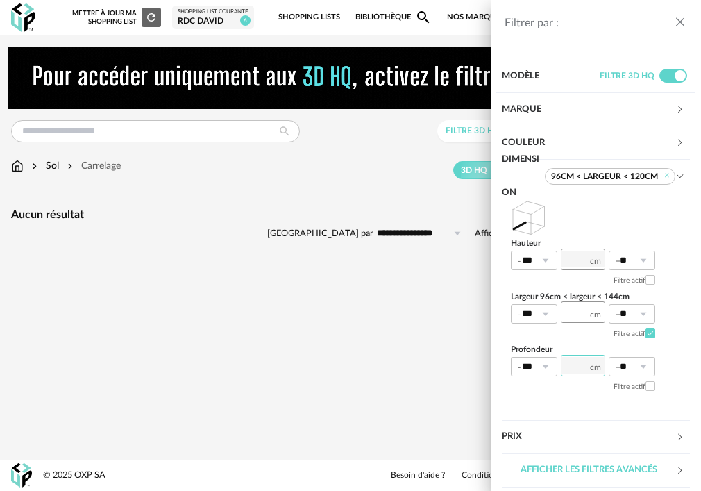
type input "***"
click at [613, 209] on div "Hauteur *** 0% 10% 20% 30% 40% 50% 60% 70% 80% 90% 100% ** 0% 10% 20% 30% 40% 5…" at bounding box center [596, 298] width 188 height 210
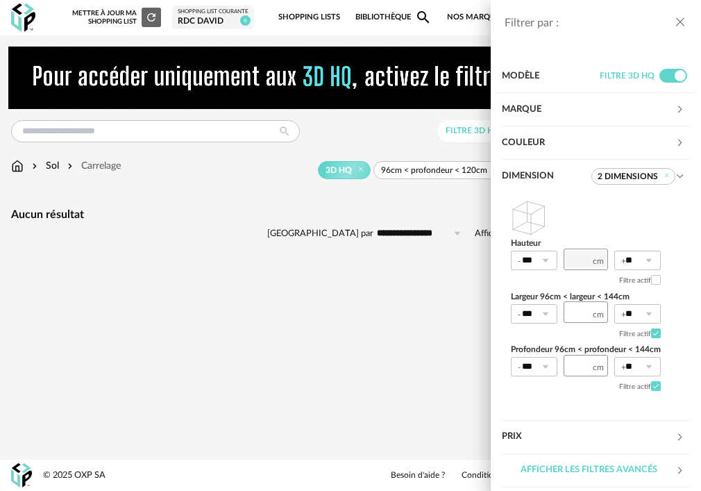
click at [543, 110] on div "Marque" at bounding box center [589, 109] width 174 height 33
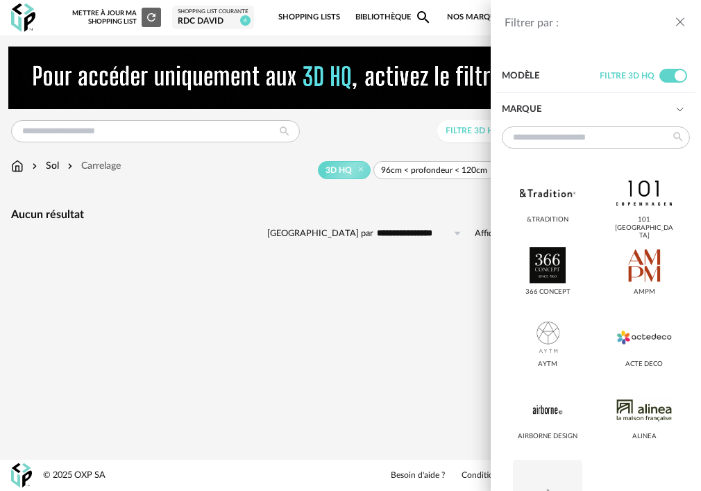
click at [378, 137] on div "Filtrer par : Modèle Filtre 3D HQ Marque &tradition 101 [GEOGRAPHIC_DATA] 366 C…" at bounding box center [350, 245] width 701 height 491
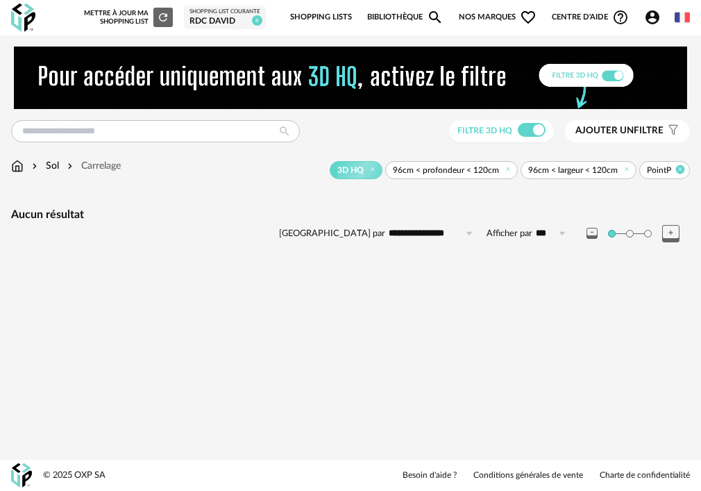
click at [681, 168] on icon at bounding box center [680, 169] width 9 height 9
click at [74, 129] on input "text" at bounding box center [155, 131] width 289 height 22
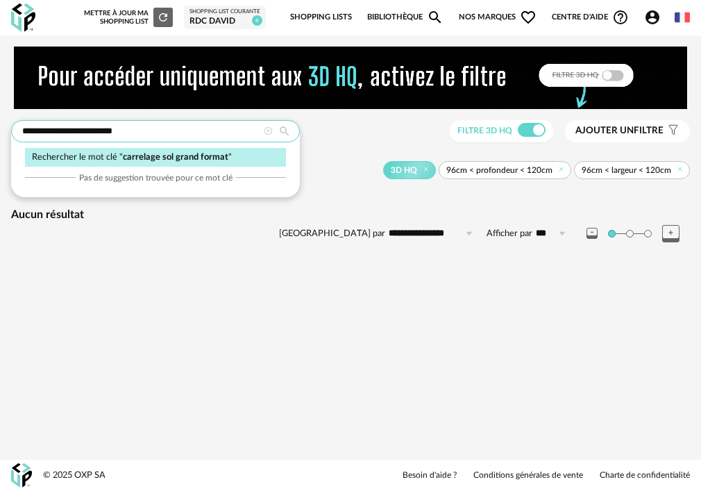
type input "**********"
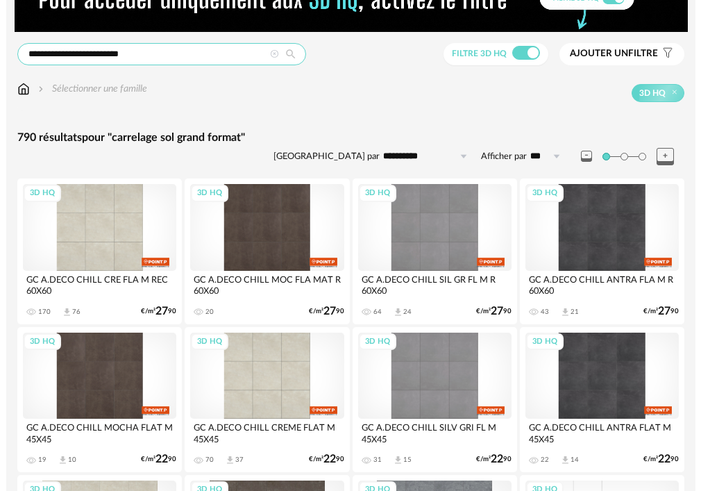
scroll to position [69, 0]
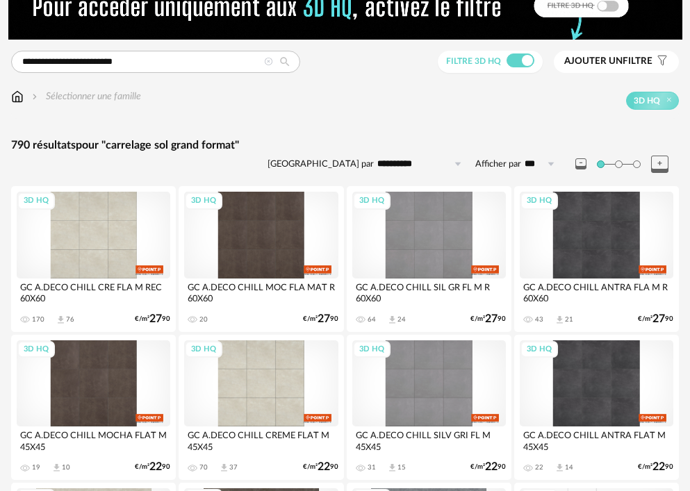
click at [627, 62] on span "Ajouter un filtre" at bounding box center [608, 62] width 88 height 12
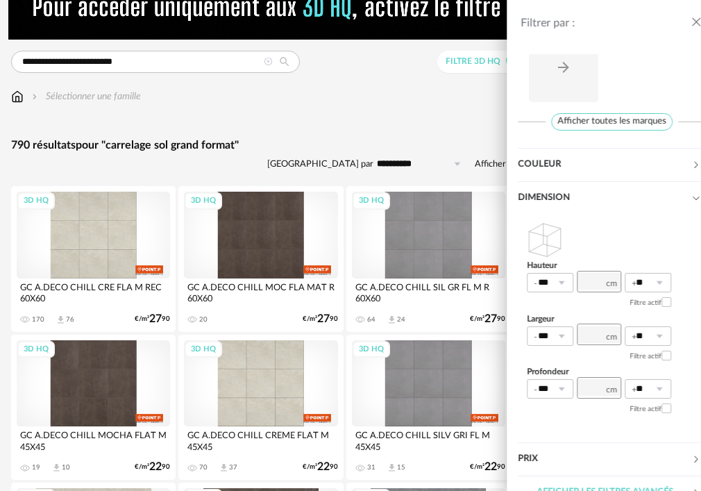
scroll to position [451, 0]
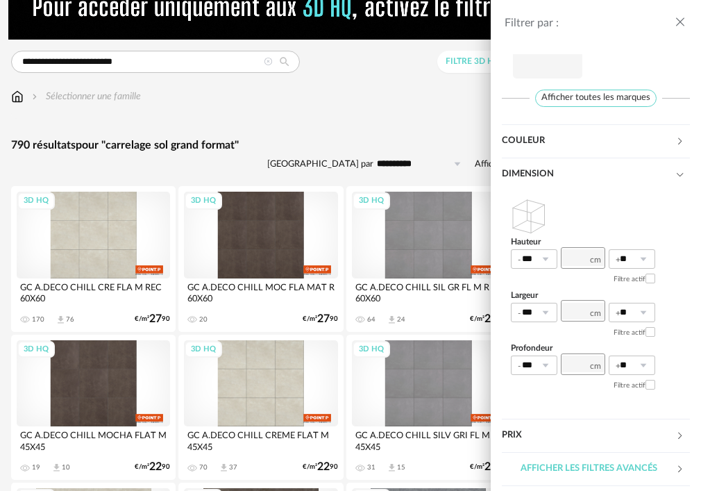
click at [555, 142] on div "Couleur" at bounding box center [589, 140] width 174 height 33
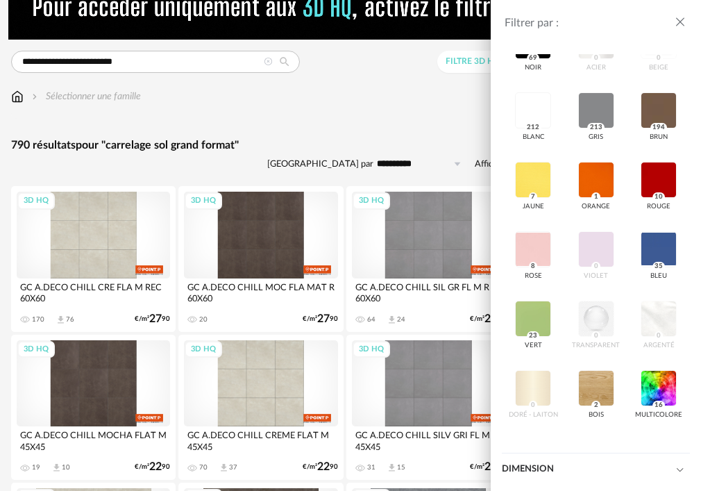
scroll to position [590, 0]
click at [578, 129] on div at bounding box center [596, 111] width 36 height 36
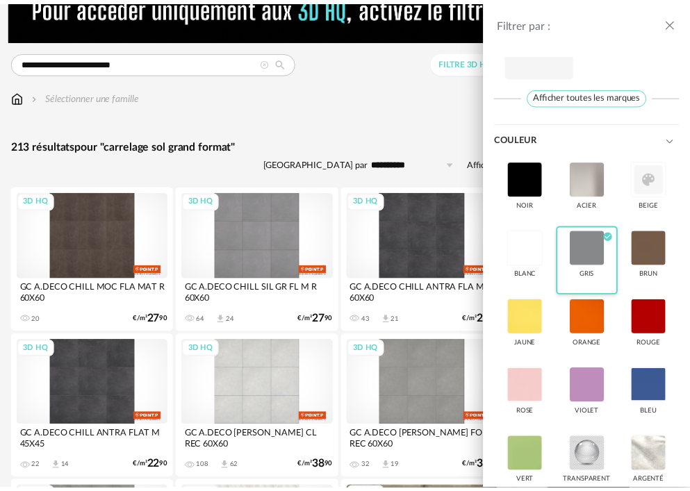
scroll to position [451, 0]
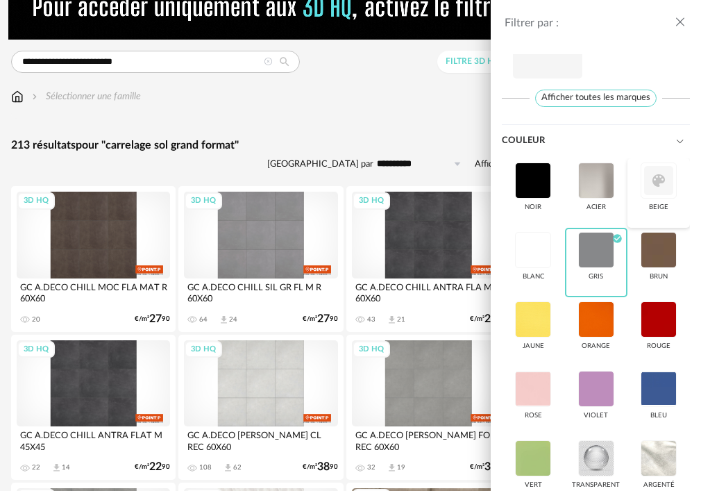
click at [641, 199] on div at bounding box center [659, 180] width 36 height 36
click at [369, 126] on div "Filtrer par : Modèle Filtre 3D HQ Marque &tradition 0 101 Copenhagen 0 366 Conc…" at bounding box center [350, 245] width 701 height 491
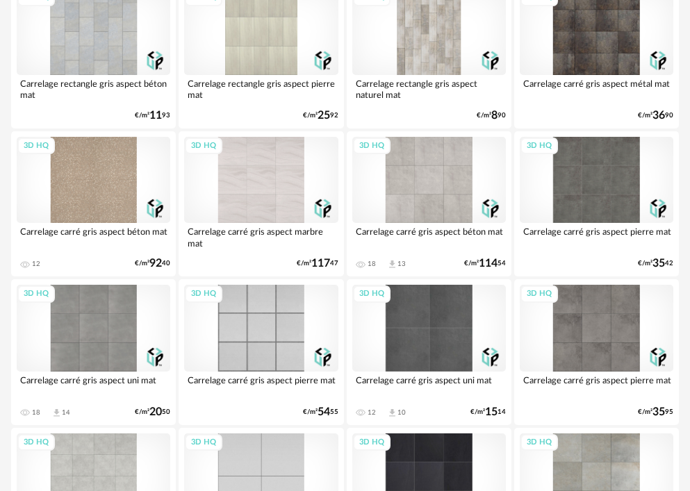
scroll to position [3264, 0]
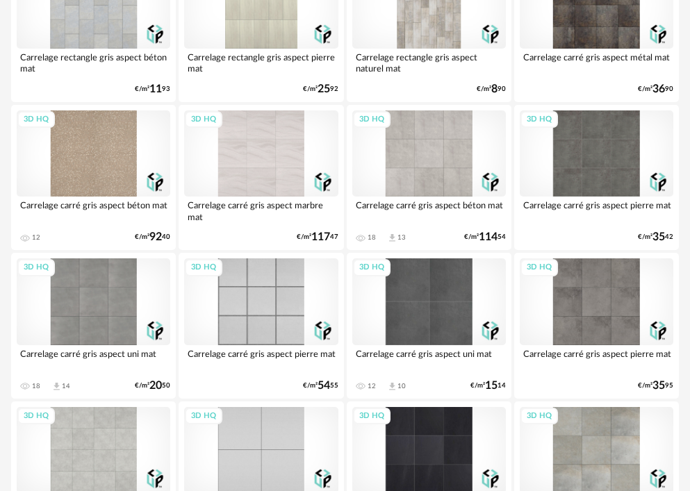
click at [582, 306] on div "3D HQ" at bounding box center [595, 301] width 153 height 86
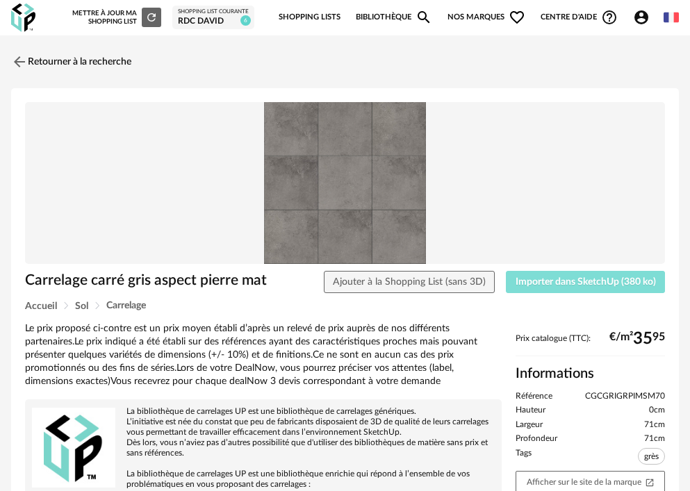
click at [527, 283] on span "Importer dans SketchUp (380 ko)" at bounding box center [585, 282] width 140 height 10
click at [81, 59] on link "Retourner à la recherche" at bounding box center [68, 62] width 120 height 31
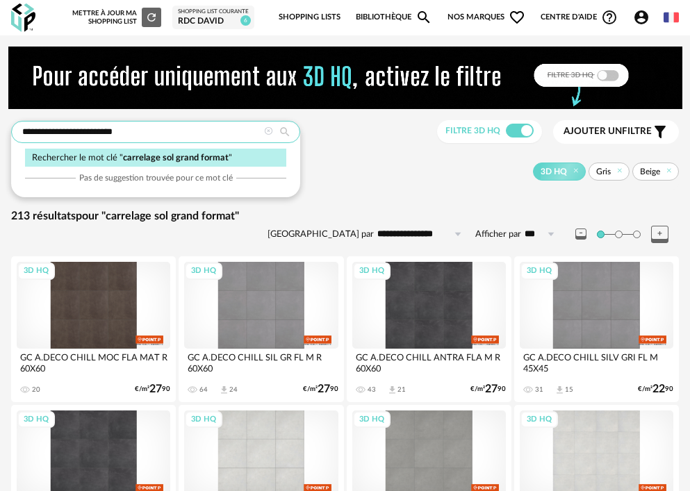
drag, startPoint x: 139, startPoint y: 131, endPoint x: -48, endPoint y: 145, distance: 187.3
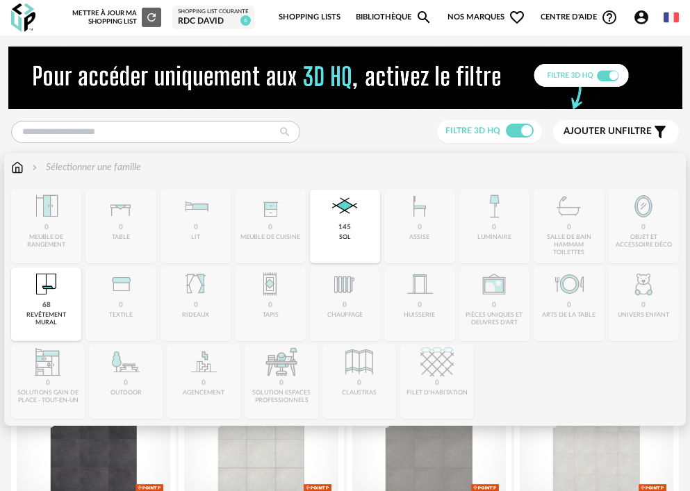
click at [20, 167] on img at bounding box center [17, 167] width 12 height 14
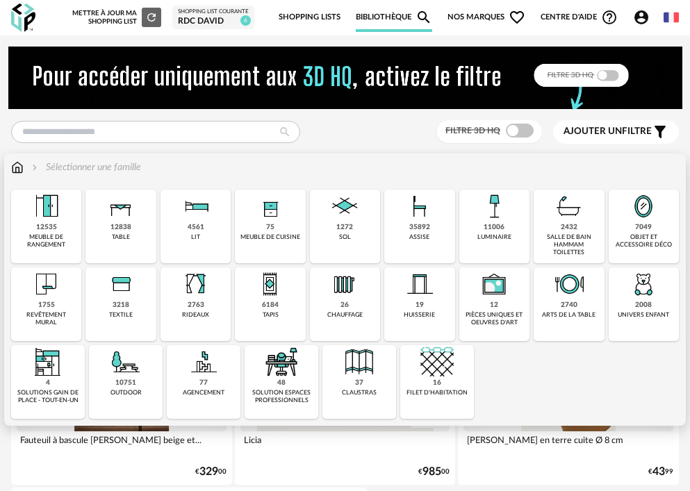
click at [264, 230] on div "75 meuble de cuisine" at bounding box center [270, 227] width 70 height 74
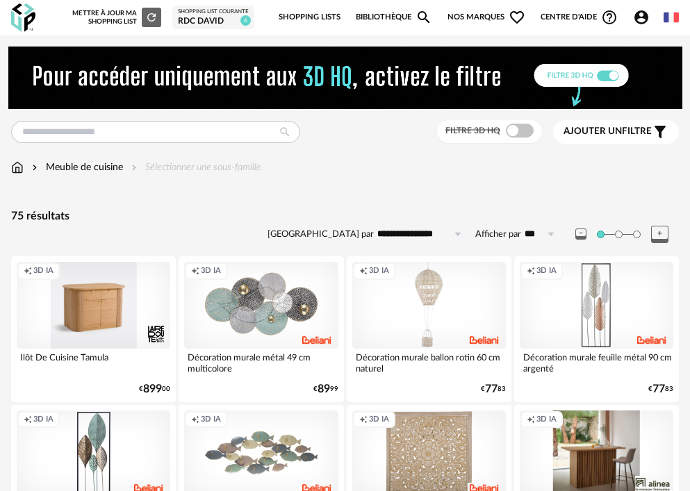
click at [520, 135] on span at bounding box center [520, 131] width 28 height 14
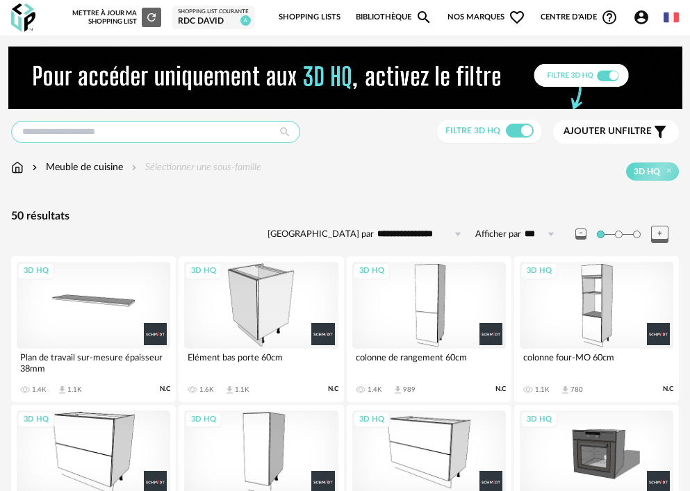
click at [126, 133] on input "text" at bounding box center [155, 132] width 289 height 22
type input "**"
type input "**********"
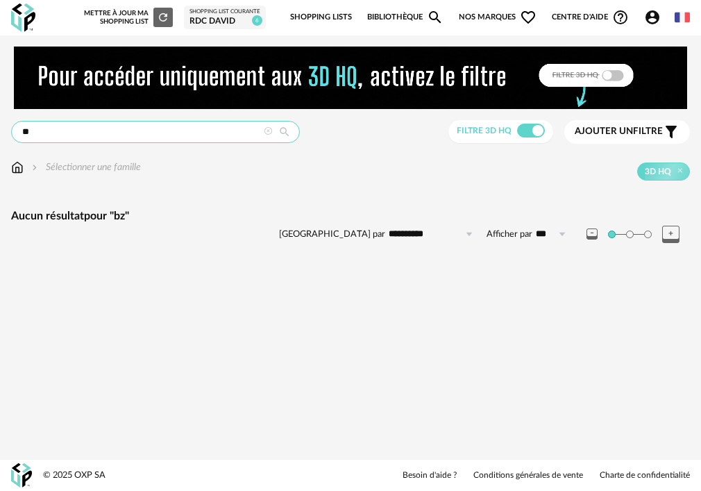
drag, startPoint x: 79, startPoint y: 131, endPoint x: -57, endPoint y: 137, distance: 136.2
click at [0, 137] on html "**********" at bounding box center [350, 245] width 701 height 491
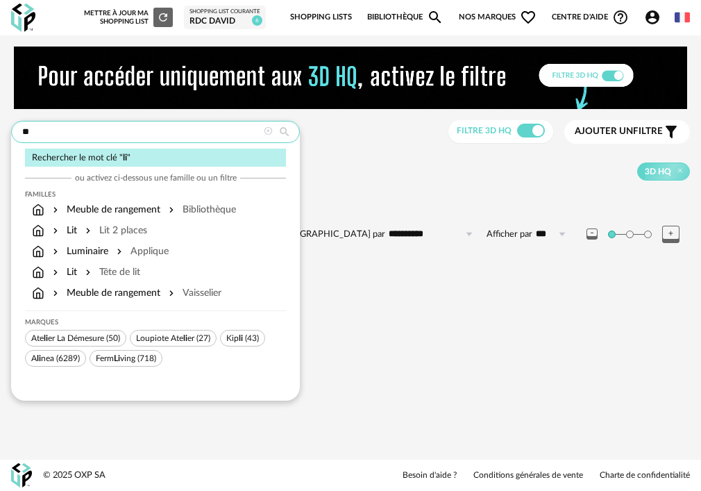
type input "*"
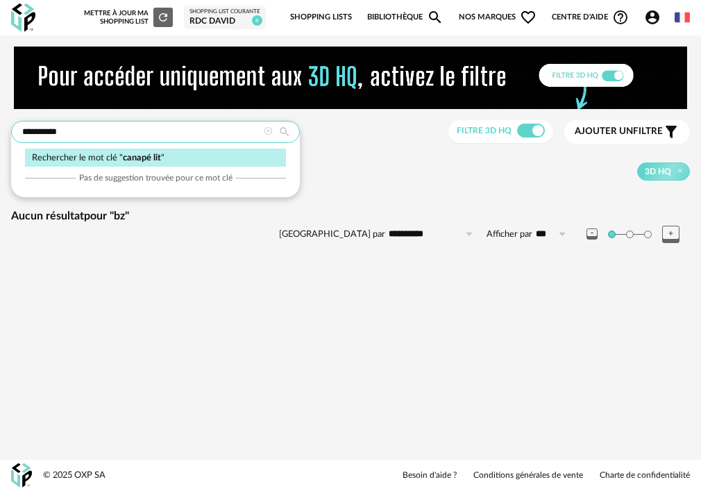
type input "**********"
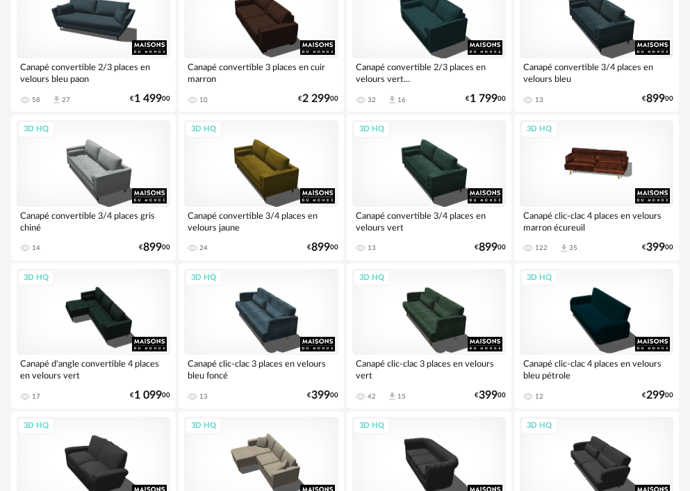
scroll to position [1111, 0]
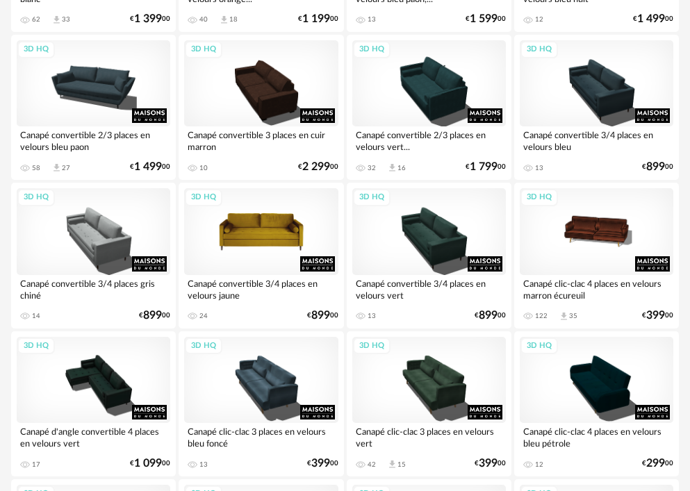
click at [271, 227] on div "3D HQ" at bounding box center [260, 231] width 153 height 86
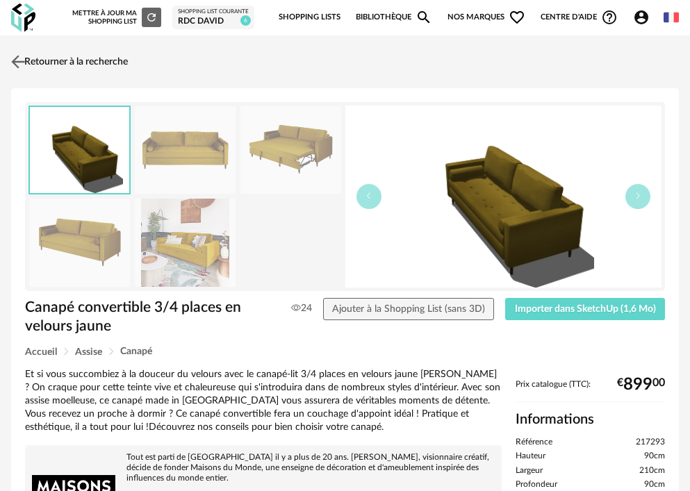
click at [37, 56] on link "Retourner à la recherche" at bounding box center [68, 62] width 120 height 31
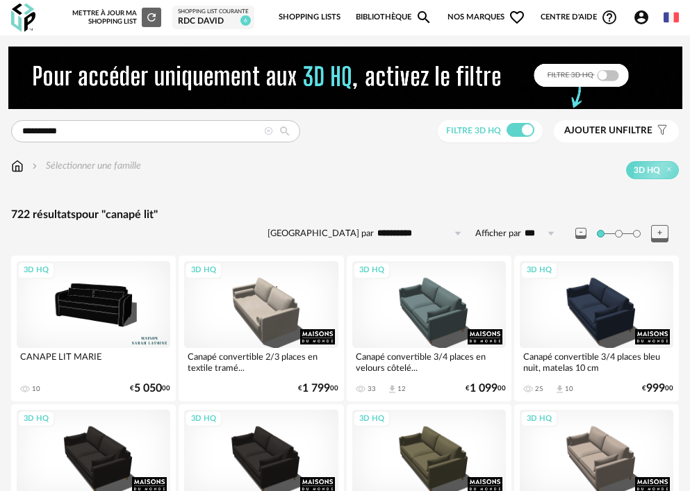
click at [628, 127] on span "Ajouter un filtre" at bounding box center [608, 131] width 88 height 12
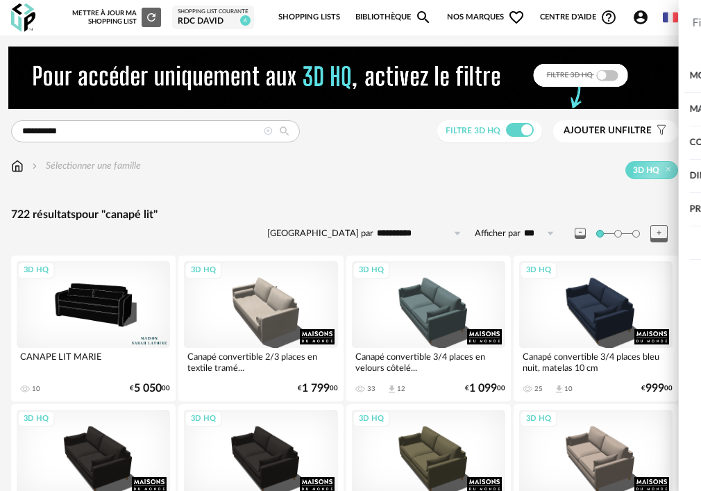
click at [540, 176] on div "Dimension" at bounding box center [589, 176] width 174 height 33
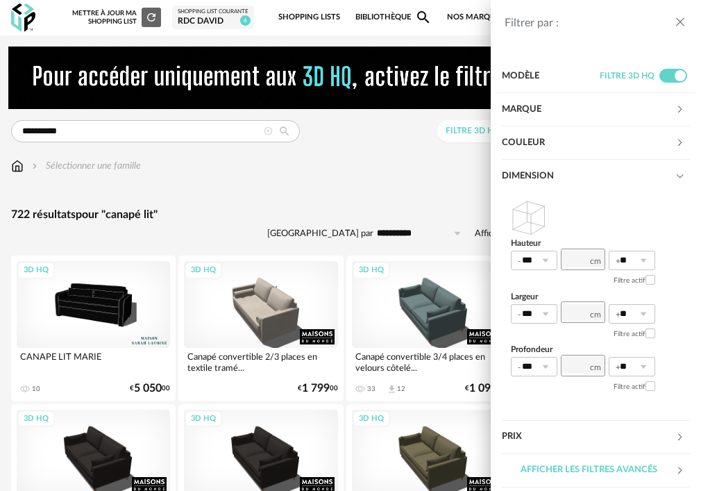
click at [540, 176] on div "Dimension" at bounding box center [589, 176] width 174 height 33
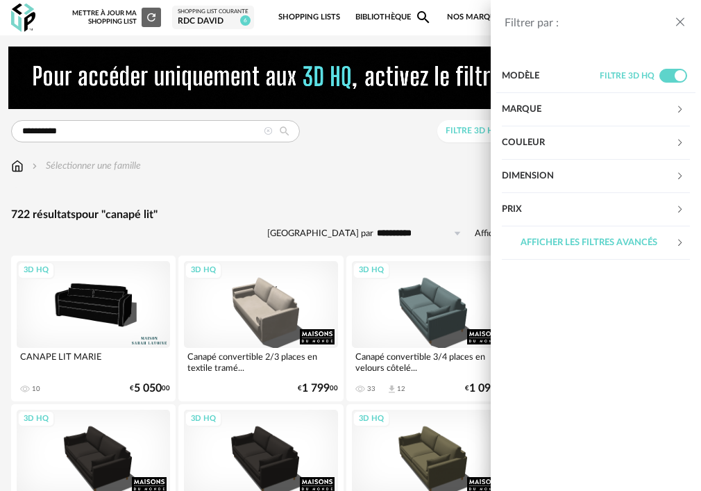
click at [528, 144] on div "Couleur" at bounding box center [589, 142] width 174 height 33
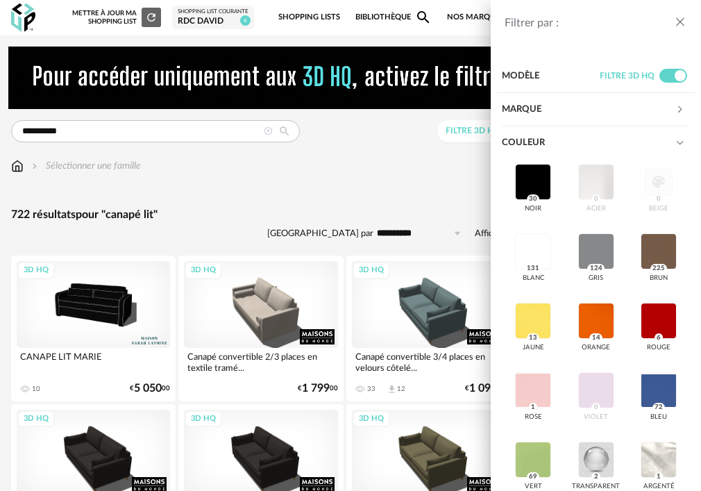
click at [422, 158] on div "Filtrer par : Modèle Filtre 3D HQ Marque &tradition 0 101 Copenhagen 0 366 Conc…" at bounding box center [350, 245] width 701 height 491
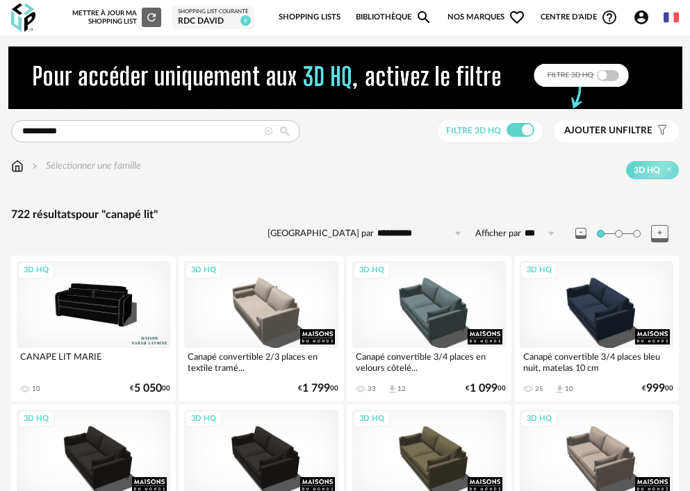
click at [456, 235] on icon at bounding box center [457, 233] width 17 height 22
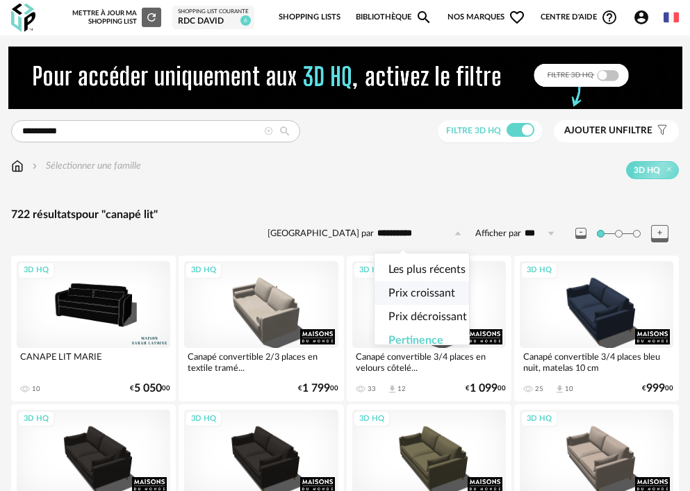
click at [449, 290] on span "Prix croissant" at bounding box center [421, 292] width 67 height 11
type input "**********"
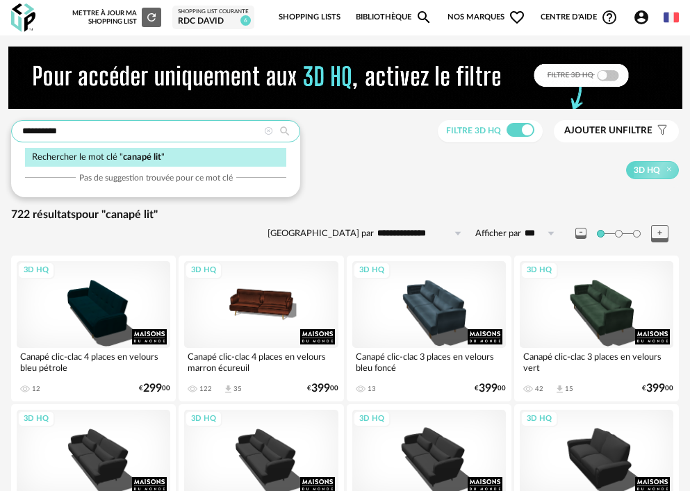
click at [94, 135] on input "**********" at bounding box center [155, 131] width 289 height 22
type input "**********"
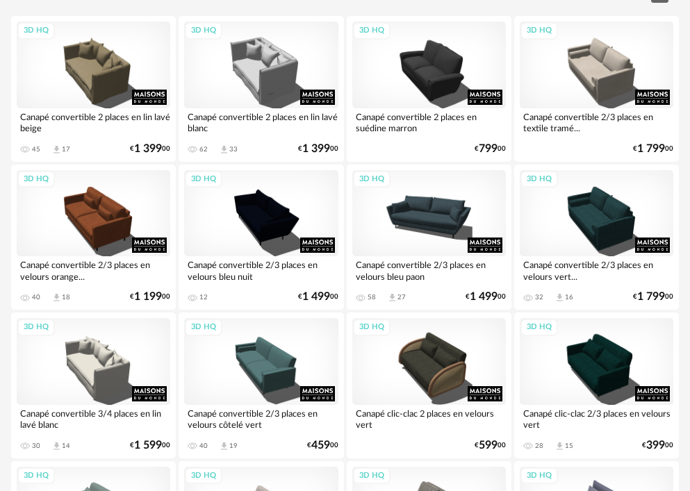
scroll to position [278, 0]
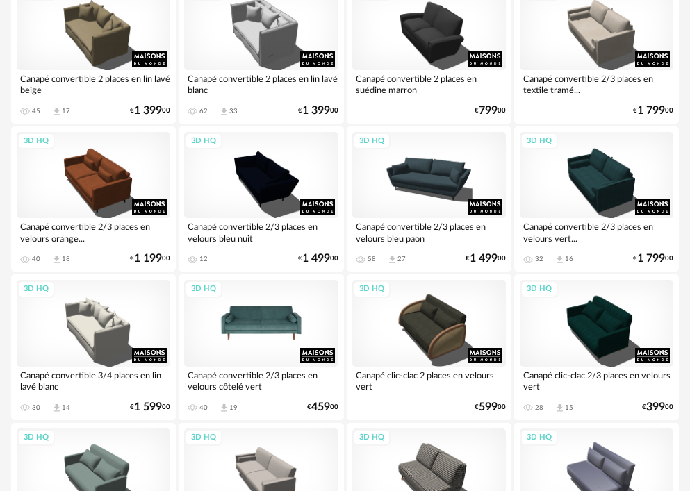
click at [280, 340] on div "3D HQ" at bounding box center [260, 323] width 153 height 86
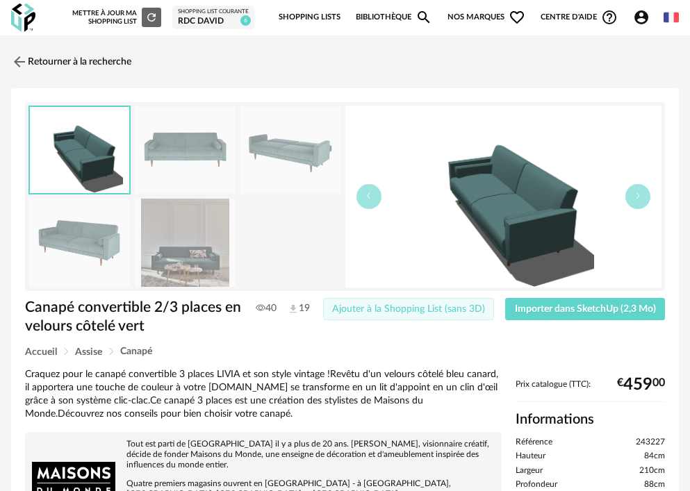
click at [481, 312] on span "Ajouter à la Shopping List (sans 3D)" at bounding box center [408, 309] width 153 height 10
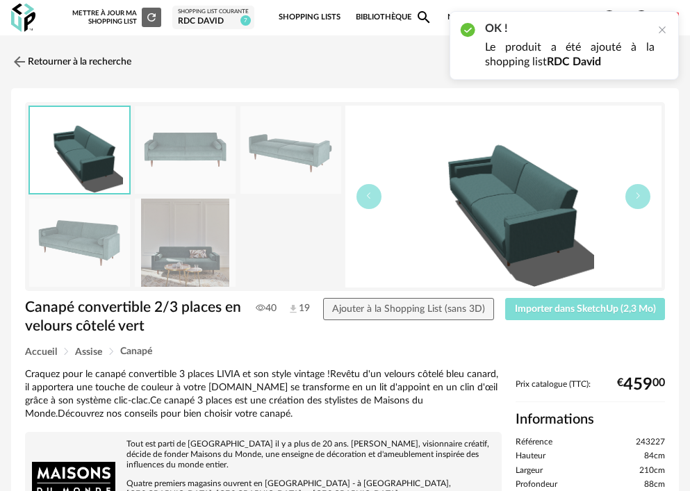
click at [557, 310] on span "Importer dans SketchUp (2,3 Mo)" at bounding box center [585, 309] width 141 height 10
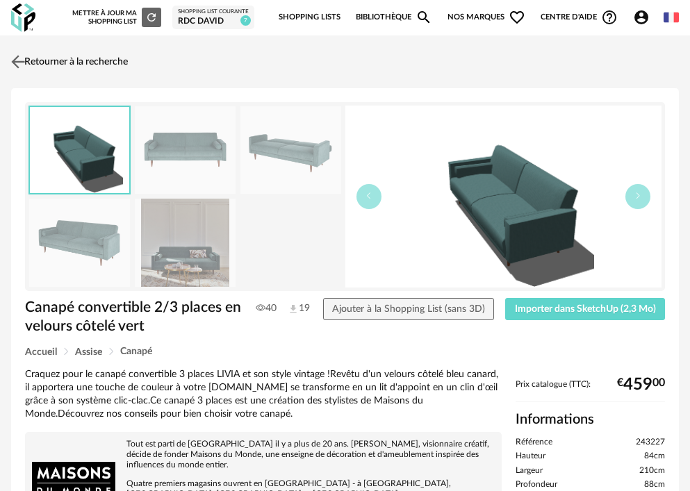
click at [112, 62] on link "Retourner à la recherche" at bounding box center [68, 62] width 120 height 31
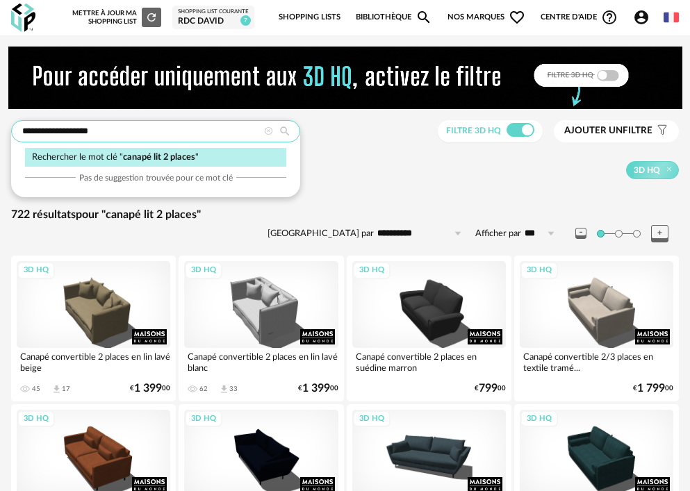
click at [210, 130] on input "**********" at bounding box center [155, 131] width 289 height 22
drag, startPoint x: 141, startPoint y: 129, endPoint x: -78, endPoint y: 140, distance: 219.7
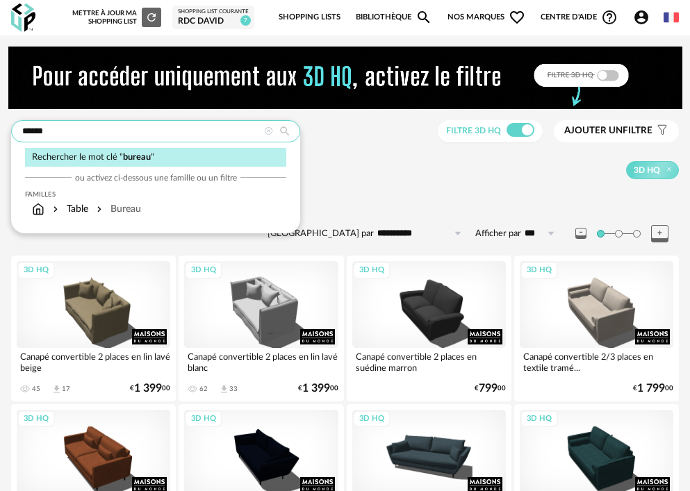
type input "******"
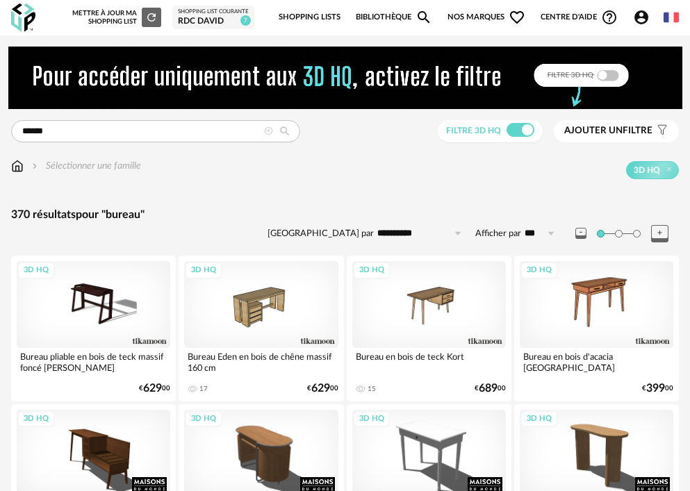
click at [458, 234] on icon at bounding box center [457, 233] width 17 height 22
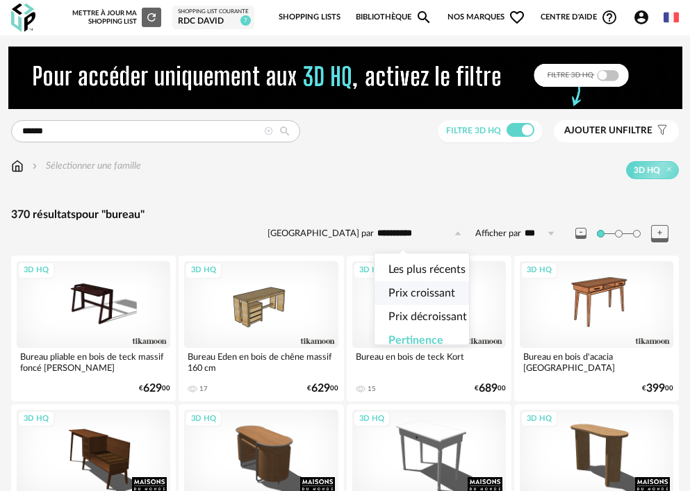
click at [455, 292] on li "Prix croissant" at bounding box center [427, 293] width 106 height 24
type input "**********"
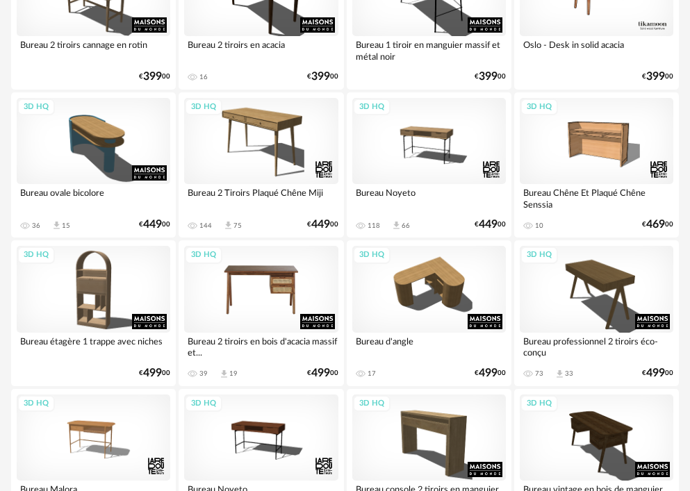
scroll to position [1389, 0]
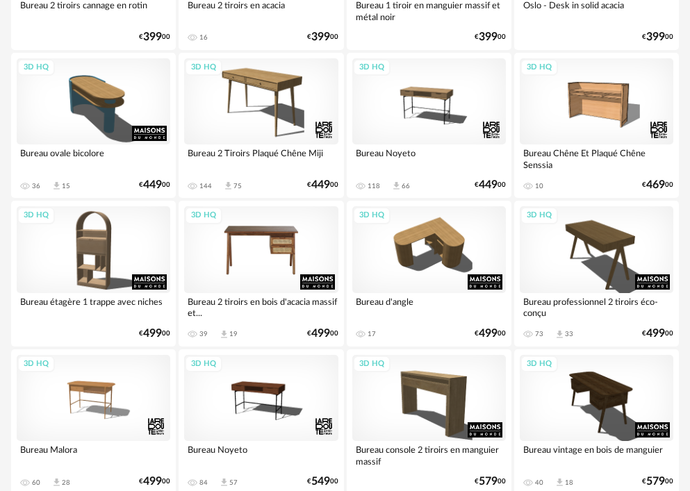
click at [262, 253] on div "3D HQ" at bounding box center [260, 249] width 153 height 86
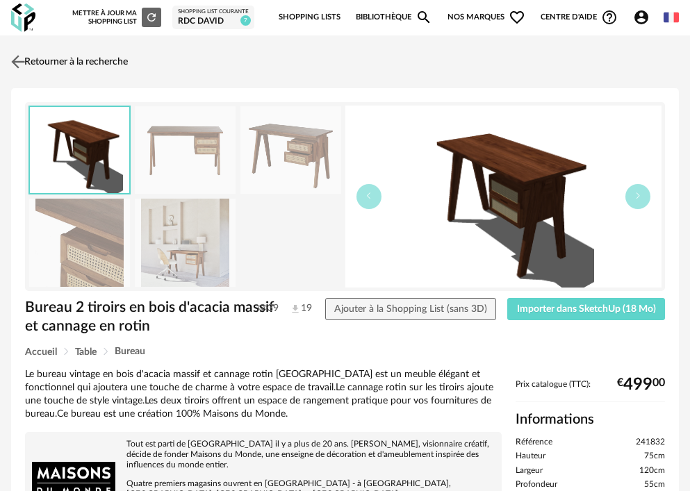
click at [50, 60] on link "Retourner à la recherche" at bounding box center [68, 62] width 120 height 31
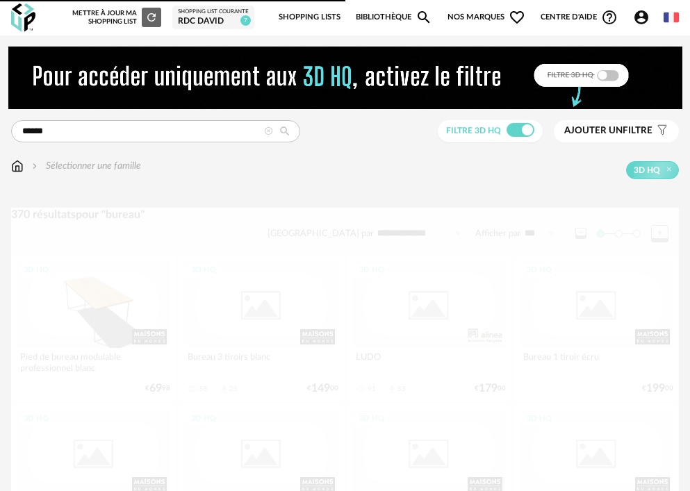
scroll to position [1389, 0]
